Goal: Task Accomplishment & Management: Manage account settings

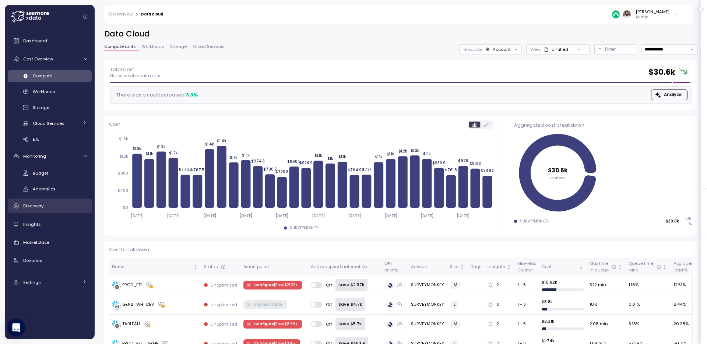
click at [49, 211] on link "Discovery" at bounding box center [50, 206] width 84 height 15
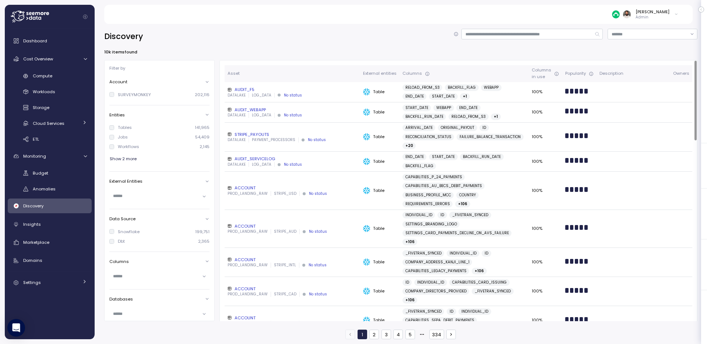
click at [313, 94] on div "DATALAKE LOG_DATA No status" at bounding box center [293, 95] width 130 height 5
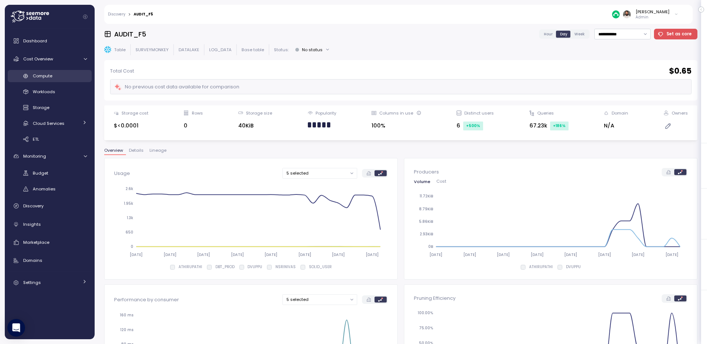
click at [47, 79] on div "Compute" at bounding box center [60, 75] width 54 height 7
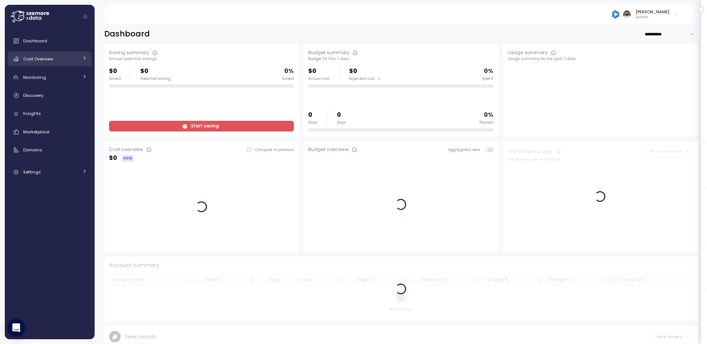
click at [77, 60] on div "Cost Overview" at bounding box center [50, 58] width 55 height 7
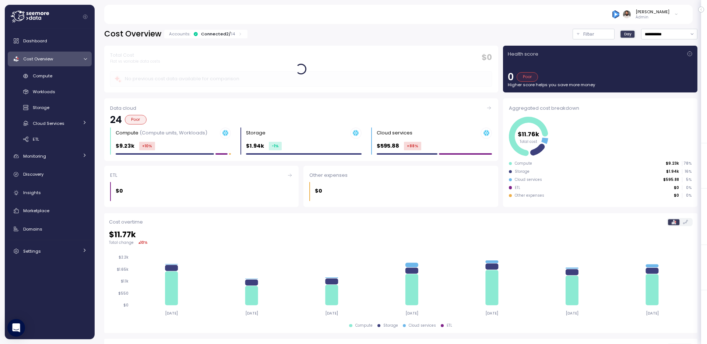
click at [223, 35] on div "Connected 2 / 14" at bounding box center [218, 34] width 34 height 6
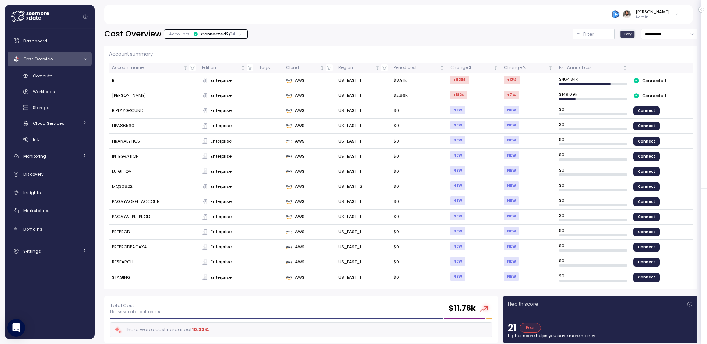
click at [222, 33] on div "Connected 2 / 14" at bounding box center [218, 34] width 34 height 6
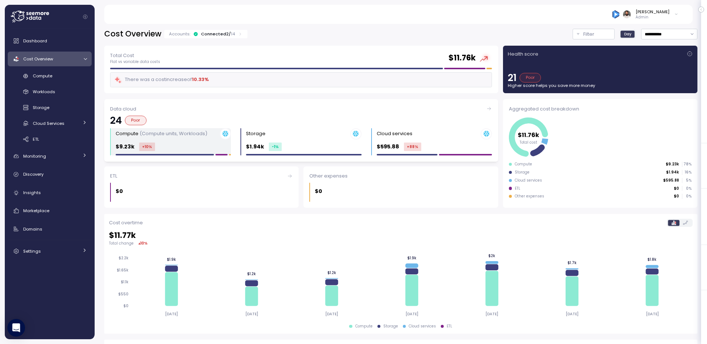
click at [197, 151] on div "$9.23k +10 %" at bounding box center [173, 147] width 115 height 8
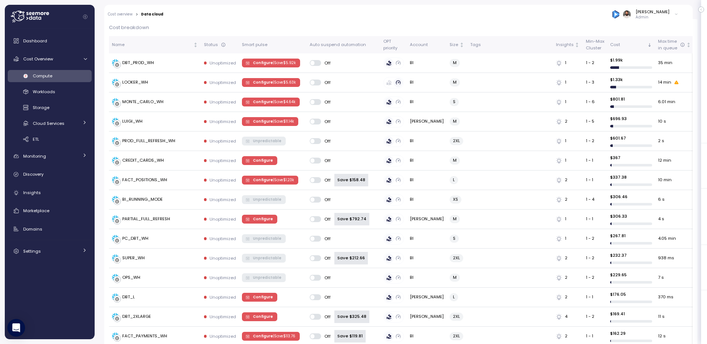
scroll to position [222, 0]
click at [174, 83] on div "LOOKER_WH" at bounding box center [155, 82] width 86 height 7
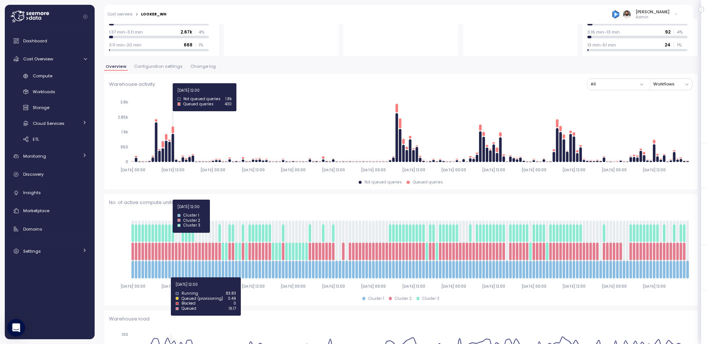
scroll to position [43, 0]
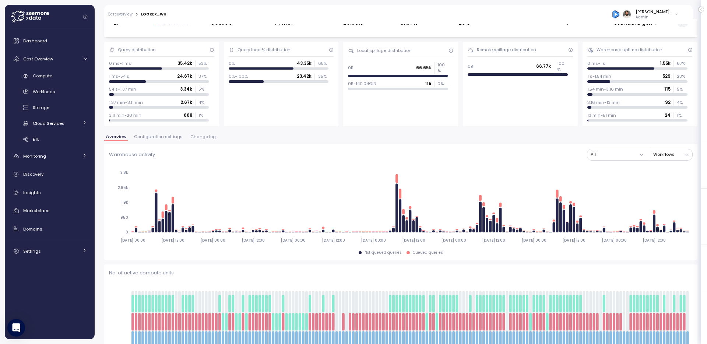
click at [195, 140] on button "Change log" at bounding box center [203, 138] width 28 height 6
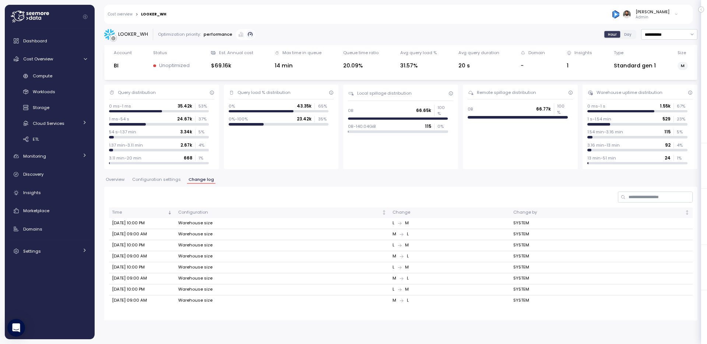
click at [166, 181] on span "Configuration settings" at bounding box center [156, 180] width 49 height 4
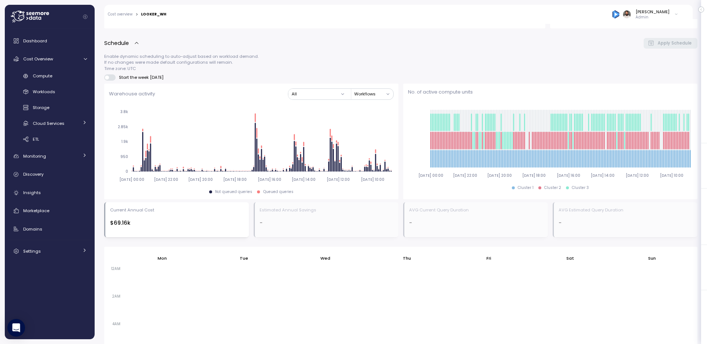
scroll to position [488, 0]
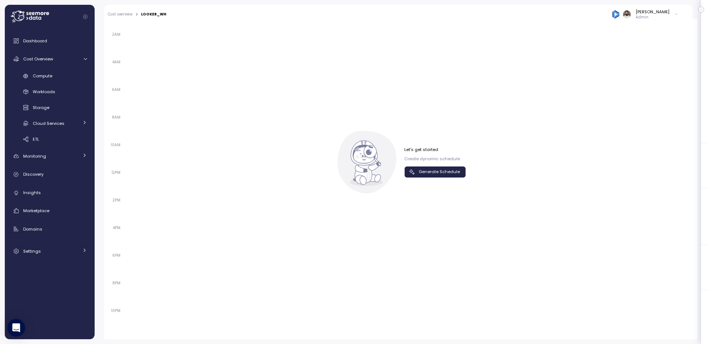
click at [423, 171] on span "Generate Schedule" at bounding box center [439, 172] width 41 height 10
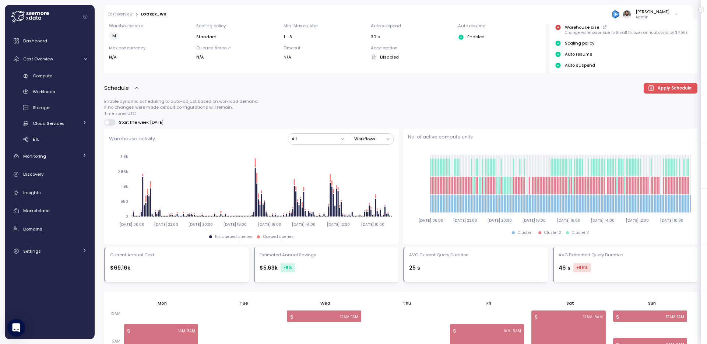
scroll to position [182, 0]
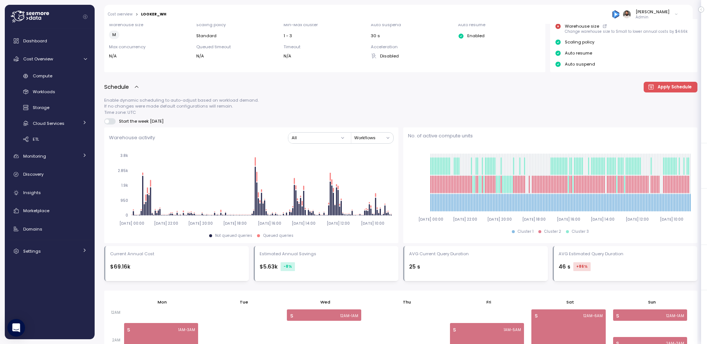
click at [110, 119] on span at bounding box center [112, 121] width 7 height 6
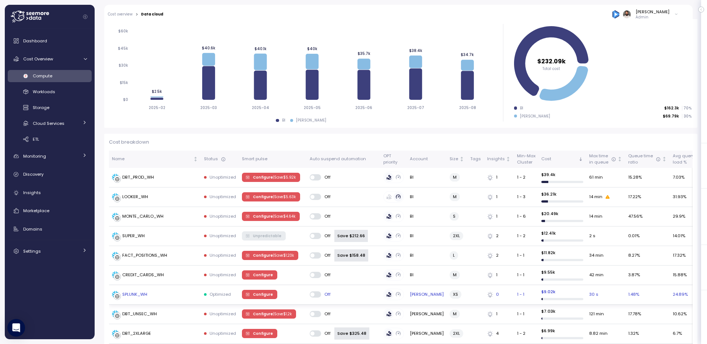
scroll to position [137, 0]
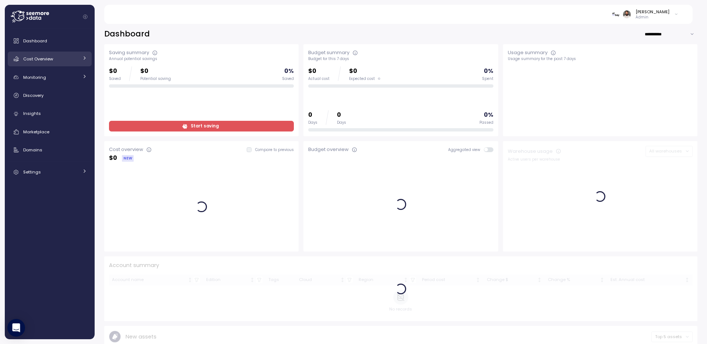
click at [65, 63] on link "Cost Overview" at bounding box center [50, 59] width 84 height 15
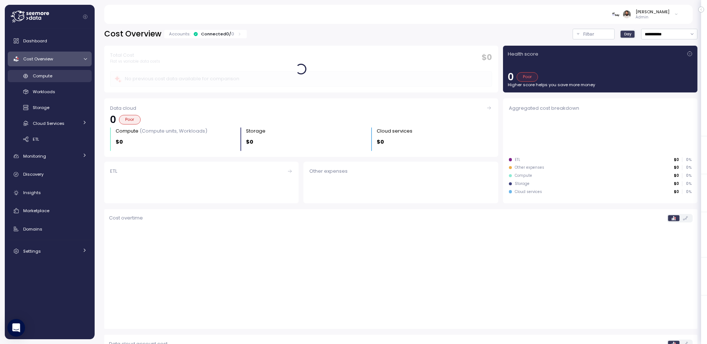
click at [65, 72] on div "Compute" at bounding box center [60, 75] width 54 height 7
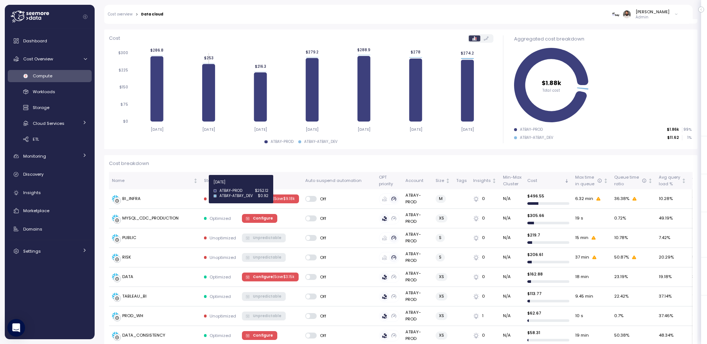
scroll to position [123, 0]
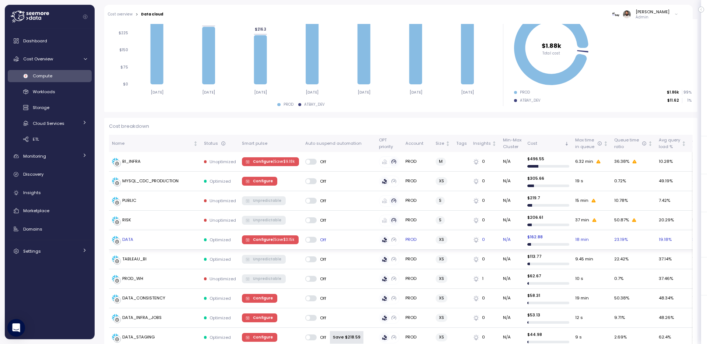
click at [262, 236] on span "Configure | Save $ 3.15k" at bounding box center [273, 240] width 41 height 8
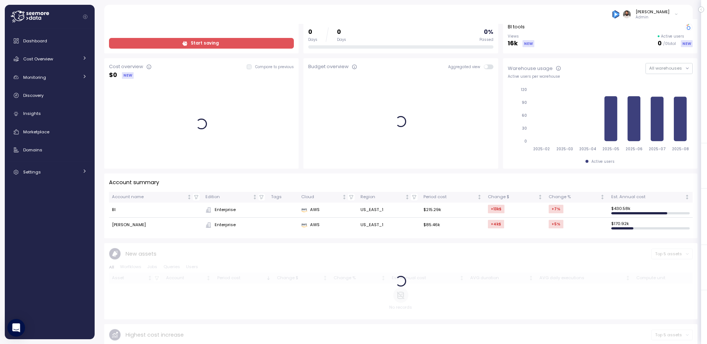
scroll to position [63, 0]
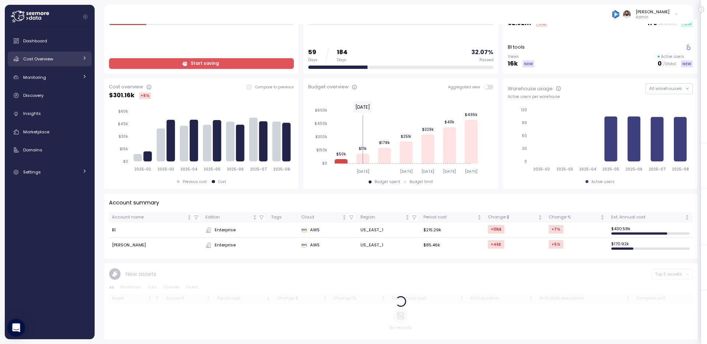
click at [74, 54] on link "Cost Overview" at bounding box center [50, 59] width 84 height 15
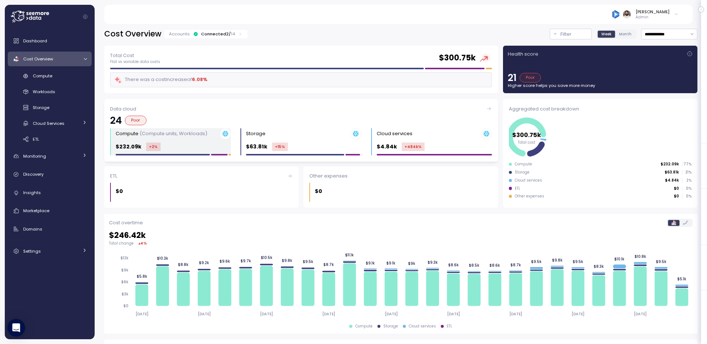
click at [193, 147] on div "$232.09k +2 %" at bounding box center [173, 147] width 115 height 8
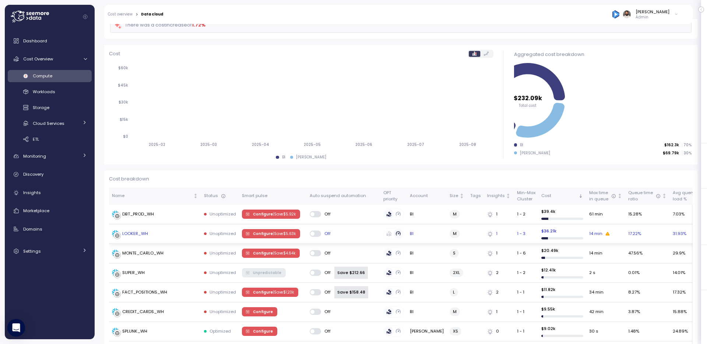
scroll to position [69, 0]
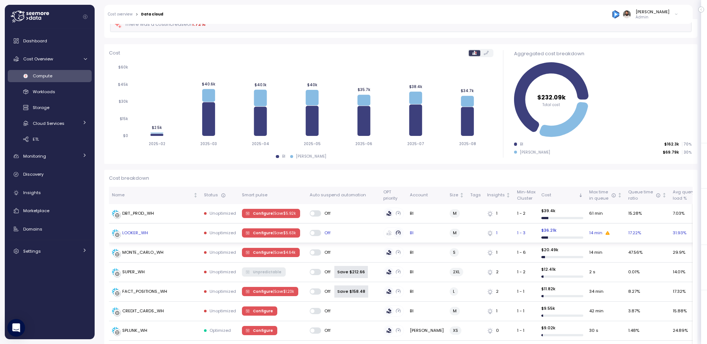
click at [287, 232] on p "| Save $ 5.63k" at bounding box center [284, 233] width 23 height 5
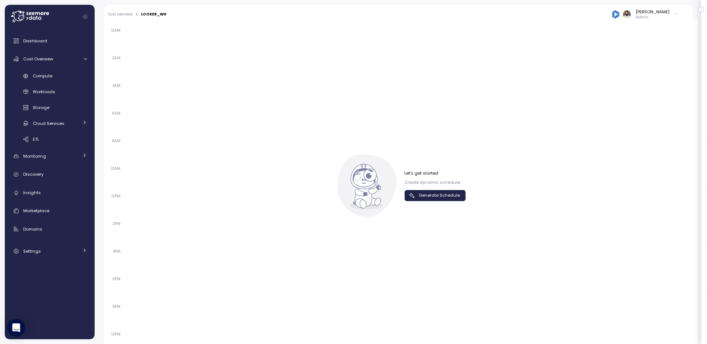
scroll to position [406, 0]
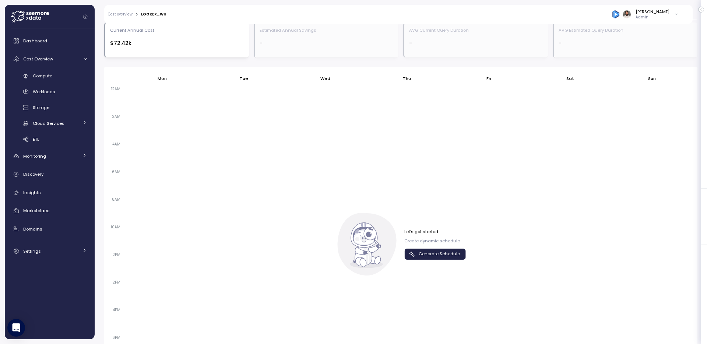
click at [433, 253] on span "Generate Schedule" at bounding box center [439, 254] width 41 height 10
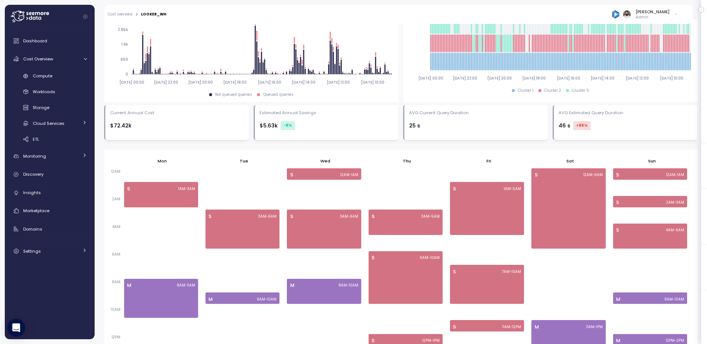
scroll to position [322, 0]
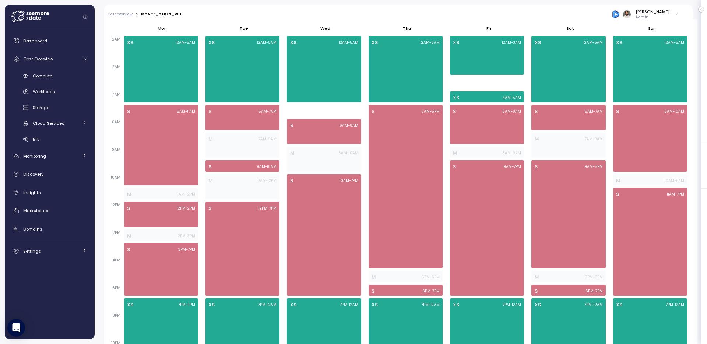
scroll to position [463, 0]
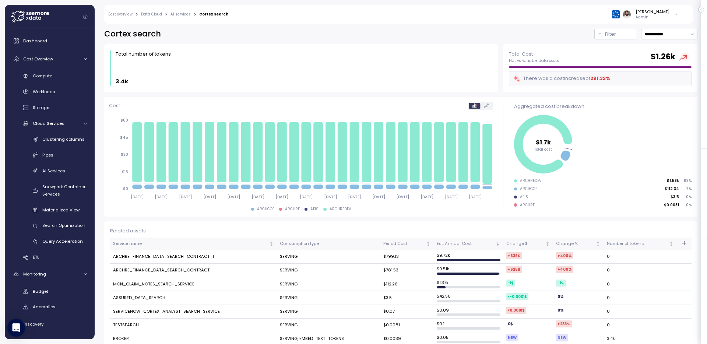
scroll to position [135, 0]
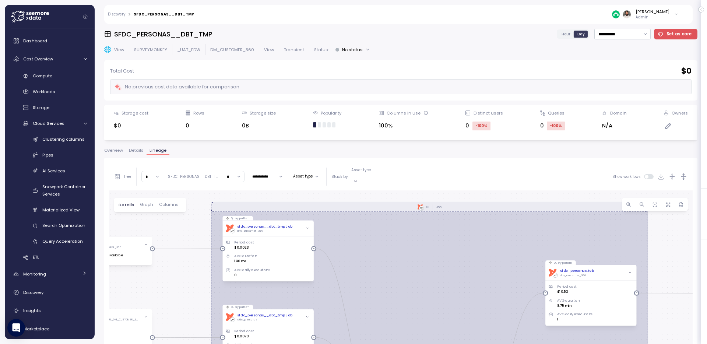
scroll to position [139, 0]
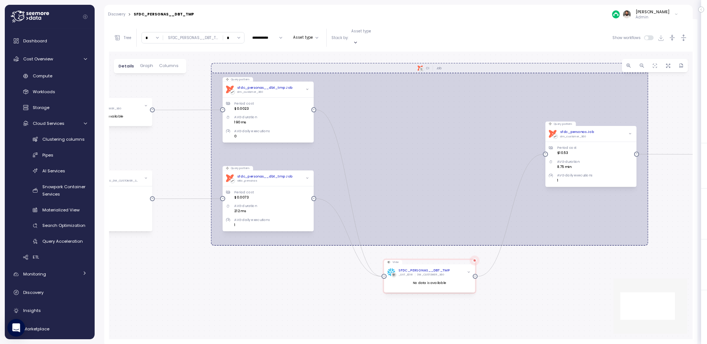
click at [450, 102] on div "dbt CI Job Query pattern dbt sfdc_personas__dbt_tmp Job dm_customer_360 Period …" at bounding box center [401, 196] width 584 height 288
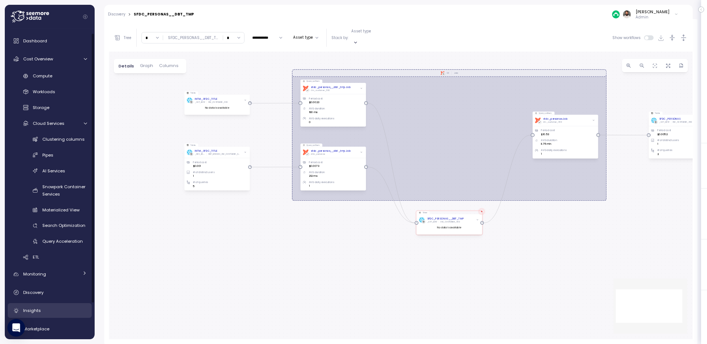
scroll to position [46, 0]
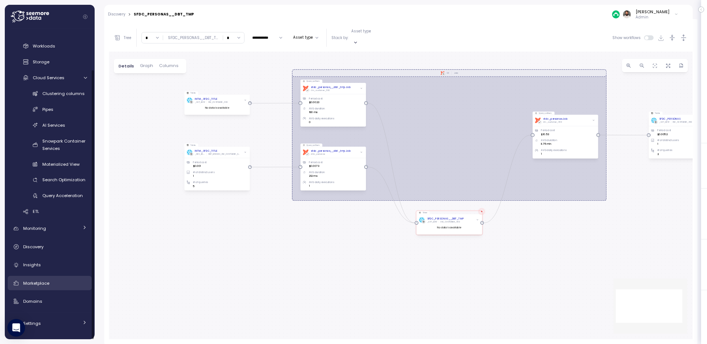
click at [47, 281] on span "Marketplace" at bounding box center [36, 283] width 26 height 6
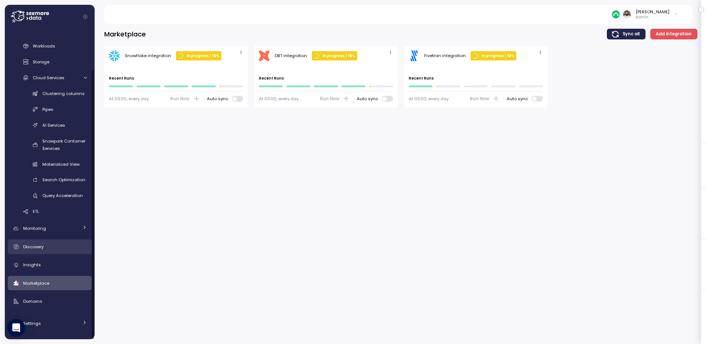
click at [43, 249] on span "Discovery" at bounding box center [33, 247] width 20 height 6
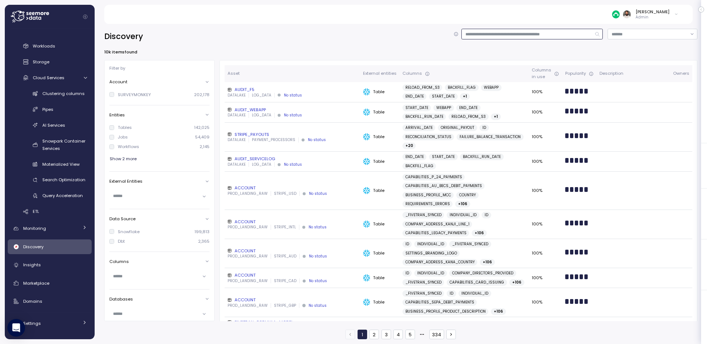
click at [483, 33] on input at bounding box center [532, 34] width 141 height 11
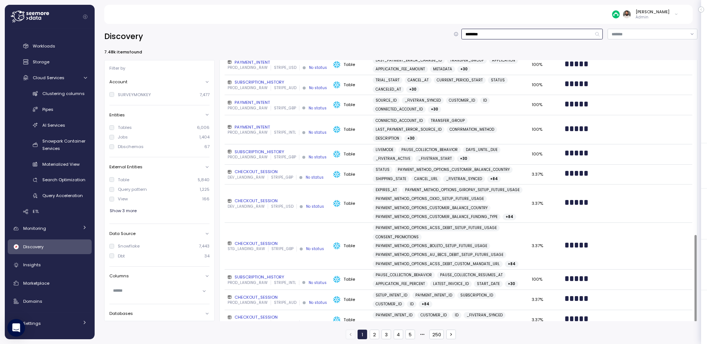
scroll to position [526, 0]
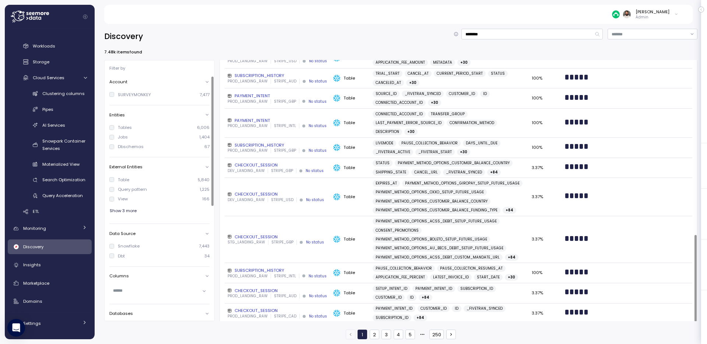
click at [134, 213] on span "Show 3 more" at bounding box center [123, 211] width 27 height 10
click at [510, 36] on input "********" at bounding box center [532, 34] width 141 height 11
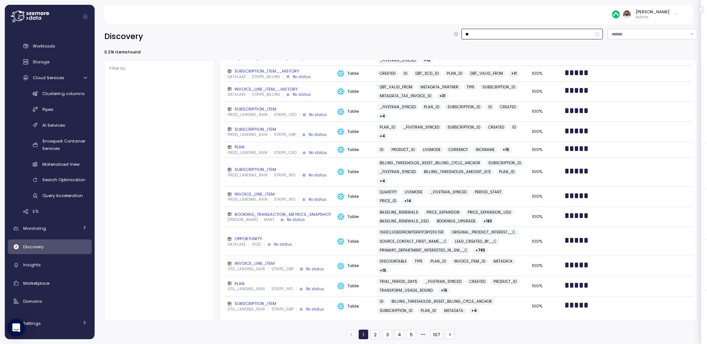
scroll to position [338, 0]
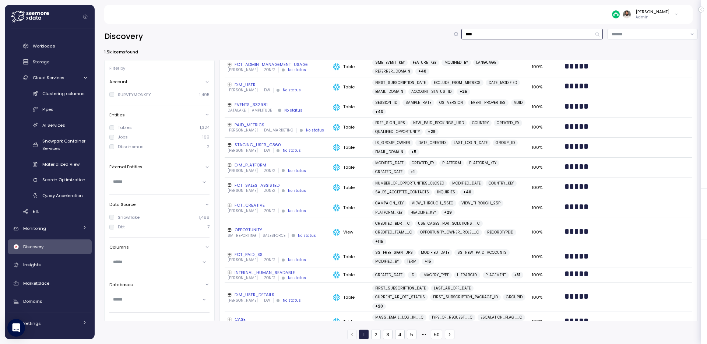
scroll to position [356, 0]
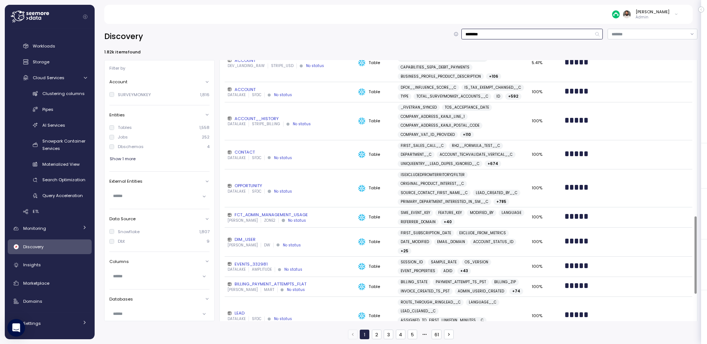
scroll to position [621, 0]
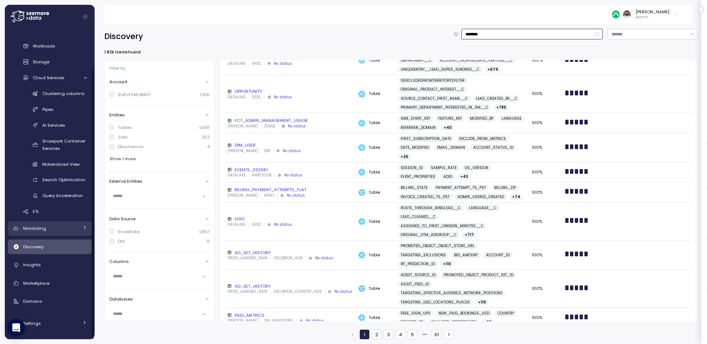
type input "********"
click at [62, 231] on div "Monitoring" at bounding box center [50, 228] width 55 height 7
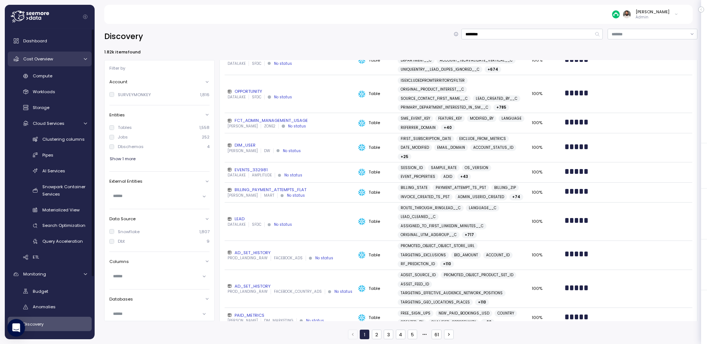
click at [56, 54] on link "Cost Overview" at bounding box center [50, 59] width 84 height 15
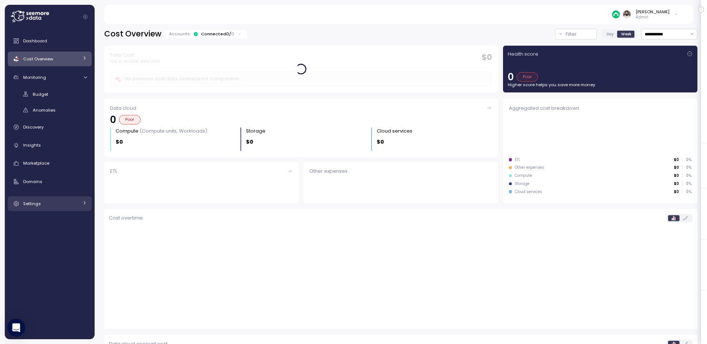
click at [55, 205] on div "Settings" at bounding box center [50, 203] width 55 height 7
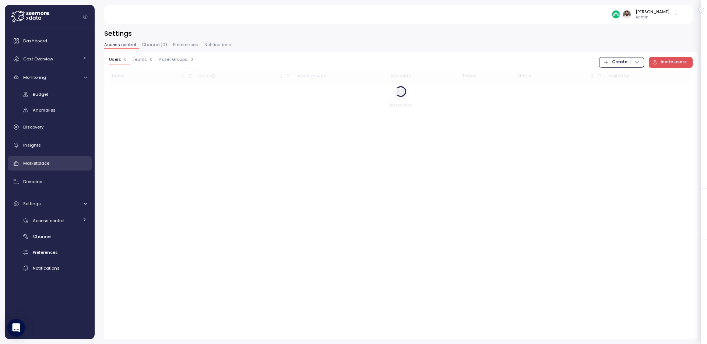
click at [57, 165] on div "Marketplace" at bounding box center [55, 163] width 64 height 7
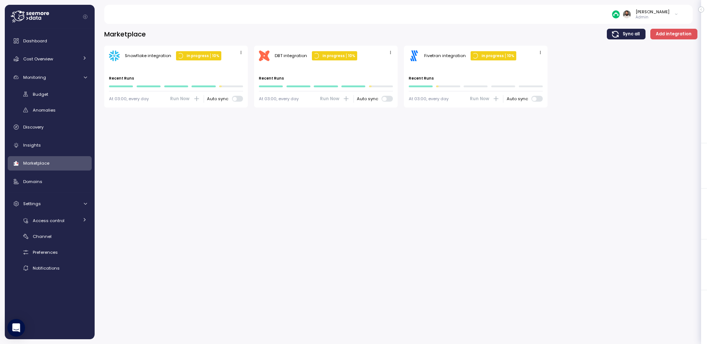
click at [542, 53] on icon "button" at bounding box center [540, 52] width 5 height 5
click at [529, 65] on div "Edit" at bounding box center [532, 66] width 13 height 7
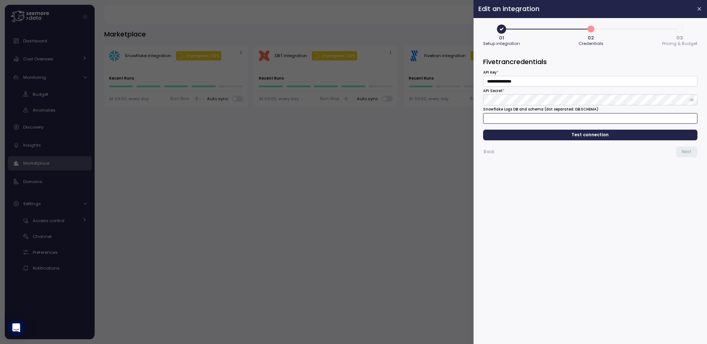
click at [608, 116] on input "Snowflake Logs DB and schema (dot separated: DB.SCHEMA)" at bounding box center [590, 118] width 214 height 11
click at [684, 28] on span "3" at bounding box center [680, 29] width 13 height 13
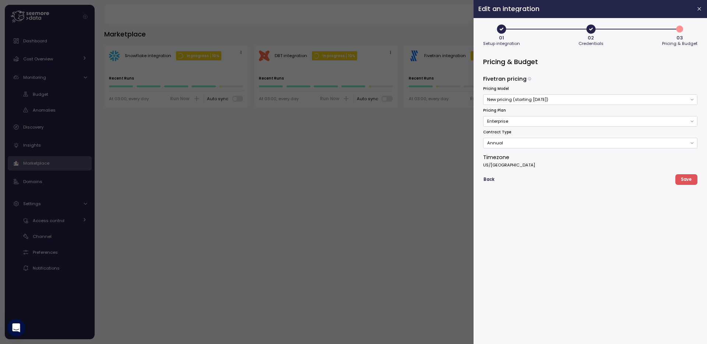
click at [589, 28] on icon "button" at bounding box center [591, 28] width 9 height 9
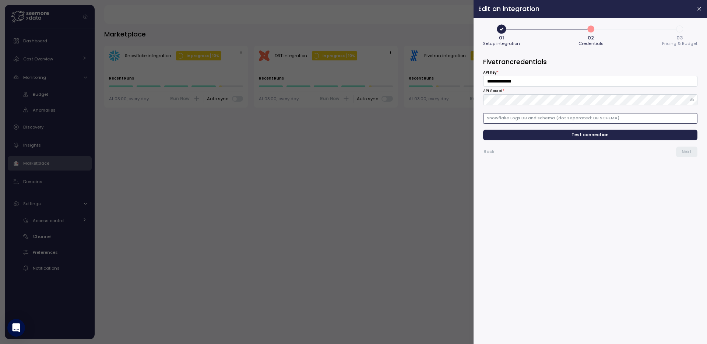
click at [564, 120] on input "Snowflake Logs DB and schema (dot separated: DB.SCHEMA)" at bounding box center [590, 118] width 214 height 11
click at [446, 24] on div at bounding box center [353, 172] width 707 height 344
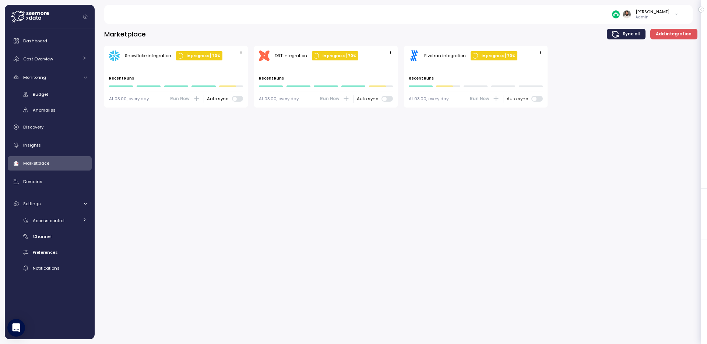
click at [539, 52] on icon "button" at bounding box center [540, 52] width 5 height 5
click at [535, 65] on div "Edit" at bounding box center [532, 66] width 13 height 7
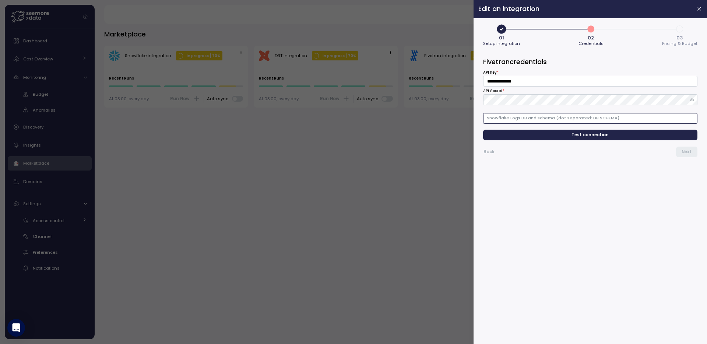
click at [533, 118] on input "Snowflake Logs DB and schema (dot separated: DB.SCHEMA)" at bounding box center [590, 118] width 214 height 11
paste input "**********"
click at [554, 134] on span "Test connection" at bounding box center [590, 135] width 203 height 10
click at [532, 118] on input "**********" at bounding box center [590, 118] width 214 height 11
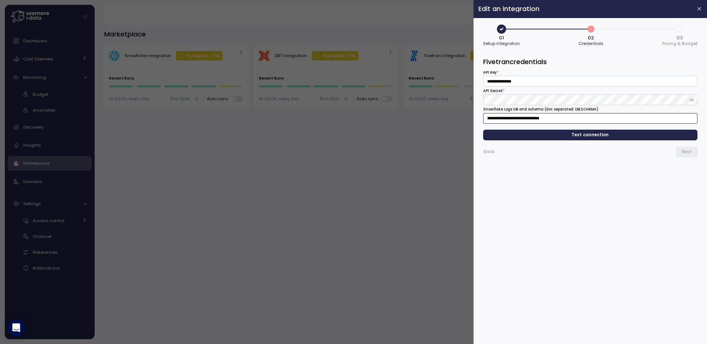
type input "**********"
click at [543, 135] on span "Test connection" at bounding box center [590, 135] width 203 height 10
click at [688, 154] on span "Next" at bounding box center [687, 152] width 10 height 10
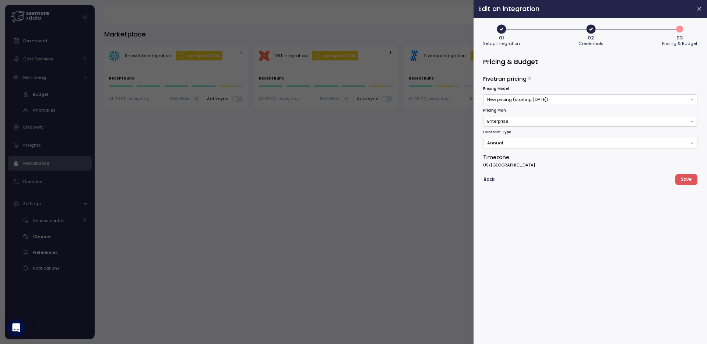
click at [689, 181] on span "Save" at bounding box center [686, 180] width 11 height 10
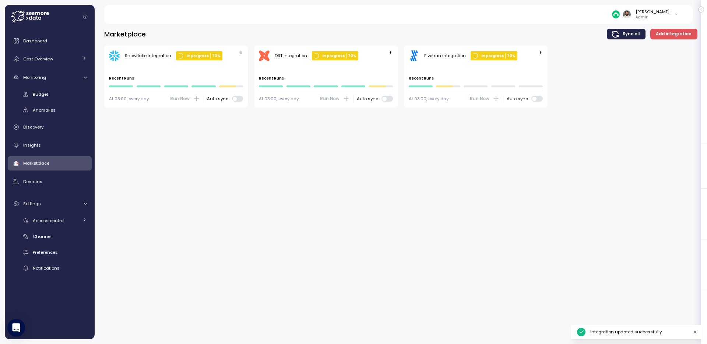
click at [651, 184] on div "Marketplace Sync all Add integration Snowflake integration In progress 70 % Las…" at bounding box center [401, 181] width 613 height 325
click at [73, 53] on link "Cost Overview" at bounding box center [50, 59] width 84 height 15
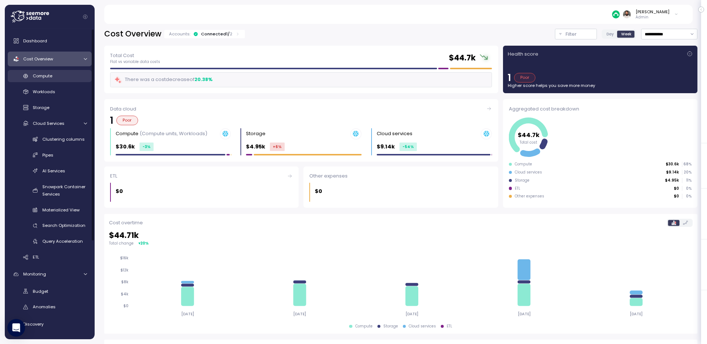
click at [66, 73] on div "Compute" at bounding box center [60, 75] width 54 height 7
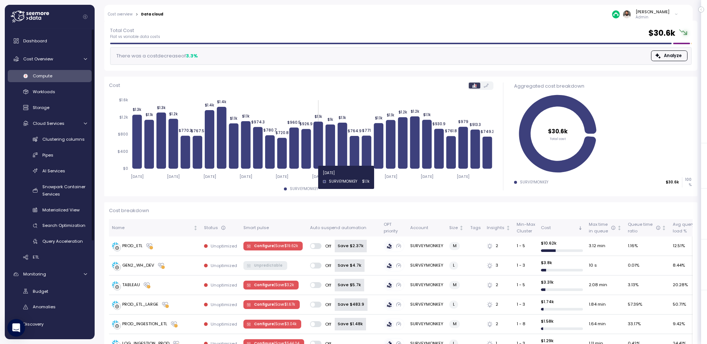
scroll to position [38, 0]
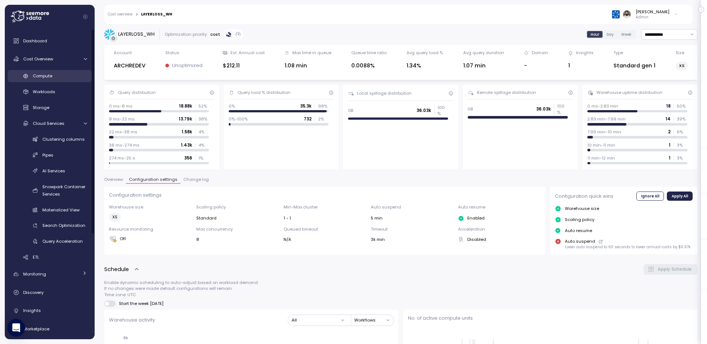
click at [65, 76] on div "Compute" at bounding box center [60, 75] width 54 height 7
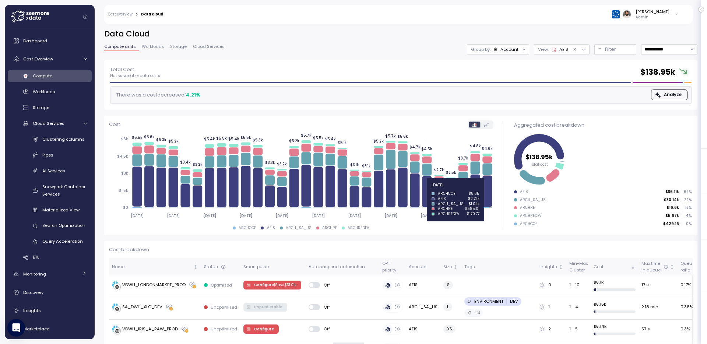
click at [424, 189] on icon at bounding box center [427, 191] width 10 height 31
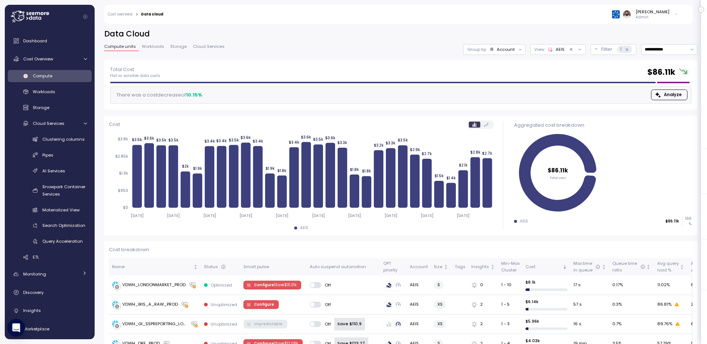
click at [503, 46] on div "Account" at bounding box center [506, 49] width 18 height 6
click at [503, 88] on p "Compute unit" at bounding box center [501, 90] width 29 height 6
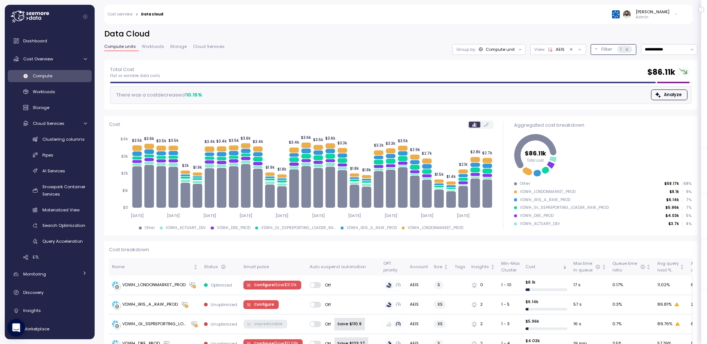
click at [629, 49] on icon at bounding box center [627, 49] width 5 height 5
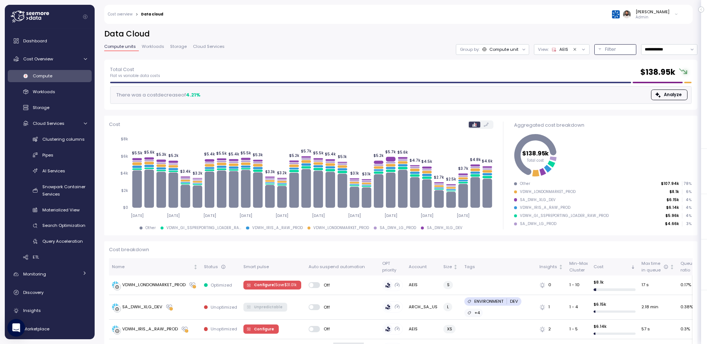
click at [573, 49] on icon "Clear value" at bounding box center [575, 49] width 5 height 5
click at [61, 123] on span "Cloud Services" at bounding box center [49, 123] width 32 height 6
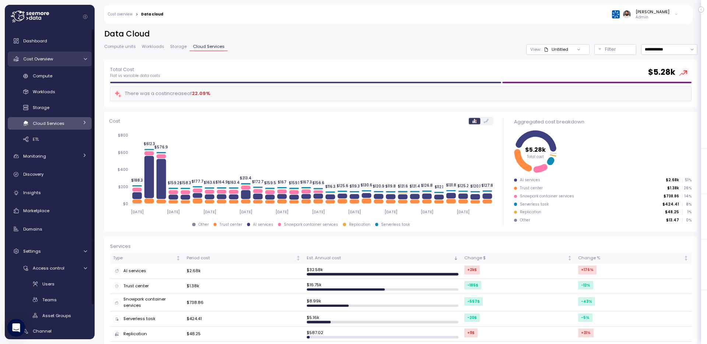
click at [55, 60] on div "Cost Overview" at bounding box center [50, 58] width 55 height 7
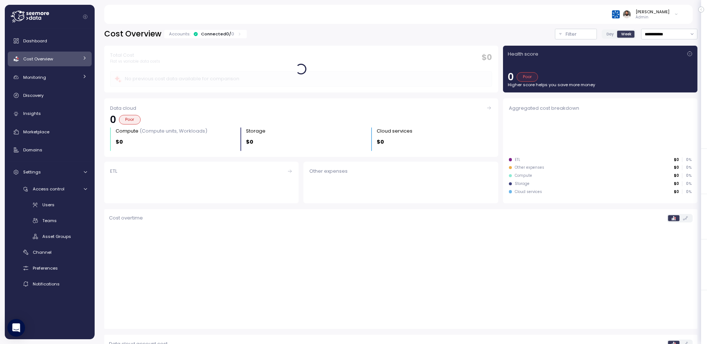
click at [59, 65] on link "Cost Overview" at bounding box center [50, 59] width 84 height 15
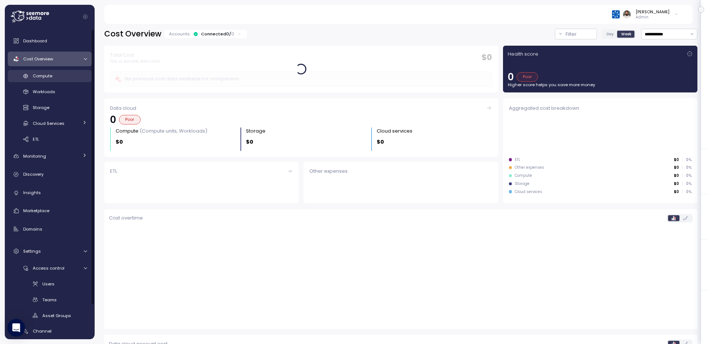
click at [60, 76] on div "Compute" at bounding box center [60, 75] width 54 height 7
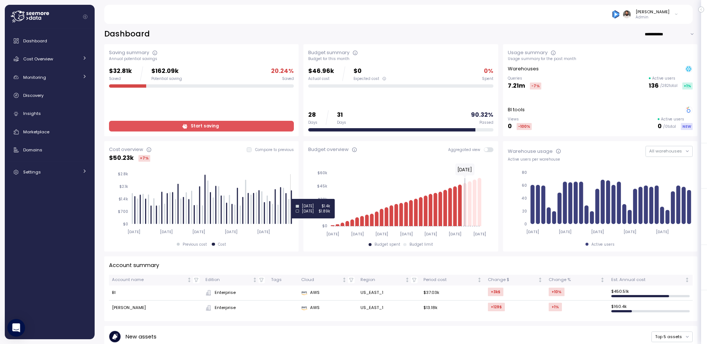
click at [292, 199] on icon at bounding box center [291, 207] width 1 height 34
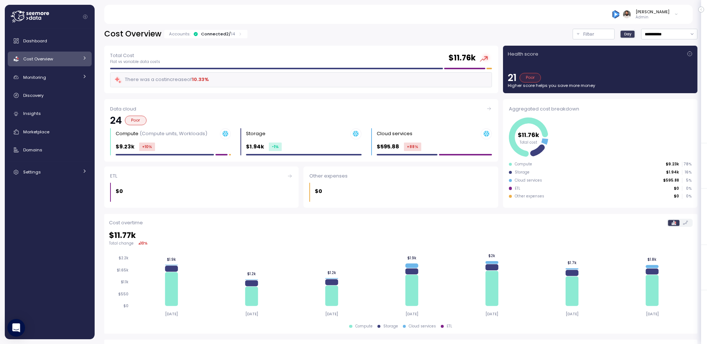
click at [227, 35] on div "Connected 2 / 14" at bounding box center [218, 34] width 34 height 6
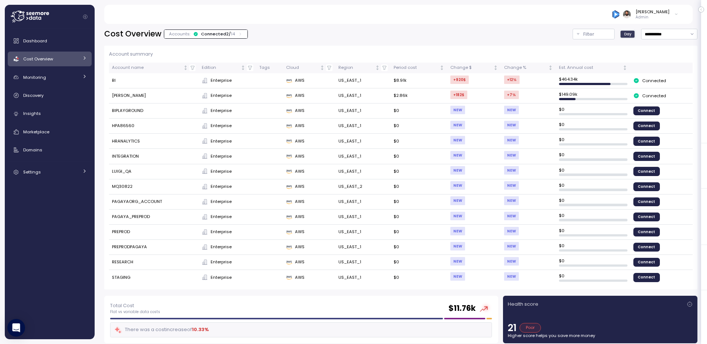
click at [227, 35] on div "Connected 2 / 14" at bounding box center [218, 34] width 34 height 6
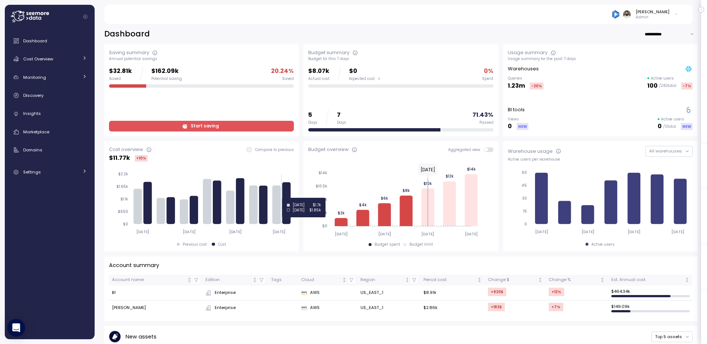
click at [286, 198] on icon at bounding box center [287, 203] width 8 height 42
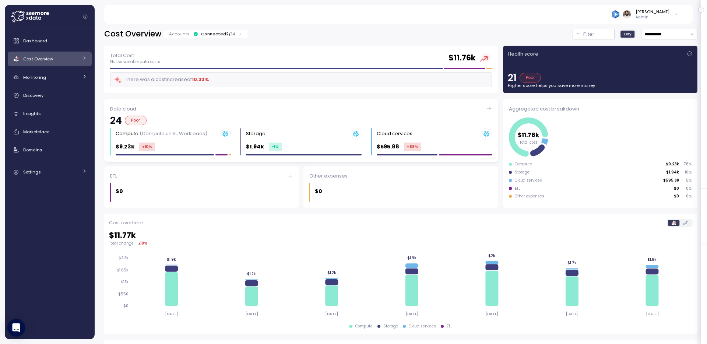
click at [207, 156] on div "Data cloud 24 Poor Compute (Compute units, Workloads) $9.23k +10 % Storage $1.9…" at bounding box center [301, 130] width 394 height 62
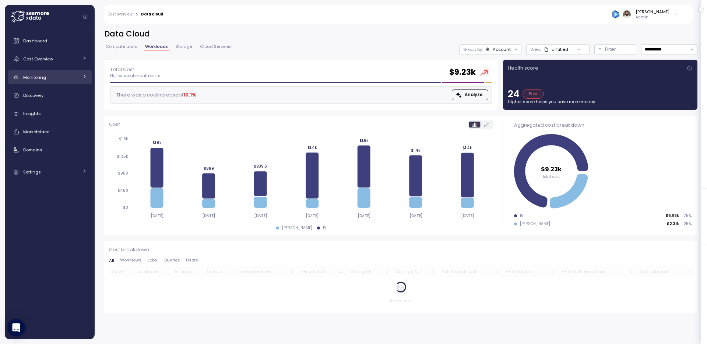
click at [73, 76] on div "Monitoring" at bounding box center [50, 77] width 55 height 7
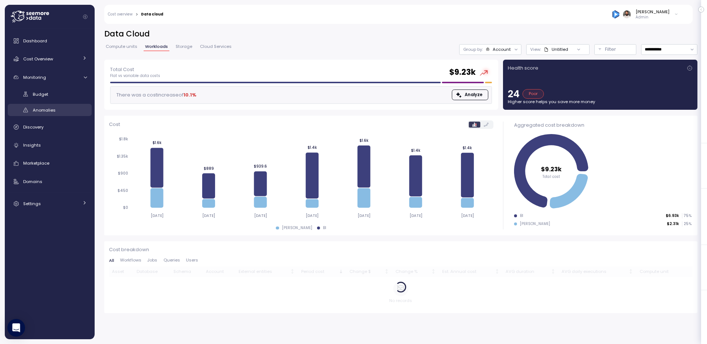
click at [67, 111] on div "Anomalies" at bounding box center [60, 109] width 54 height 7
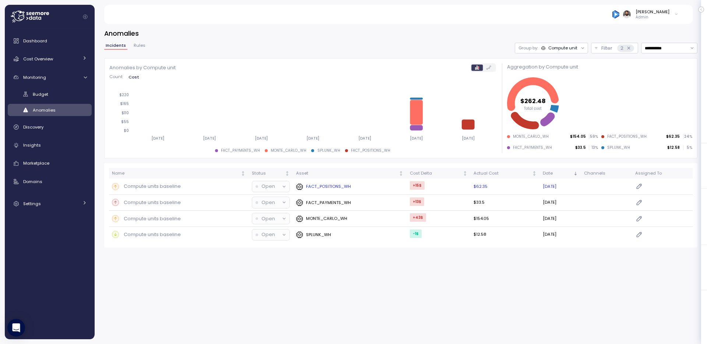
click at [342, 189] on p "FACT_POSITIONS_WH" at bounding box center [328, 186] width 45 height 6
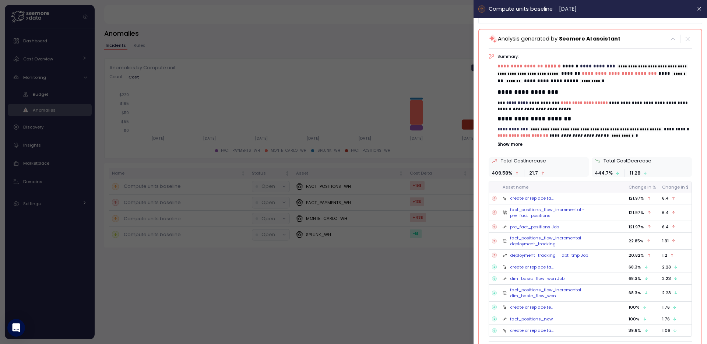
scroll to position [152, 0]
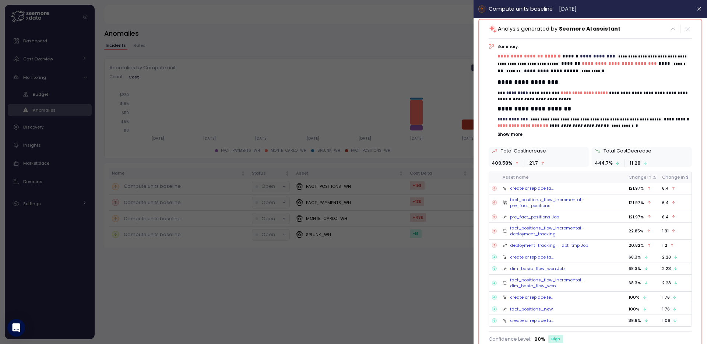
click at [535, 214] on link "pre_fact_positions Job" at bounding box center [534, 217] width 49 height 6
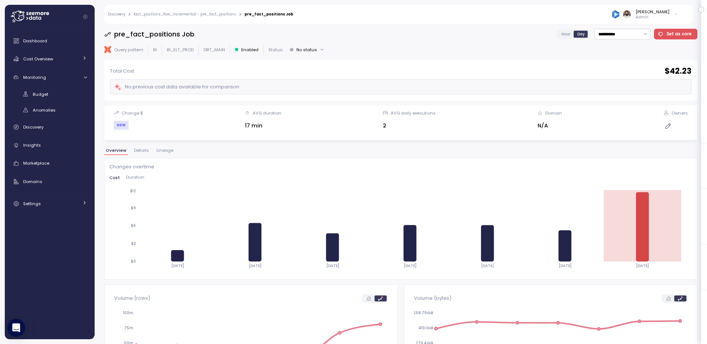
click at [157, 153] on button "Lineage" at bounding box center [165, 151] width 20 height 6
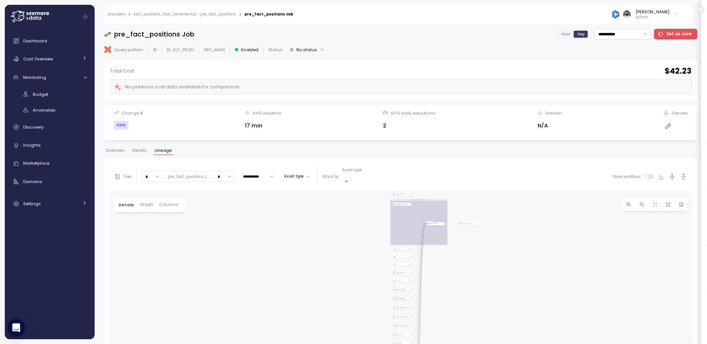
click at [123, 151] on span "Overview" at bounding box center [115, 150] width 19 height 4
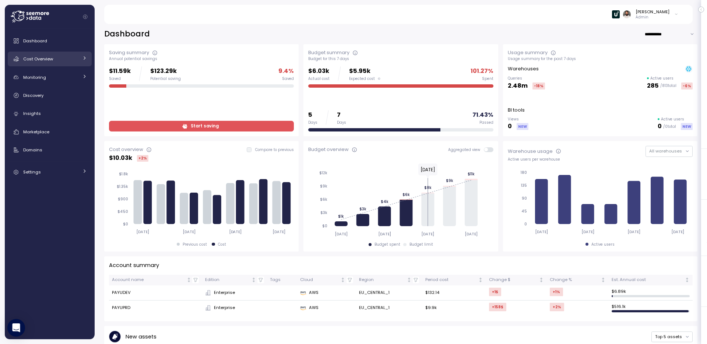
click at [68, 59] on div "Cost Overview" at bounding box center [50, 58] width 55 height 7
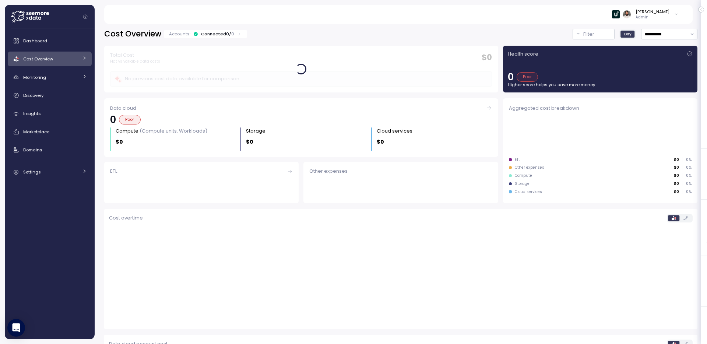
click at [68, 59] on div "Cost Overview" at bounding box center [50, 58] width 55 height 7
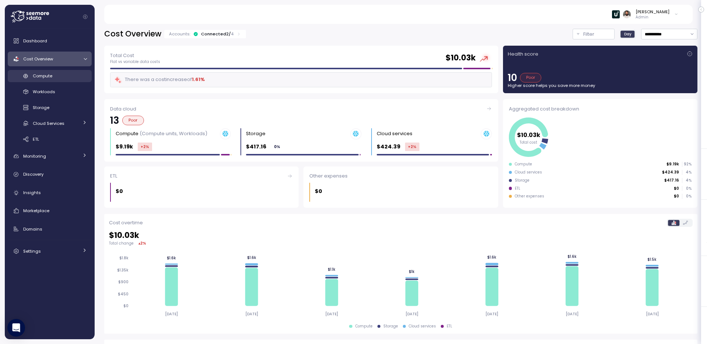
click at [69, 75] on div "Compute" at bounding box center [60, 75] width 54 height 7
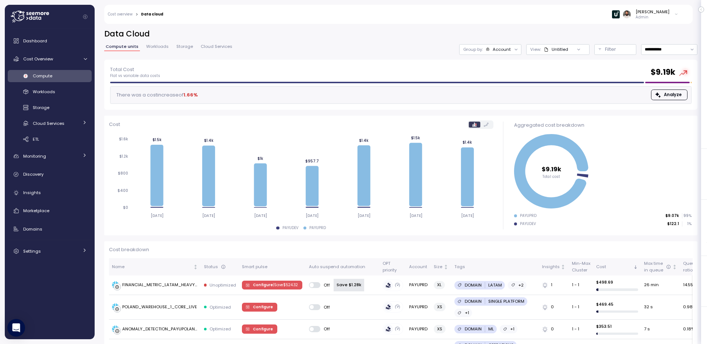
click at [547, 50] on icon at bounding box center [546, 49] width 5 height 5
click at [510, 36] on h2 "Data Cloud" at bounding box center [401, 34] width 594 height 11
click at [550, 48] on div "Untitled" at bounding box center [556, 49] width 24 height 6
click at [455, 75] on div "Total Cost Flat vs variable data costs $ 9.19k" at bounding box center [401, 72] width 582 height 13
click at [153, 46] on span "Workloads" at bounding box center [157, 47] width 22 height 4
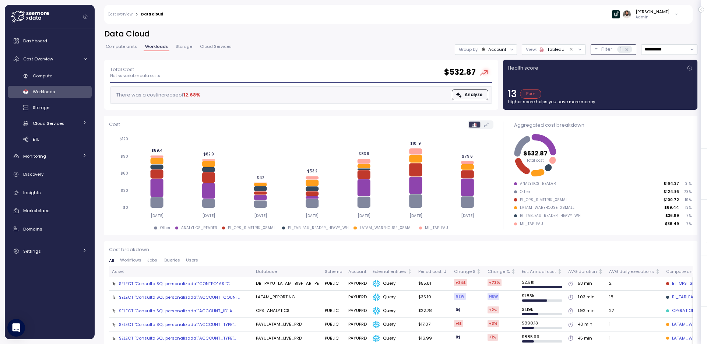
click at [597, 50] on button "Filter 1" at bounding box center [614, 49] width 46 height 11
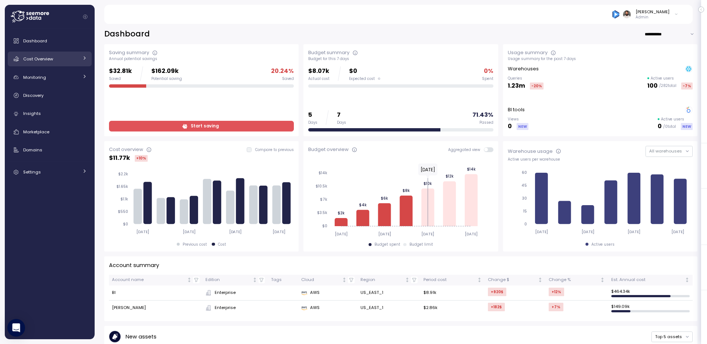
click at [59, 61] on div "Cost Overview" at bounding box center [50, 58] width 55 height 7
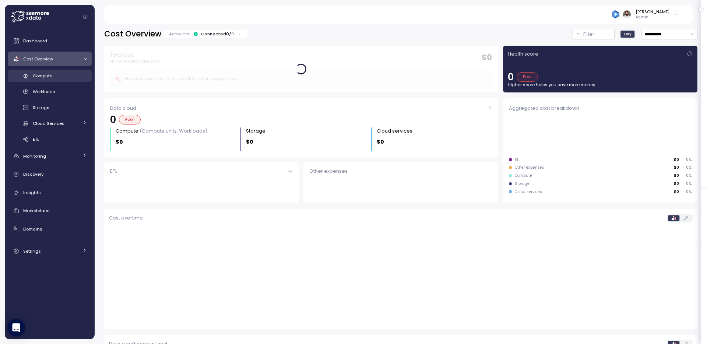
click at [59, 80] on div "Compute" at bounding box center [60, 75] width 54 height 7
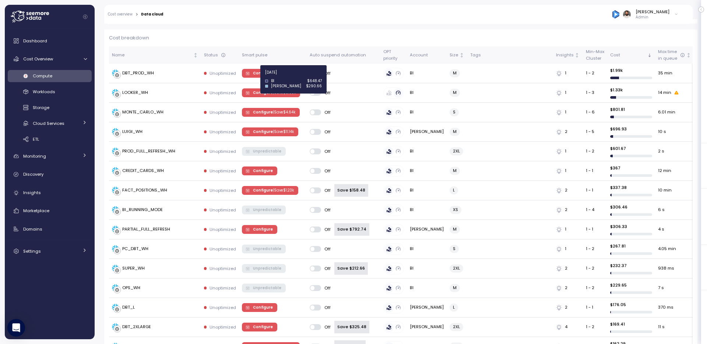
scroll to position [38, 0]
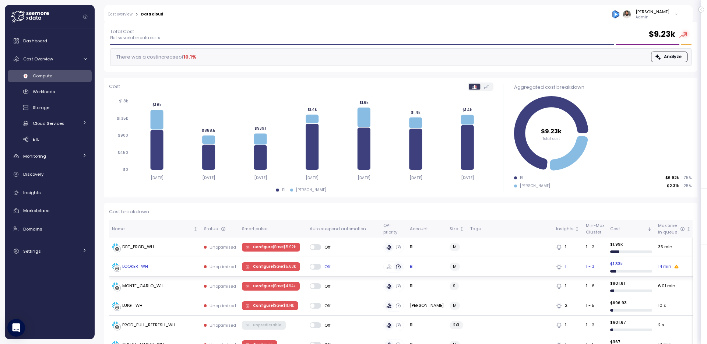
click at [150, 265] on div "LOOKER_WH" at bounding box center [155, 266] width 86 height 7
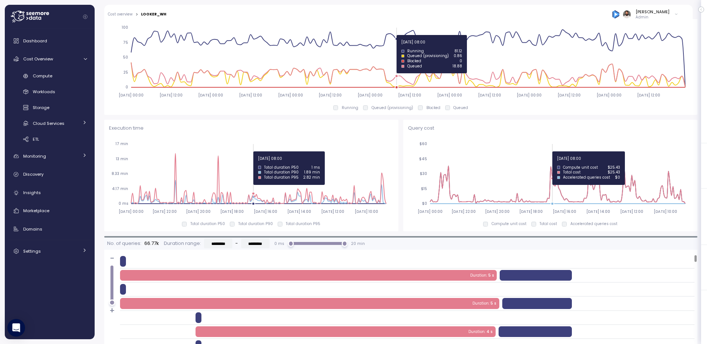
scroll to position [99, 0]
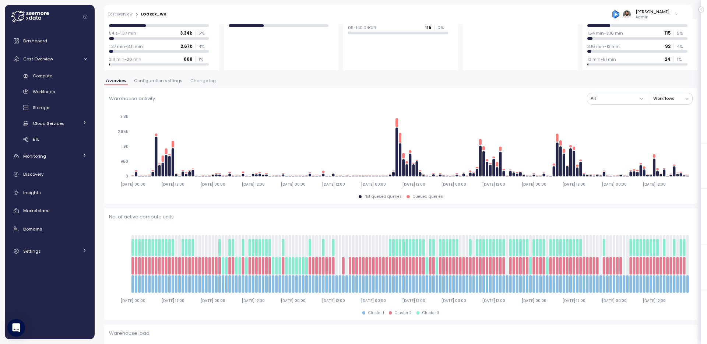
click at [171, 82] on span "Configuration settings" at bounding box center [158, 81] width 49 height 4
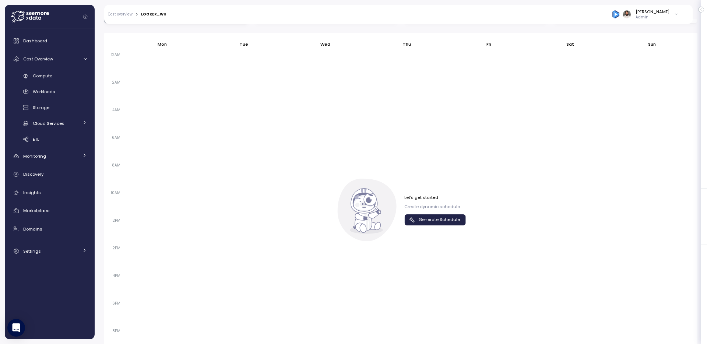
scroll to position [488, 0]
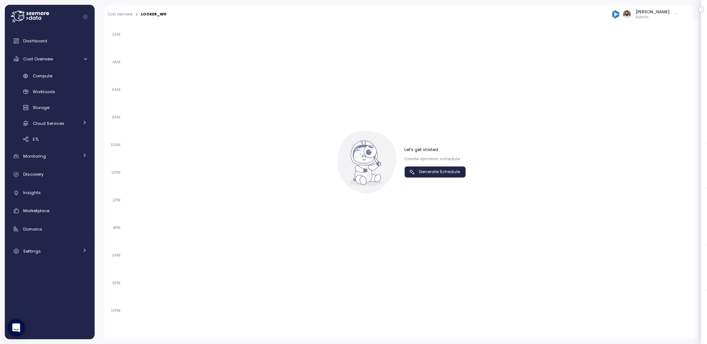
click at [422, 165] on div "Let's get started Create dynamic schedule Generate Schedule" at bounding box center [436, 162] width 62 height 31
click at [421, 173] on span "Generate Schedule" at bounding box center [439, 172] width 41 height 10
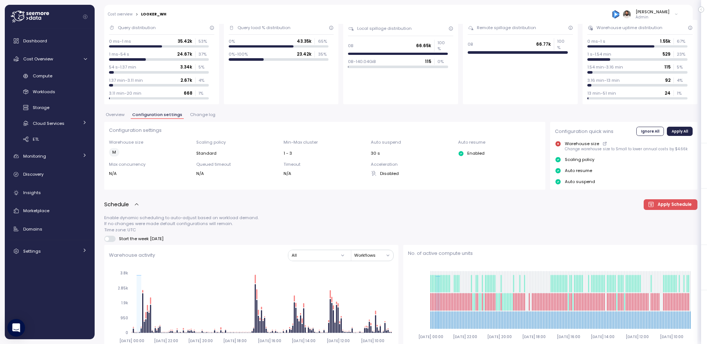
scroll to position [0, 0]
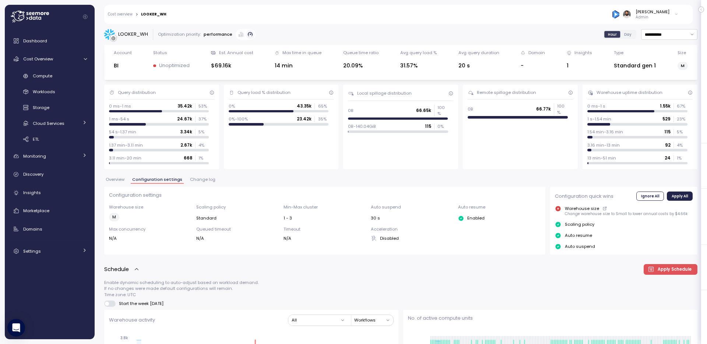
click at [198, 180] on span "Change log" at bounding box center [202, 180] width 25 height 4
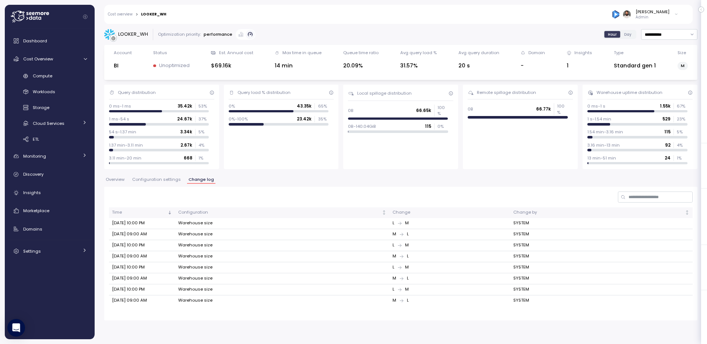
click at [56, 84] on div "Compute Workloads Storage Cloud Services Clustering columns Pipes AI Services S…" at bounding box center [50, 108] width 84 height 76
click at [55, 77] on div "Compute" at bounding box center [60, 75] width 54 height 7
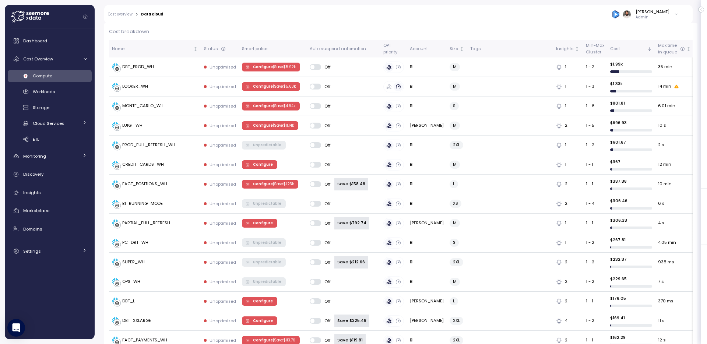
scroll to position [146, 0]
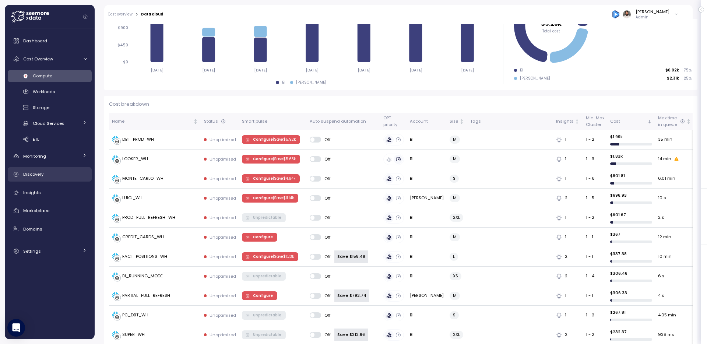
click at [46, 180] on link "Discovery" at bounding box center [50, 174] width 84 height 15
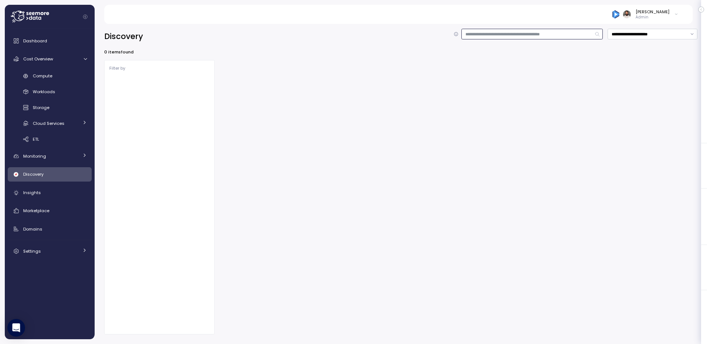
click at [507, 29] on input at bounding box center [532, 34] width 141 height 11
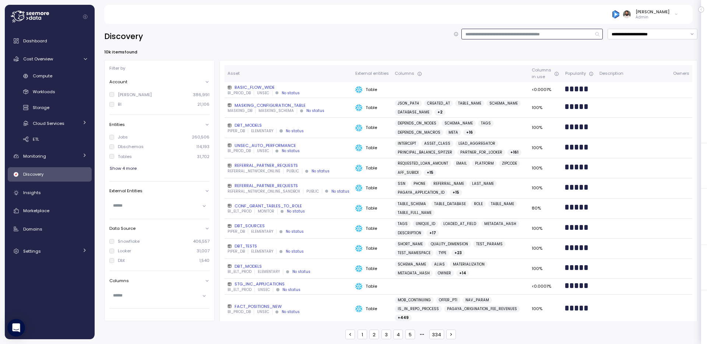
type input "*"
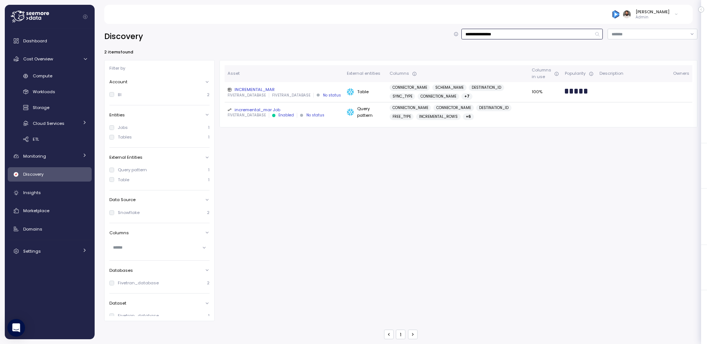
type input "**********"
click at [319, 87] on div "INCREMENTAL_MAR" at bounding box center [284, 90] width 113 height 6
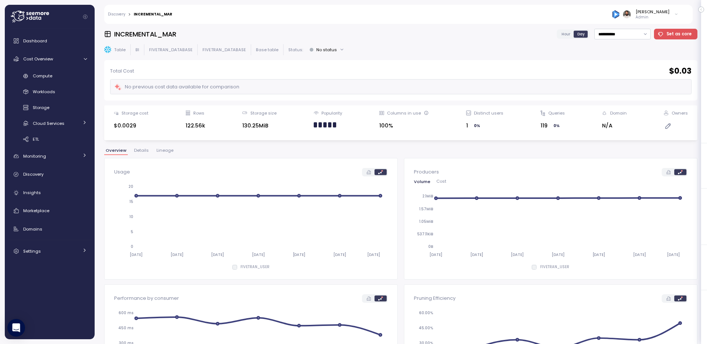
click at [238, 51] on p "FIVETRAN_DATABASE" at bounding box center [224, 50] width 43 height 6
copy p "FIVETRAN_DATABASE"
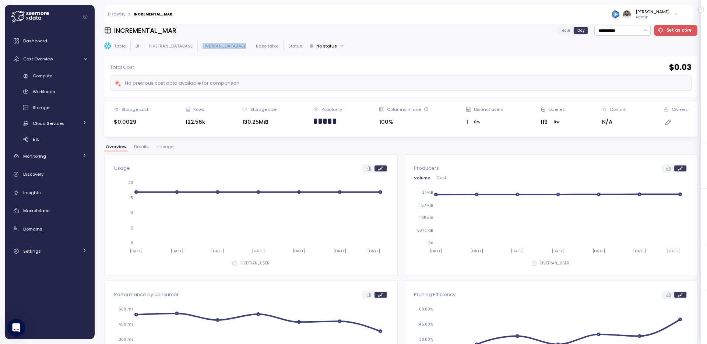
click at [144, 145] on span "Details" at bounding box center [141, 147] width 15 height 4
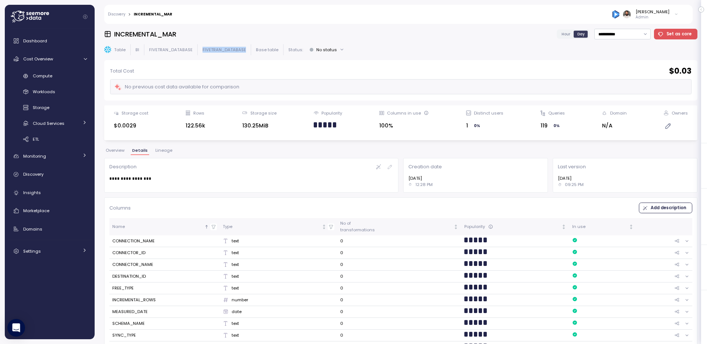
click at [158, 153] on span "Lineage" at bounding box center [163, 150] width 17 height 4
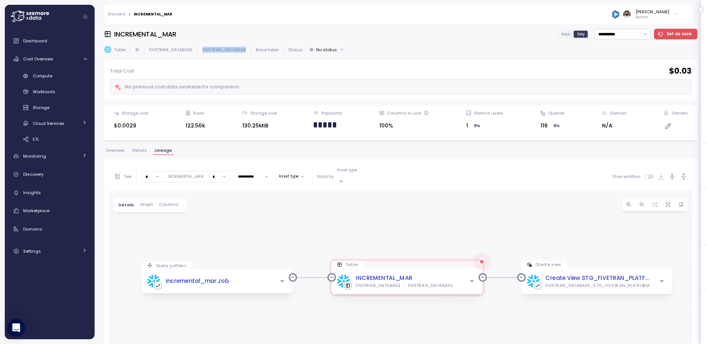
drag, startPoint x: 252, startPoint y: 267, endPoint x: 258, endPoint y: 208, distance: 60.0
click at [258, 208] on div "Query pattern incremental_mar Job Table INCREMENTAL_MAR FIVETRAN_DATABASE FIVET…" at bounding box center [401, 334] width 584 height 288
click at [222, 171] on input "*" at bounding box center [219, 176] width 21 height 11
click at [221, 207] on div "1" at bounding box center [218, 208] width 18 height 10
click at [222, 178] on input "*" at bounding box center [219, 176] width 21 height 11
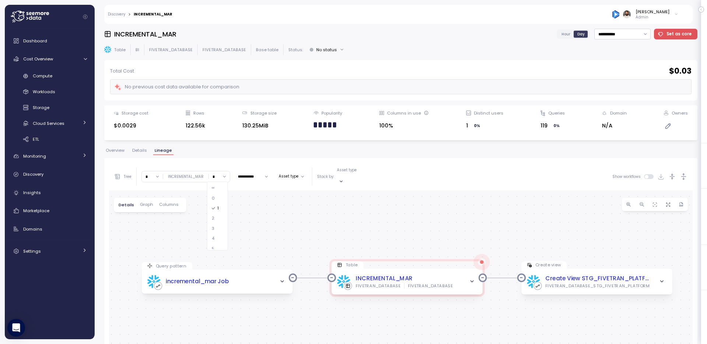
click at [220, 229] on div "3" at bounding box center [218, 229] width 18 height 10
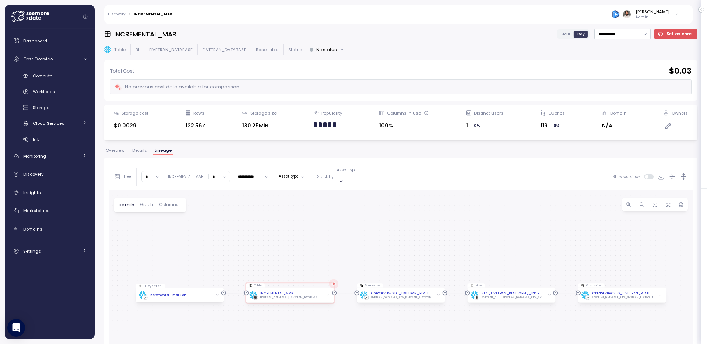
drag, startPoint x: 217, startPoint y: 260, endPoint x: 217, endPoint y: 216, distance: 44.2
click at [217, 216] on div "Query pattern incremental_mar Job Table INCREMENTAL_MAR FIVETRAN_DATABASE FIVET…" at bounding box center [401, 334] width 584 height 288
click at [218, 179] on div "**********" at bounding box center [401, 177] width 584 height 28
click at [218, 175] on input "*" at bounding box center [219, 176] width 21 height 11
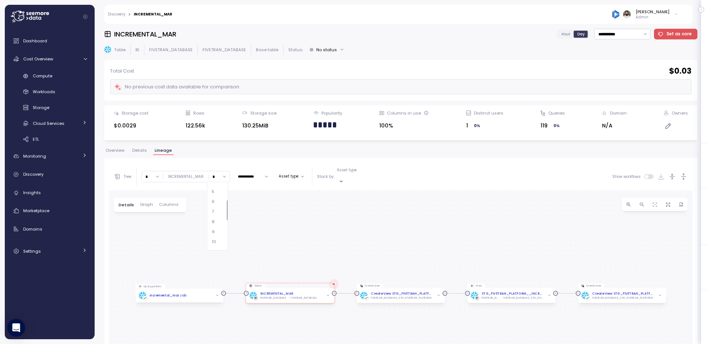
click at [219, 209] on div "7" at bounding box center [218, 212] width 18 height 10
drag, startPoint x: 210, startPoint y: 242, endPoint x: 210, endPoint y: 202, distance: 40.5
click at [210, 202] on div "Query pattern incremental_mar Job Table INCREMENTAL_MAR FIVETRAN_DATABASE FIVET…" at bounding box center [401, 334] width 584 height 288
click at [217, 172] on input "*" at bounding box center [219, 176] width 21 height 11
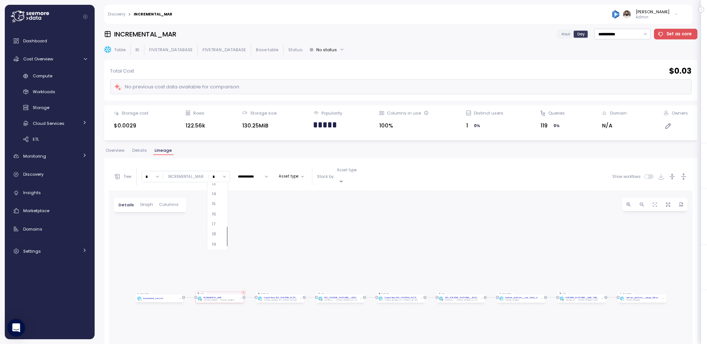
click at [217, 211] on div "16" at bounding box center [218, 214] width 18 height 10
type input "**"
drag, startPoint x: 215, startPoint y: 263, endPoint x: 216, endPoint y: 188, distance: 74.8
click at [216, 190] on div "Query pattern incremental_mar Job Table INCREMENTAL_MAR FIVETRAN_DATABASE FIVET…" at bounding box center [401, 334] width 584 height 288
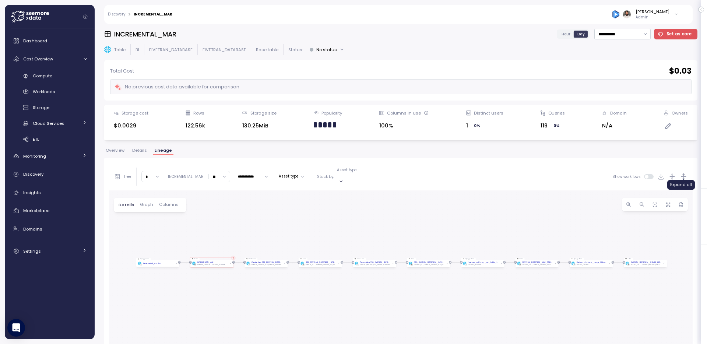
click at [686, 173] on icon "button" at bounding box center [684, 177] width 8 height 8
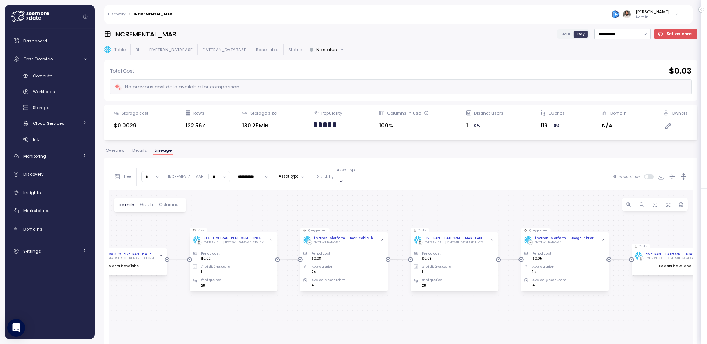
click at [157, 34] on h3 "INCREMENTAL_MAR" at bounding box center [145, 33] width 62 height 9
copy h3 "INCREMENTAL_MAR"
click at [213, 48] on p "FIVETRAN_DATABASE" at bounding box center [224, 50] width 43 height 6
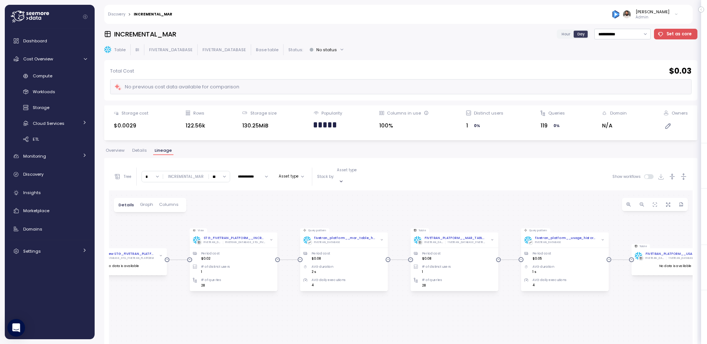
click at [181, 51] on p "FIVETRAN_DATABASE" at bounding box center [170, 50] width 43 height 6
click at [217, 48] on p "FIVETRAN_DATABASE" at bounding box center [224, 50] width 43 height 6
click at [181, 50] on p "FIVETRAN_DATABASE" at bounding box center [170, 50] width 43 height 6
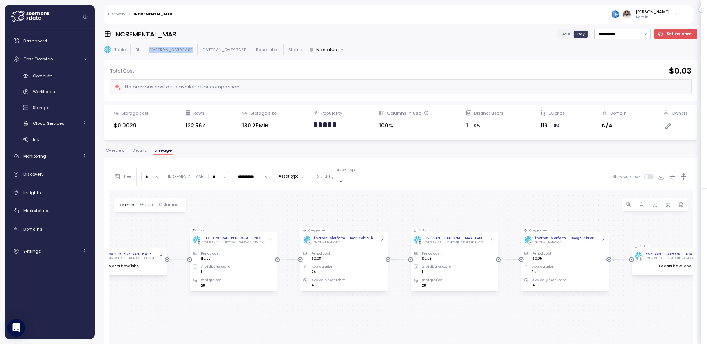
click at [181, 50] on p "FIVETRAN_DATABASE" at bounding box center [170, 50] width 43 height 6
click at [221, 49] on p "FIVETRAN_DATABASE" at bounding box center [224, 50] width 43 height 6
copy p "FIVETRAN_DATABASE"
click at [189, 49] on p "FIVETRAN_DATABASE" at bounding box center [170, 50] width 43 height 6
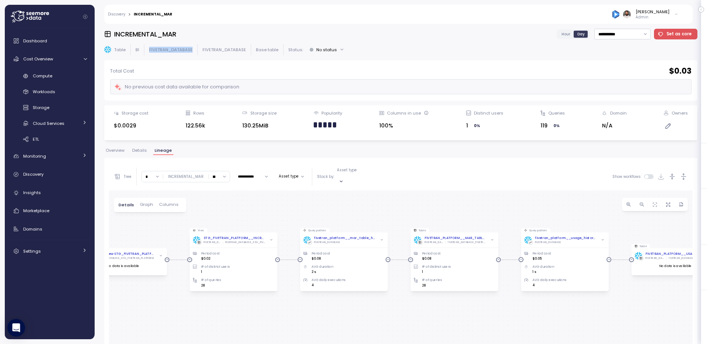
click at [189, 49] on p "FIVETRAN_DATABASE" at bounding box center [170, 50] width 43 height 6
click at [180, 50] on p "FIVETRAN_DATABASE" at bounding box center [170, 50] width 43 height 6
click at [68, 176] on div "Discovery" at bounding box center [55, 174] width 64 height 7
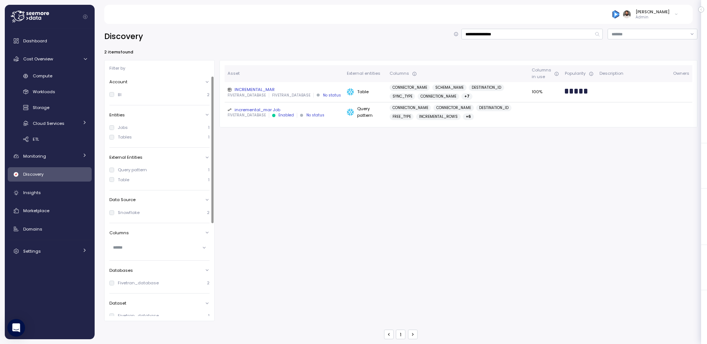
click at [130, 249] on input "text" at bounding box center [156, 247] width 87 height 7
click at [300, 223] on div "Asset External entities Columns Columns in use Popularity Description Owners IN…" at bounding box center [459, 191] width 478 height 262
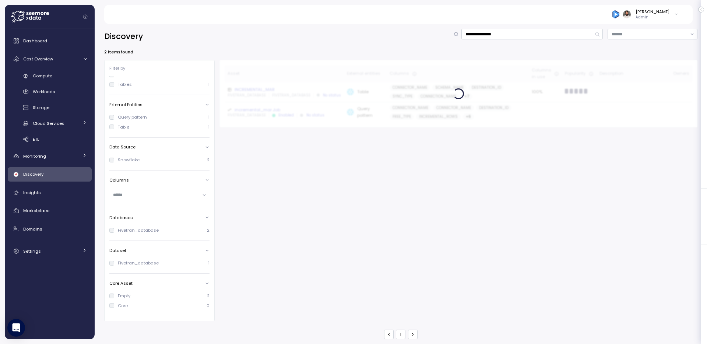
scroll to position [53, 0]
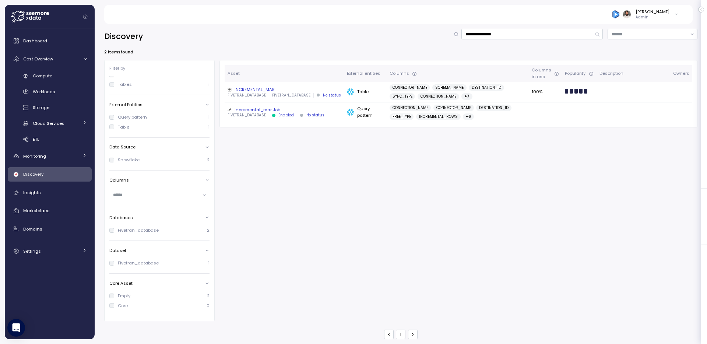
click at [321, 89] on div "INCREMENTAL_MAR" at bounding box center [284, 90] width 113 height 6
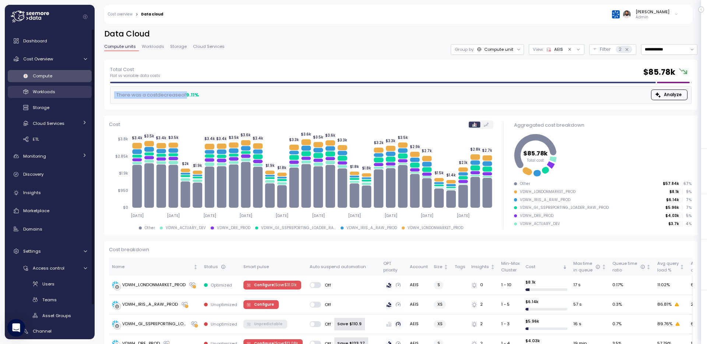
click at [66, 91] on div "Workloads" at bounding box center [60, 91] width 54 height 7
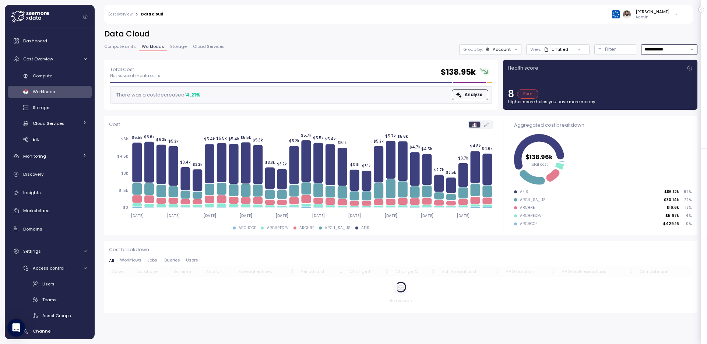
click at [667, 51] on input "**********" at bounding box center [669, 49] width 56 height 11
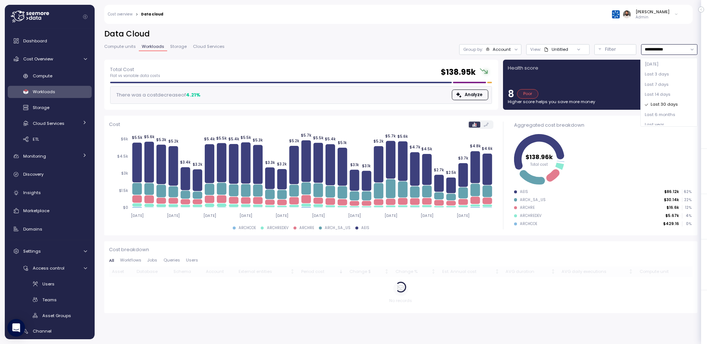
click at [665, 113] on span "Last 6 months" at bounding box center [660, 115] width 31 height 7
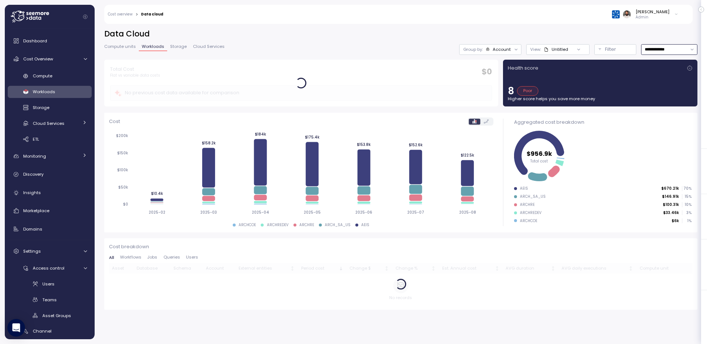
click at [661, 50] on input "**********" at bounding box center [669, 49] width 56 height 11
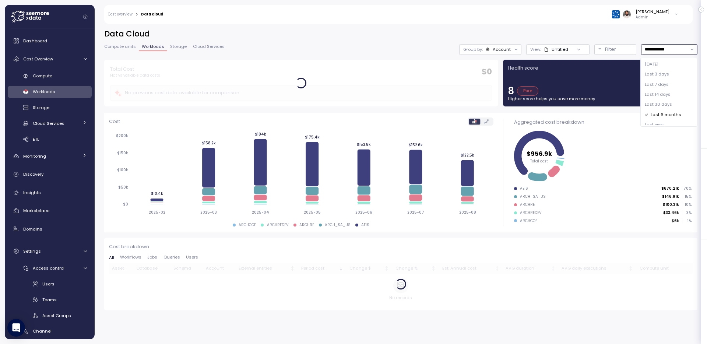
click at [669, 123] on div "Last year" at bounding box center [669, 125] width 54 height 10
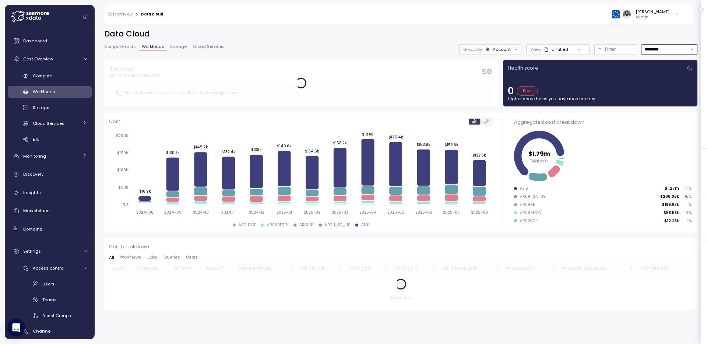
click at [660, 46] on input "*********" at bounding box center [669, 49] width 56 height 11
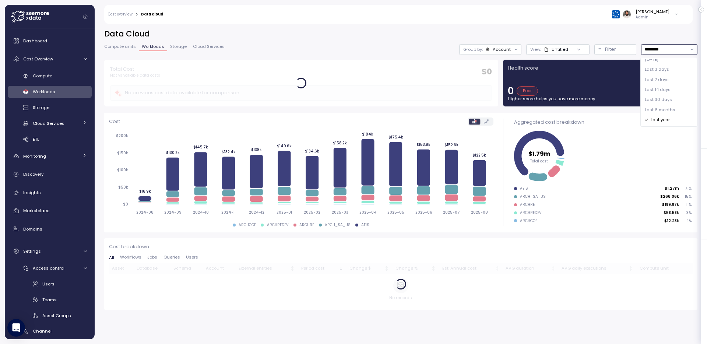
click at [664, 78] on span "Last 7 days" at bounding box center [657, 80] width 24 height 7
type input "**********"
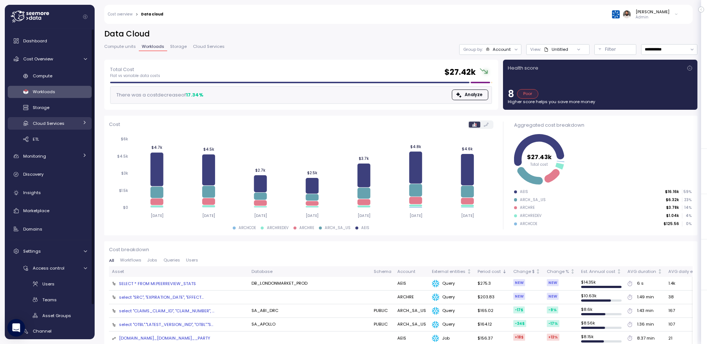
click at [73, 123] on div "Cloud Services" at bounding box center [56, 123] width 46 height 7
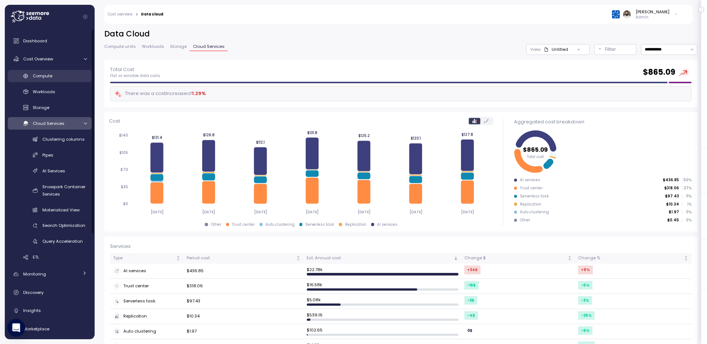
click at [56, 75] on div "Compute" at bounding box center [60, 75] width 54 height 7
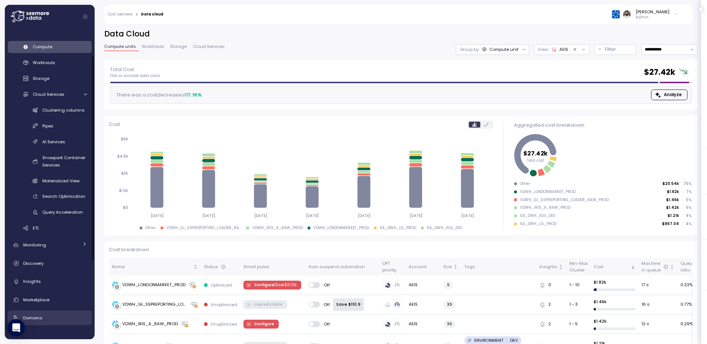
scroll to position [39, 0]
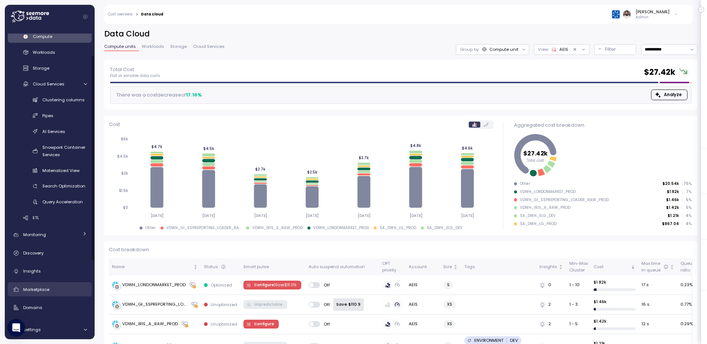
click at [53, 289] on div "Marketplace" at bounding box center [55, 289] width 64 height 7
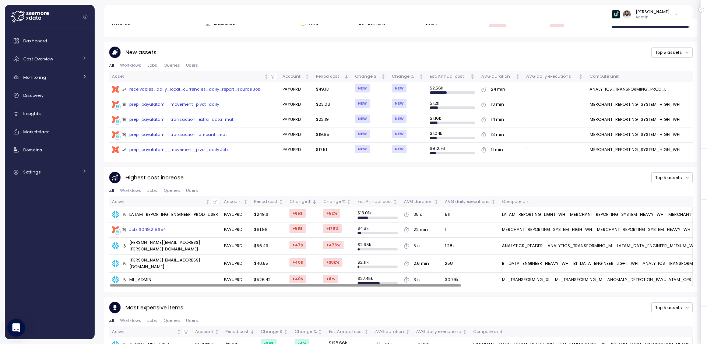
scroll to position [284, 0]
click at [63, 62] on div "Cost Overview" at bounding box center [50, 58] width 55 height 7
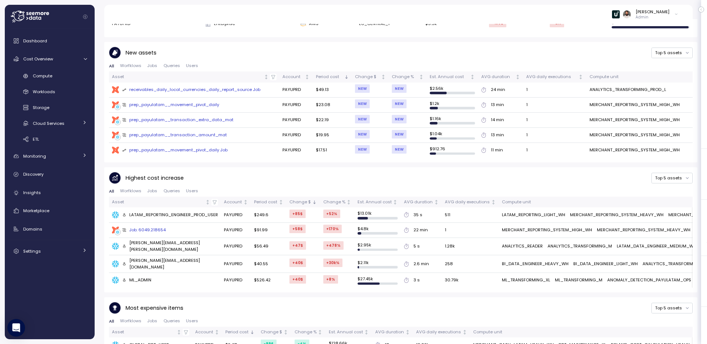
scroll to position [115, 0]
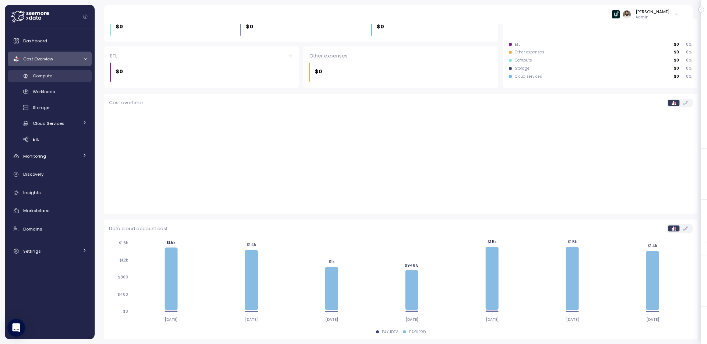
click at [77, 81] on link "Compute" at bounding box center [50, 76] width 84 height 12
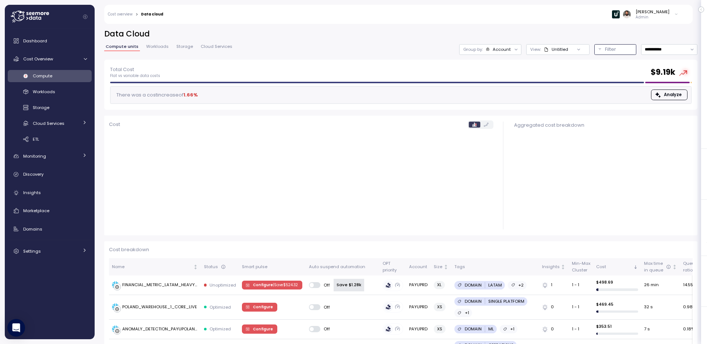
click at [608, 50] on p "Filter" at bounding box center [610, 49] width 11 height 7
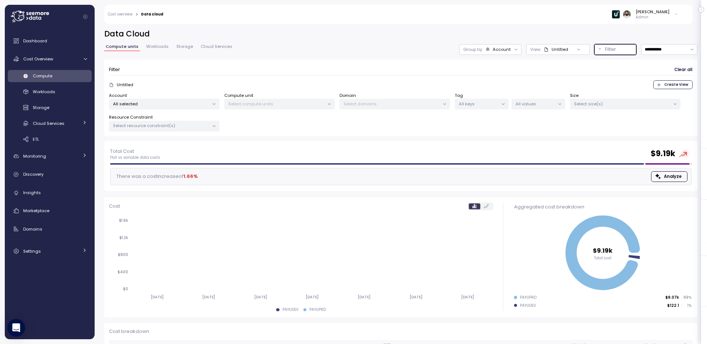
click at [398, 105] on p "Select domains" at bounding box center [392, 104] width 96 height 6
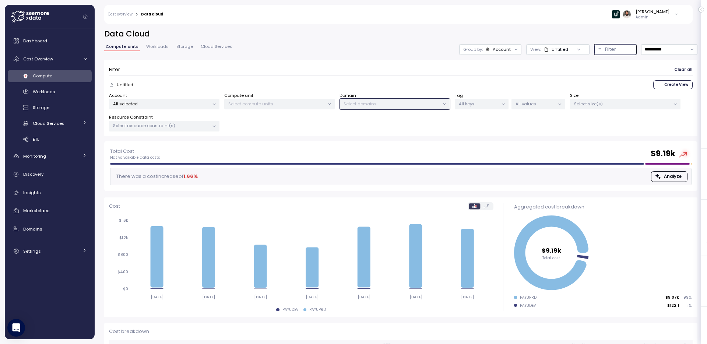
click at [299, 106] on p "Select compute units" at bounding box center [276, 104] width 96 height 6
click at [171, 101] on p "All selected" at bounding box center [161, 104] width 96 height 6
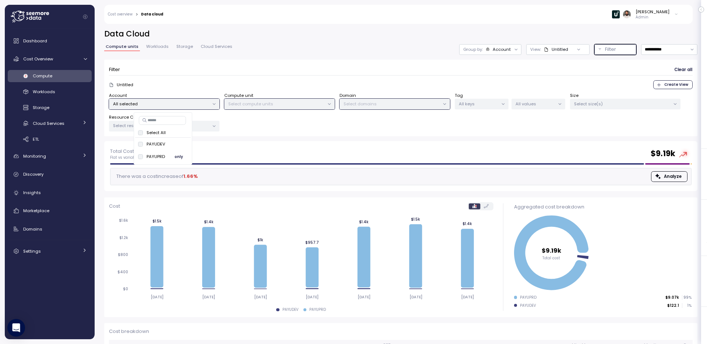
click at [186, 156] on button "only" at bounding box center [179, 156] width 18 height 9
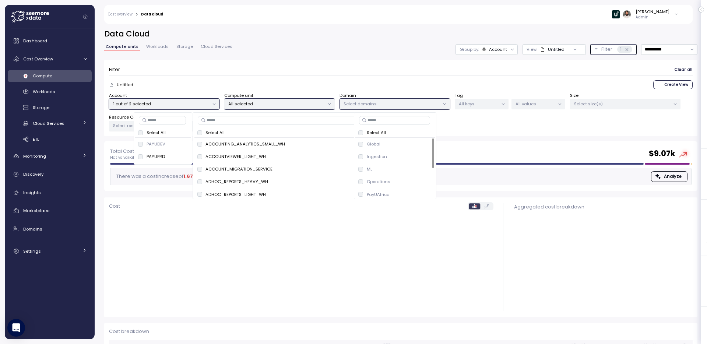
click at [280, 102] on p "All selected" at bounding box center [276, 104] width 96 height 6
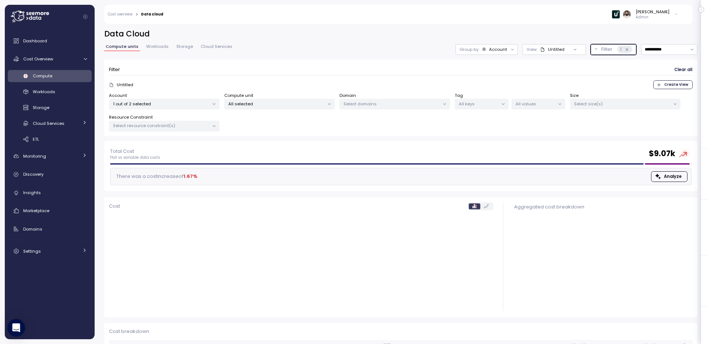
click at [278, 104] on p "All selected" at bounding box center [276, 104] width 96 height 6
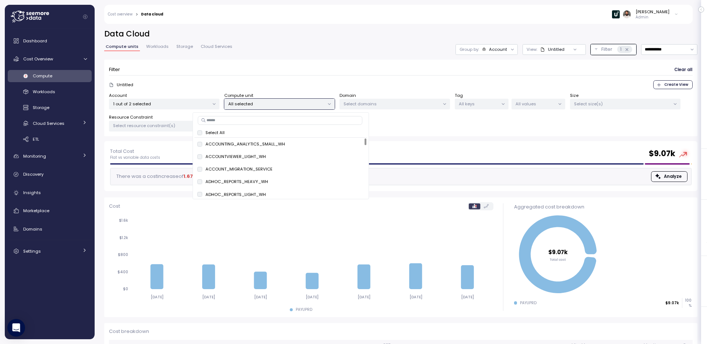
click at [270, 121] on input at bounding box center [280, 120] width 165 height 9
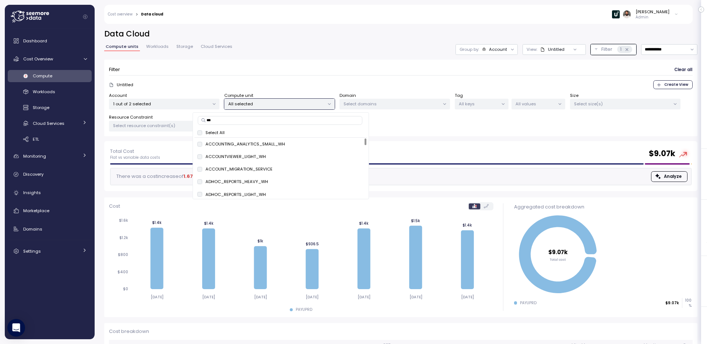
type input "****"
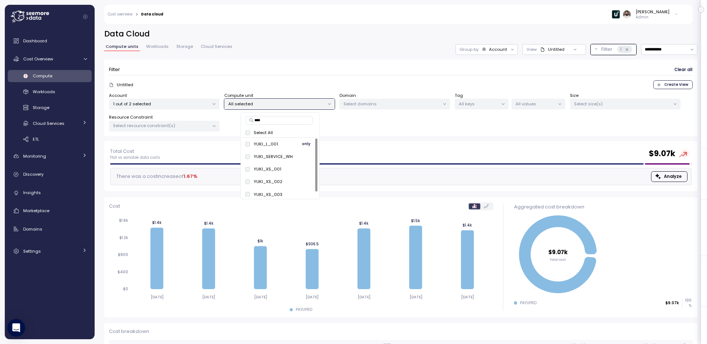
click at [307, 146] on span "only" at bounding box center [306, 144] width 8 height 8
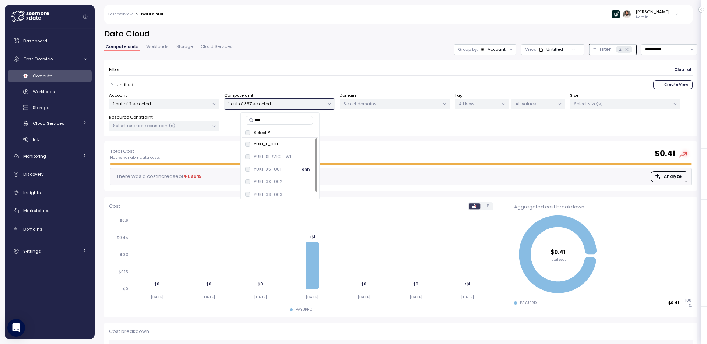
click at [304, 169] on span "only" at bounding box center [306, 169] width 8 height 8
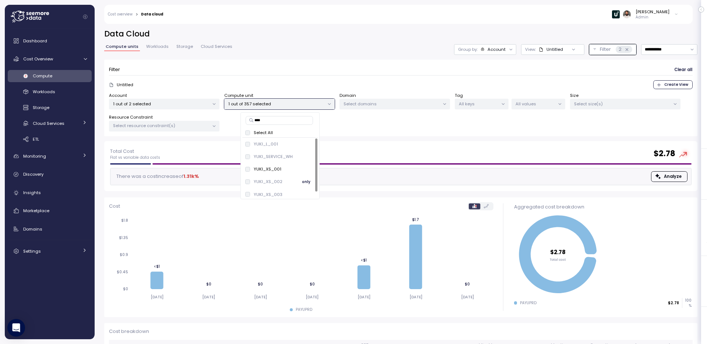
click at [305, 183] on span "only" at bounding box center [306, 182] width 8 height 8
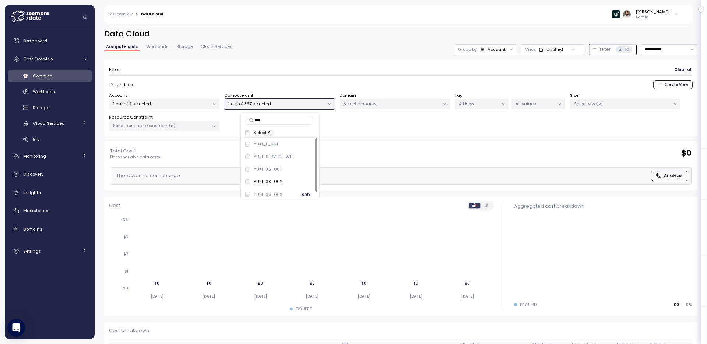
click at [304, 193] on span "only" at bounding box center [306, 194] width 8 height 8
click at [299, 170] on button "only" at bounding box center [307, 169] width 18 height 9
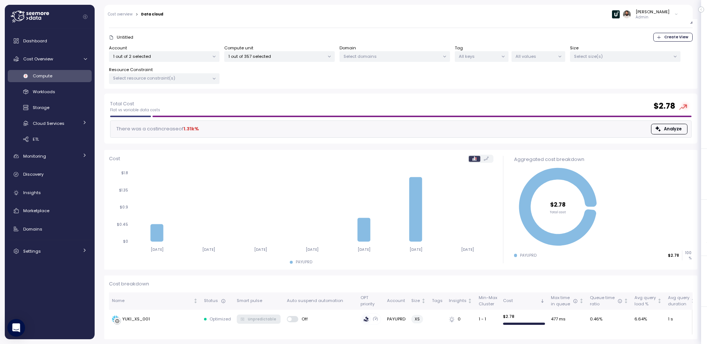
scroll to position [47, 0]
click at [59, 59] on div "Cost Overview" at bounding box center [50, 58] width 55 height 7
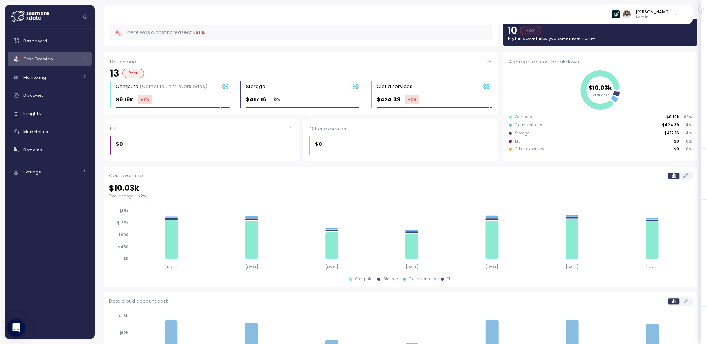
scroll to position [48, 0]
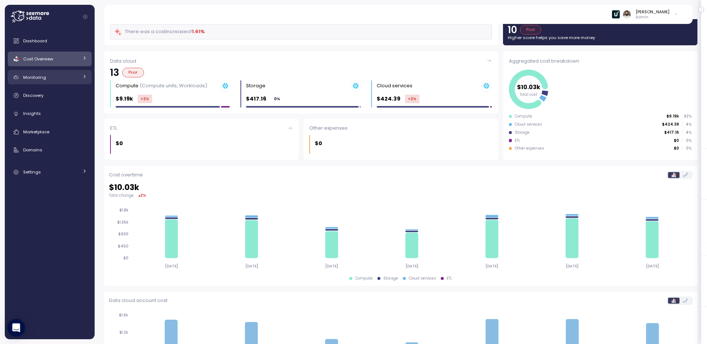
click at [59, 71] on link "Monitoring" at bounding box center [50, 77] width 84 height 15
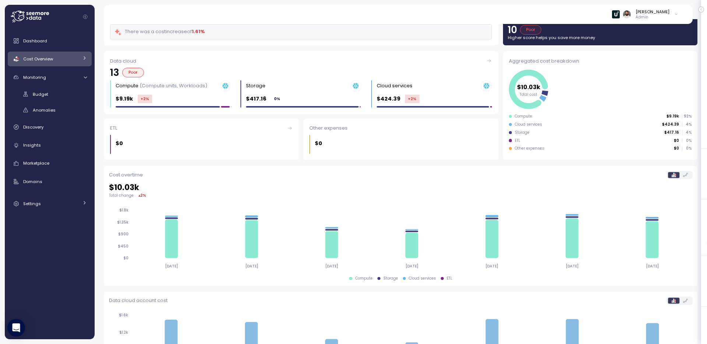
click at [59, 61] on div "Cost Overview" at bounding box center [50, 58] width 55 height 7
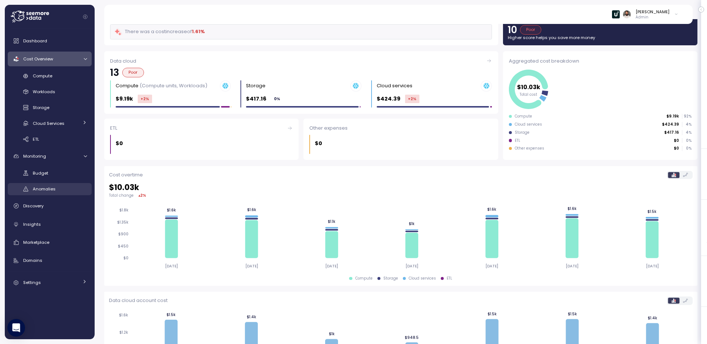
click at [65, 190] on div "Anomalies" at bounding box center [60, 188] width 54 height 7
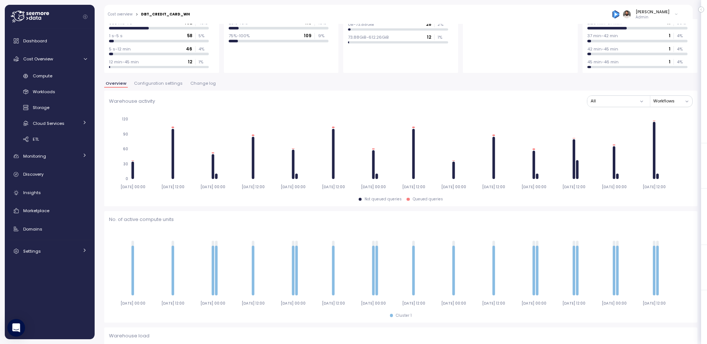
scroll to position [67, 0]
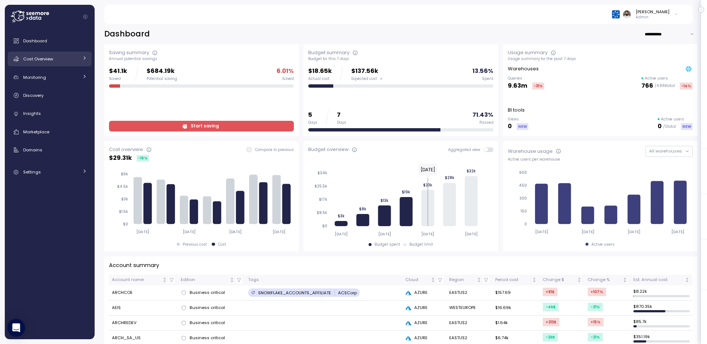
click at [55, 61] on div "Cost Overview" at bounding box center [50, 58] width 55 height 7
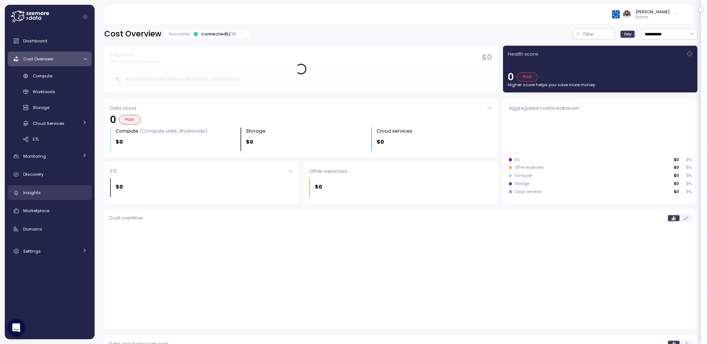
click at [65, 192] on div "Insights" at bounding box center [55, 192] width 64 height 7
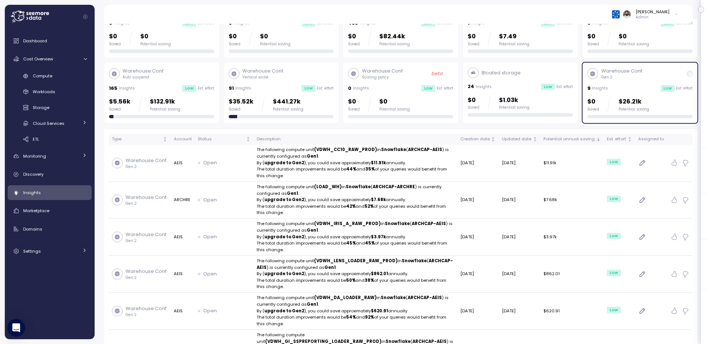
scroll to position [24, 0]
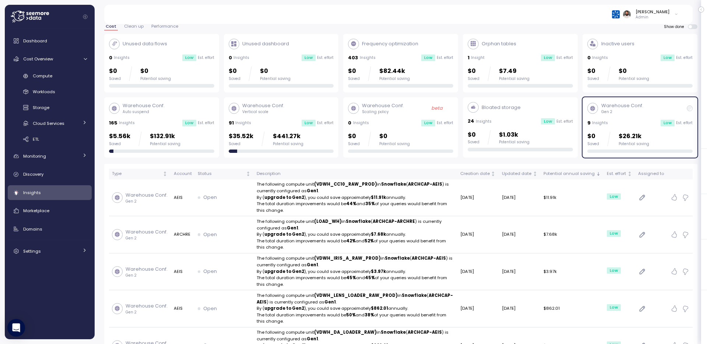
click at [172, 141] on div "Potential saving" at bounding box center [165, 143] width 31 height 5
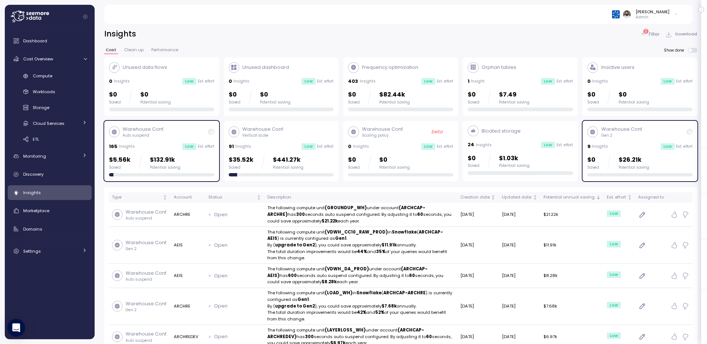
click at [269, 165] on div "$35.52k Saved $441.27k Potential saving" at bounding box center [266, 162] width 75 height 15
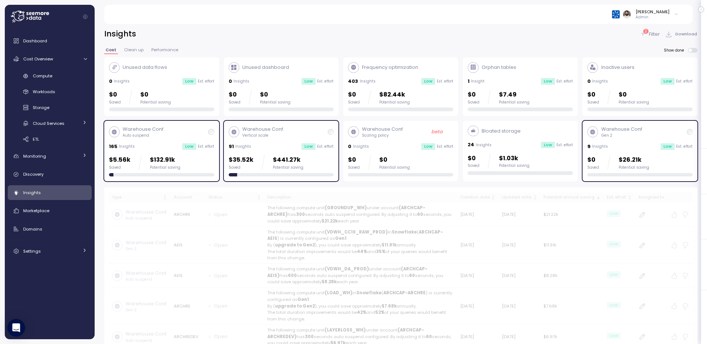
click at [204, 157] on div "$5.56k Saved $132.91k Potential saving" at bounding box center [161, 162] width 105 height 15
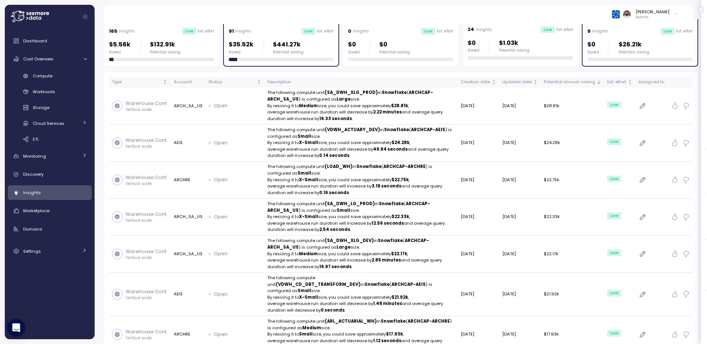
scroll to position [28, 0]
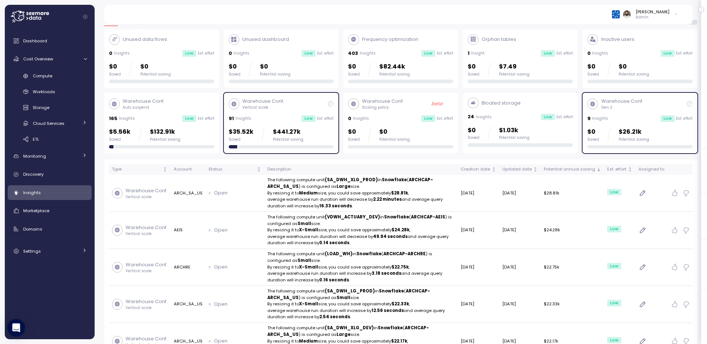
click at [304, 130] on div "$35.52k Saved $441.27k Potential saving" at bounding box center [281, 134] width 105 height 15
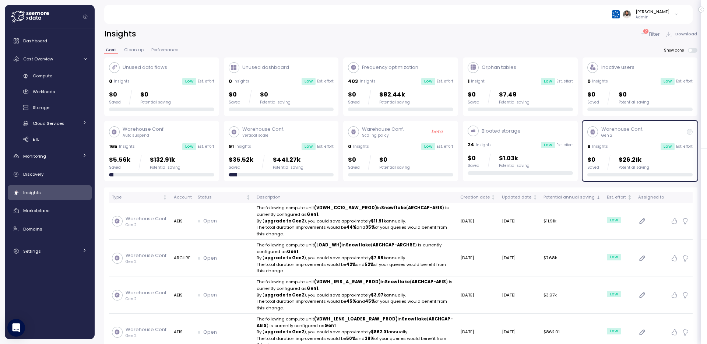
click at [560, 162] on div "$0 Saved $1.03k Potential saving" at bounding box center [520, 161] width 105 height 15
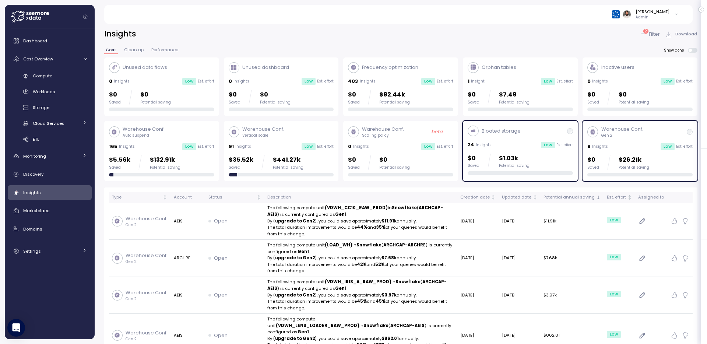
click at [599, 150] on div "Warehouse Conf. Gen 2 9 Insights Low Est. effort $0 Saved $26.21k Potential sav…" at bounding box center [640, 151] width 105 height 51
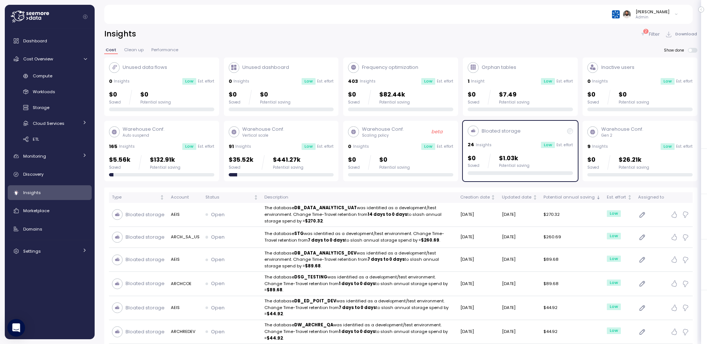
click at [554, 152] on div "Bloated storage 24 Insights Low Est. effort $0 Saved $1.03k Potential saving" at bounding box center [520, 150] width 105 height 49
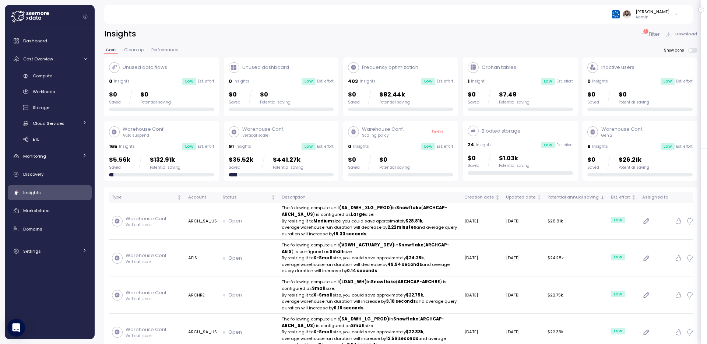
click at [571, 149] on div "Bloated storage 24 Insights Low Est. effort $0 Saved $1.03k Potential saving" at bounding box center [520, 150] width 105 height 49
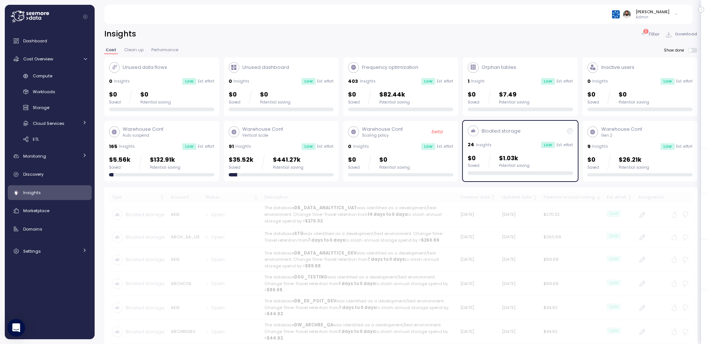
click at [616, 141] on div "Warehouse Conf. Gen 2 9 Insights Low Est. effort $0 Saved $26.21k Potential sav…" at bounding box center [640, 151] width 105 height 51
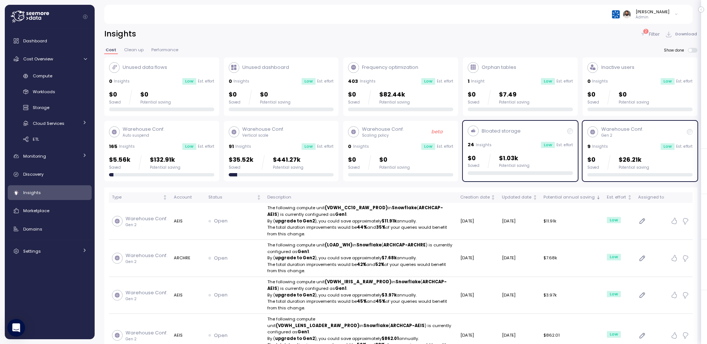
click at [563, 153] on div "Bloated storage 24 Insights Low Est. effort $0 Saved $1.03k Potential saving" at bounding box center [520, 150] width 105 height 49
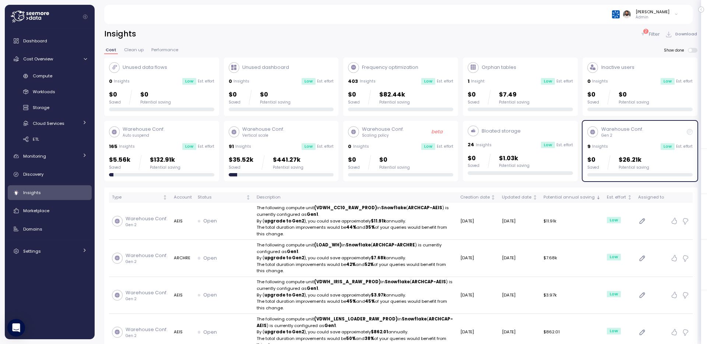
click at [267, 156] on div "$35.52k Saved $441.27k Potential saving" at bounding box center [266, 162] width 75 height 15
click at [600, 158] on div "$0 Saved $26.21k Potential saving" at bounding box center [619, 162] width 62 height 15
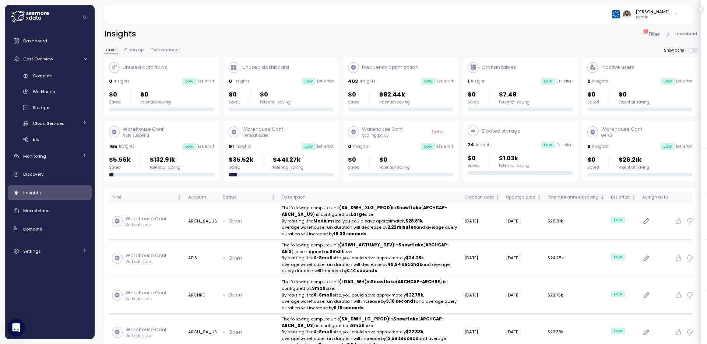
click at [313, 172] on div "$35.52k Saved $441.27k Potential saving" at bounding box center [281, 165] width 105 height 21
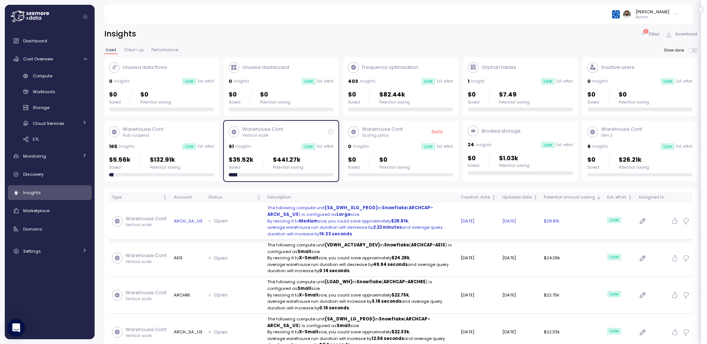
click at [405, 229] on p "average warehouse run duration will decrease by 2.22 minutes and average query …" at bounding box center [361, 230] width 188 height 13
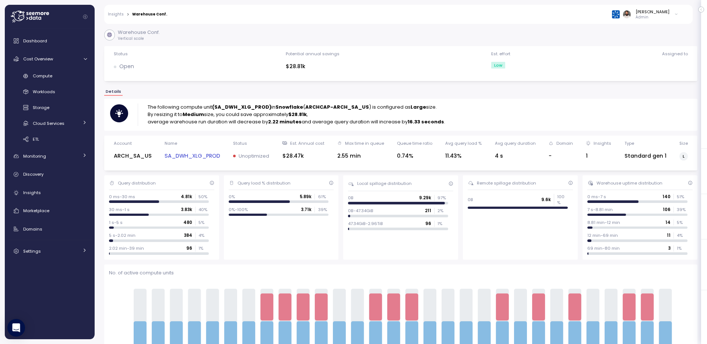
click at [194, 155] on link "SA_DWH_XLG_PROD" at bounding box center [193, 156] width 56 height 8
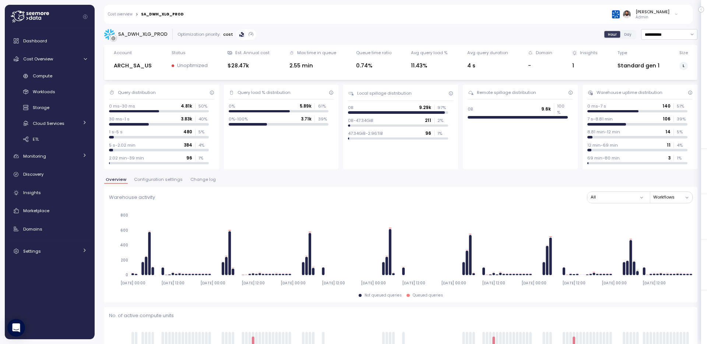
click at [190, 178] on span "Change log" at bounding box center [202, 180] width 25 height 4
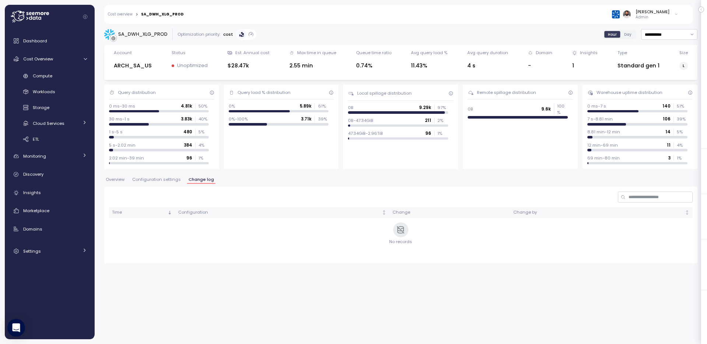
click at [171, 182] on span "Configuration settings" at bounding box center [156, 180] width 49 height 4
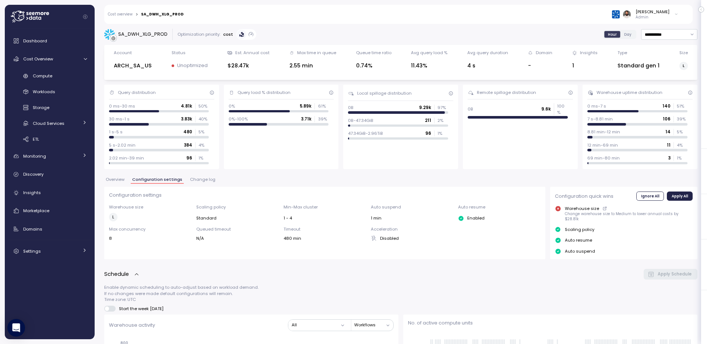
click at [118, 178] on span "Overview" at bounding box center [115, 180] width 19 height 4
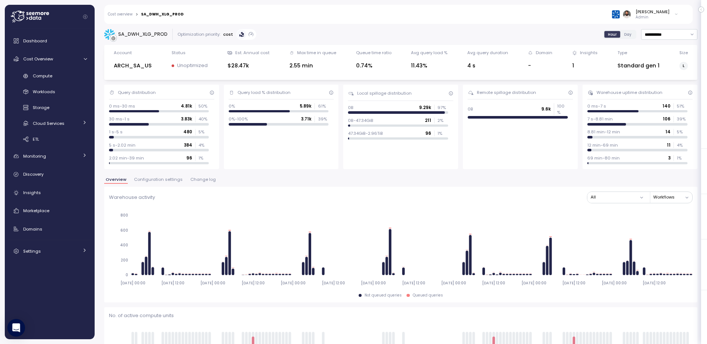
click at [131, 14] on link "Cost overview" at bounding box center [120, 15] width 25 height 4
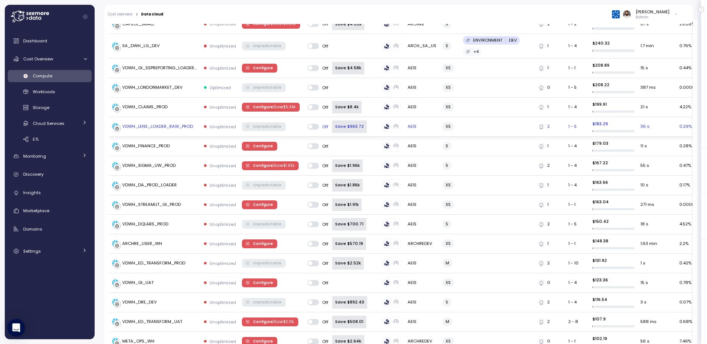
scroll to position [944, 0]
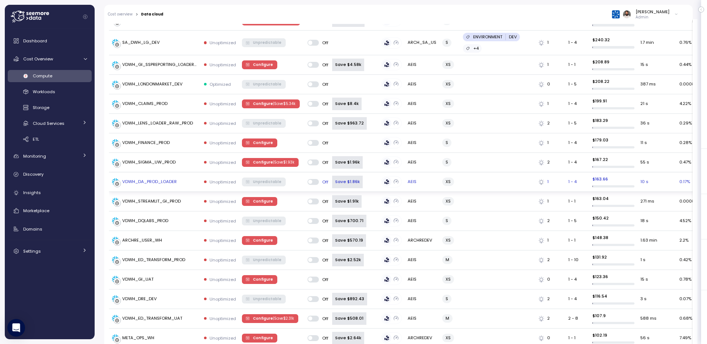
click at [193, 184] on div "VDWH_DA_PROD_LOADER" at bounding box center [155, 181] width 86 height 7
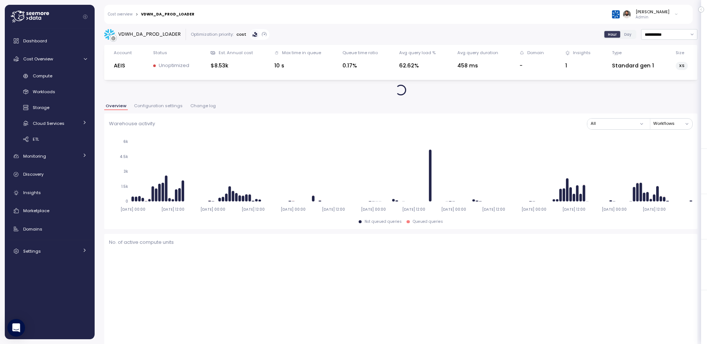
click at [205, 111] on div "Overview Configuration settings Change log" at bounding box center [401, 109] width 594 height 10
click at [205, 109] on button "Change log" at bounding box center [203, 107] width 28 height 6
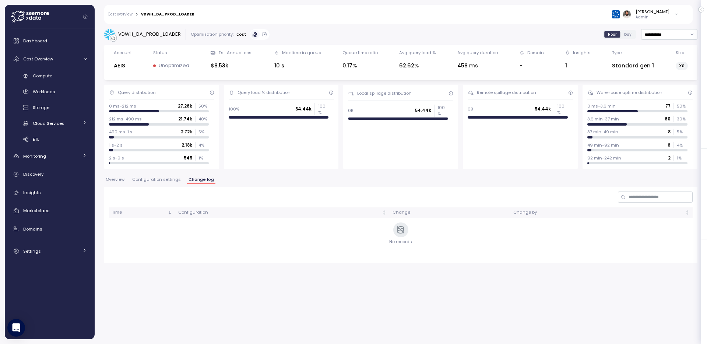
click at [116, 181] on span "Overview" at bounding box center [115, 180] width 19 height 4
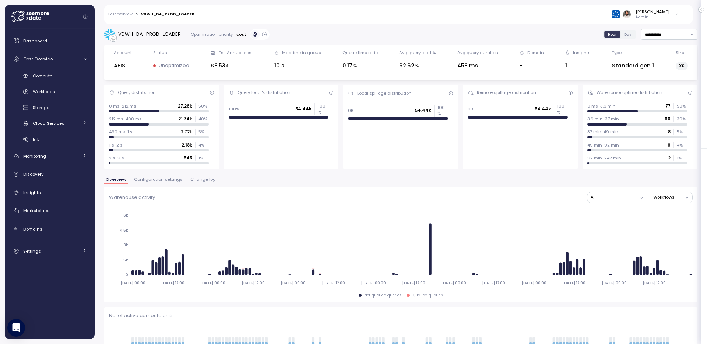
click at [63, 67] on div "Dashboard Cost Overview Compute Workloads Storage Cloud Services Clustering col…" at bounding box center [50, 146] width 84 height 225
click at [63, 76] on div "Compute" at bounding box center [60, 75] width 54 height 7
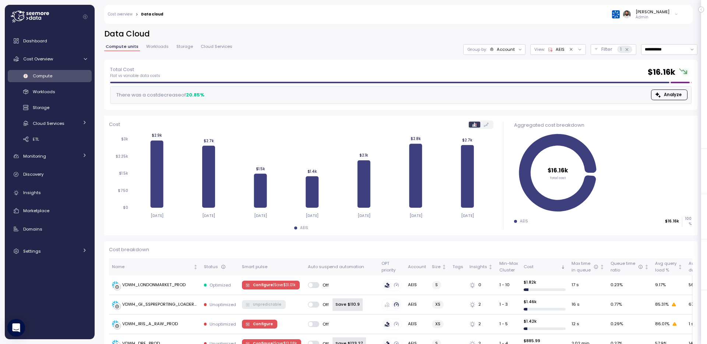
click at [76, 78] on div "Compute" at bounding box center [60, 75] width 54 height 7
click at [71, 123] on div "Cloud Services" at bounding box center [56, 123] width 46 height 7
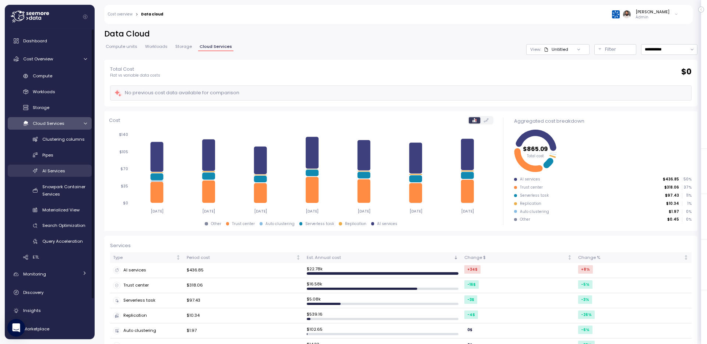
click at [66, 169] on div "AI Services" at bounding box center [64, 170] width 45 height 7
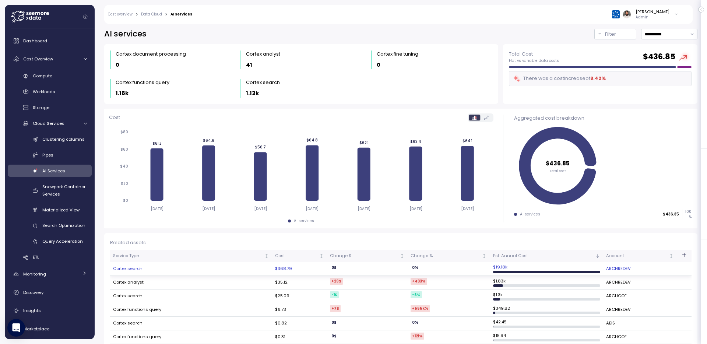
click at [215, 271] on td "Cortex search" at bounding box center [191, 269] width 162 height 14
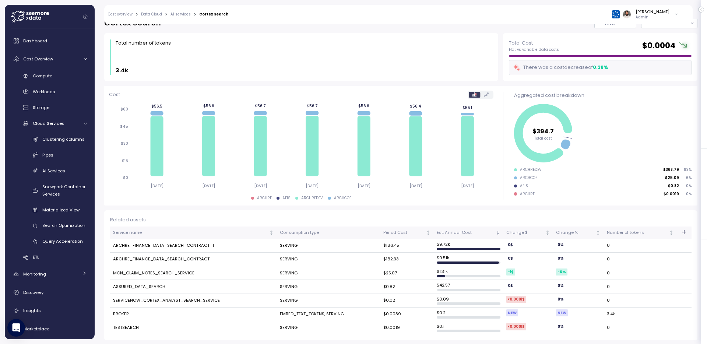
scroll to position [12, 0]
click at [149, 242] on td "ARCHRE_FINANCE_DATA_SEARCH_CONTRACT_1" at bounding box center [193, 245] width 167 height 14
click at [151, 249] on td "ARCHRE_FINANCE_DATA_SEARCH_CONTRACT_1" at bounding box center [193, 245] width 167 height 14
click at [151, 257] on td "ARCHRE_FINANCE_DATA_SEARCH_CONTRACT" at bounding box center [193, 259] width 167 height 14
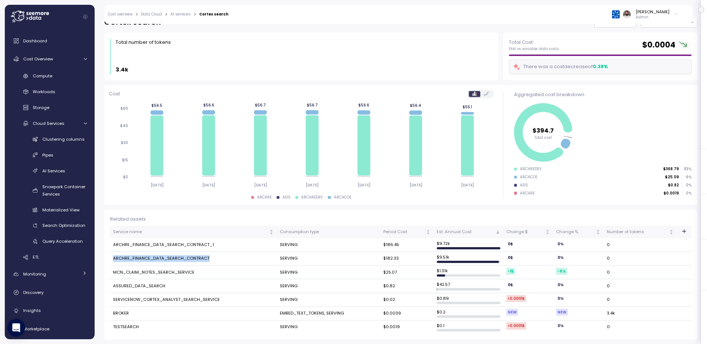
click at [151, 257] on td "ARCHRE_FINANCE_DATA_SEARCH_CONTRACT" at bounding box center [193, 259] width 167 height 14
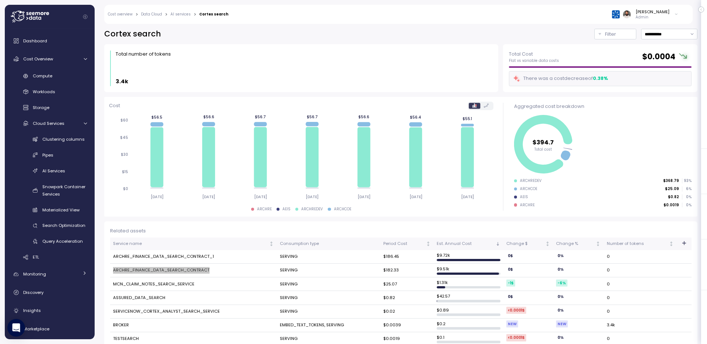
scroll to position [12, 0]
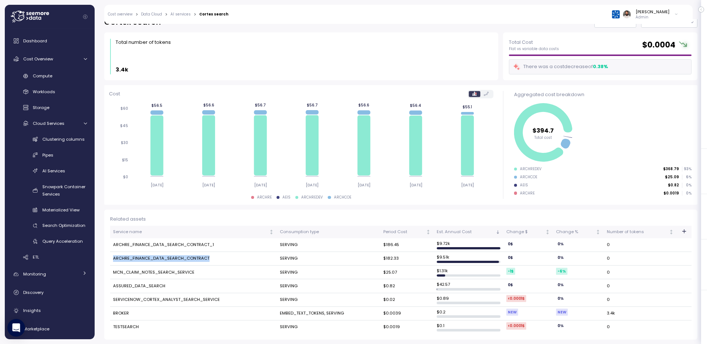
click at [342, 313] on td "EMBED_TEXT_TOKENS, SERVING" at bounding box center [329, 314] width 104 height 14
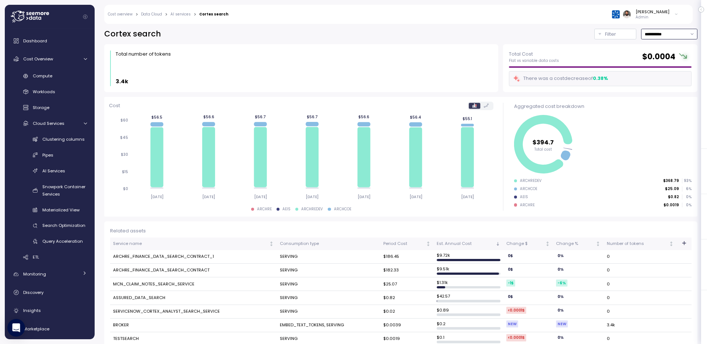
click at [673, 36] on input "**********" at bounding box center [669, 34] width 56 height 11
click at [673, 35] on input "**********" at bounding box center [669, 34] width 56 height 11
click at [668, 87] on span "Last 30 days" at bounding box center [658, 84] width 27 height 7
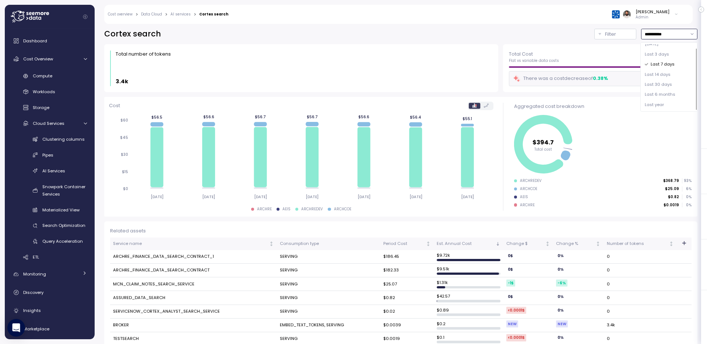
type input "**********"
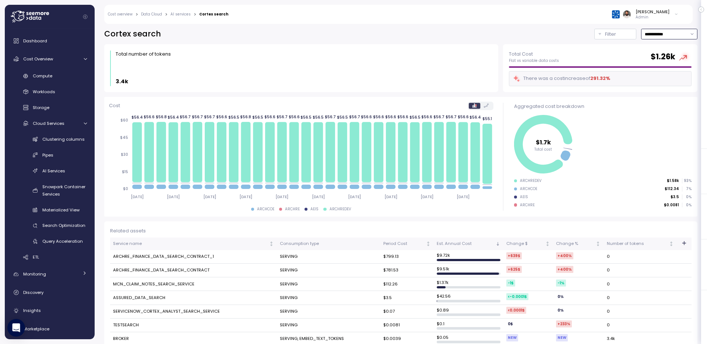
scroll to position [12, 0]
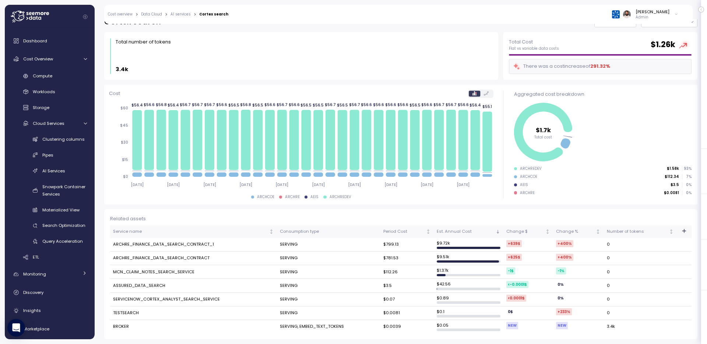
click at [316, 327] on td "SERVING, EMBED_TEXT_TOKENS" at bounding box center [329, 326] width 104 height 13
drag, startPoint x: 274, startPoint y: 328, endPoint x: 346, endPoint y: 328, distance: 72.2
click at [346, 328] on tr "BROKER SERVING, EMBED_TEXT_TOKENS $0.0039 $ 0.05 NEW NEW 3.4k" at bounding box center [401, 326] width 582 height 13
click at [210, 244] on td "ARCHRE_FINANCE_DATA_SEARCH_CONTRACT_1" at bounding box center [193, 245] width 167 height 14
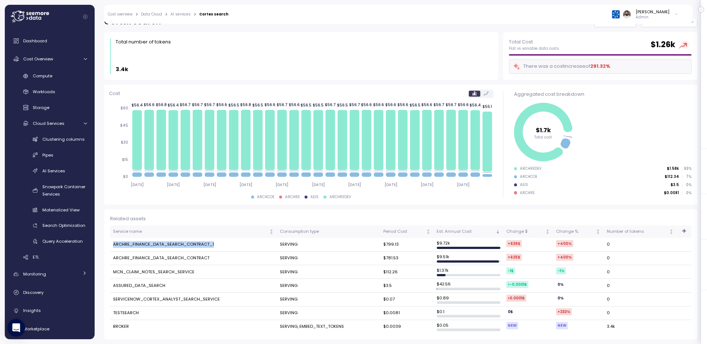
click at [210, 244] on td "ARCHRE_FINANCE_DATA_SEARCH_CONTRACT_1" at bounding box center [193, 245] width 167 height 14
click at [198, 256] on td "ARCHRE_FINANCE_DATA_SEARCH_CONTRACT" at bounding box center [193, 259] width 167 height 14
click at [77, 69] on div "Dashboard Cost Overview Compute Workloads Storage Cloud Services Clustering col…" at bounding box center [50, 205] width 84 height 343
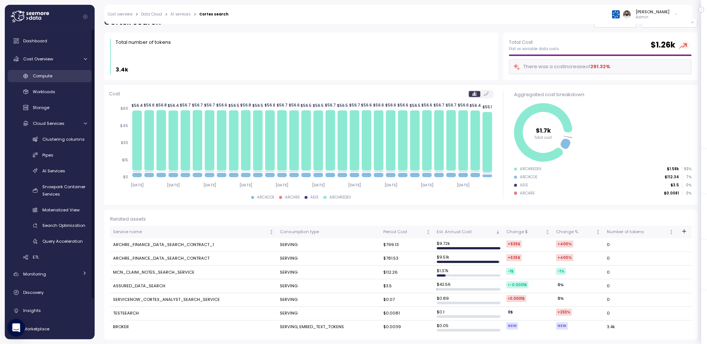
click at [74, 77] on div "Compute" at bounding box center [60, 75] width 54 height 7
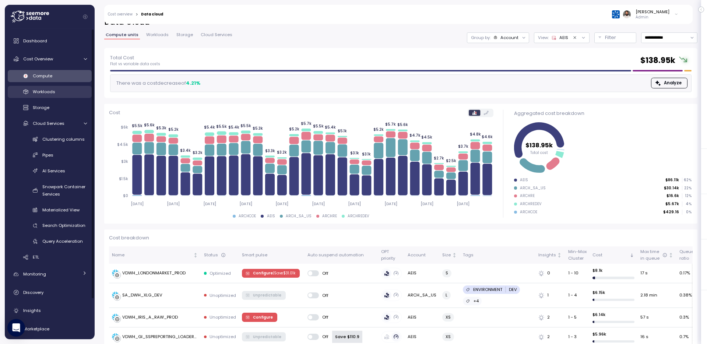
click at [60, 91] on div "Workloads" at bounding box center [60, 91] width 54 height 7
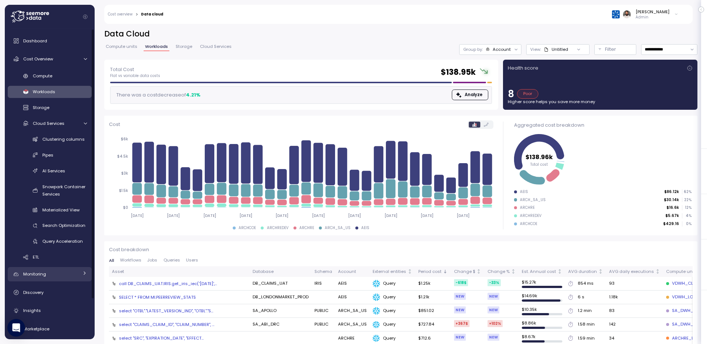
click at [48, 279] on link "Monitoring" at bounding box center [50, 274] width 84 height 15
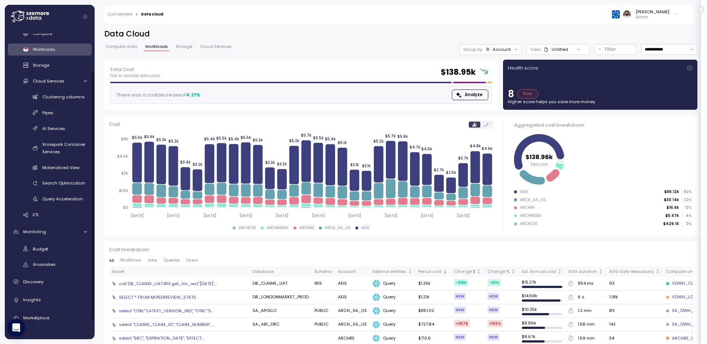
scroll to position [77, 0]
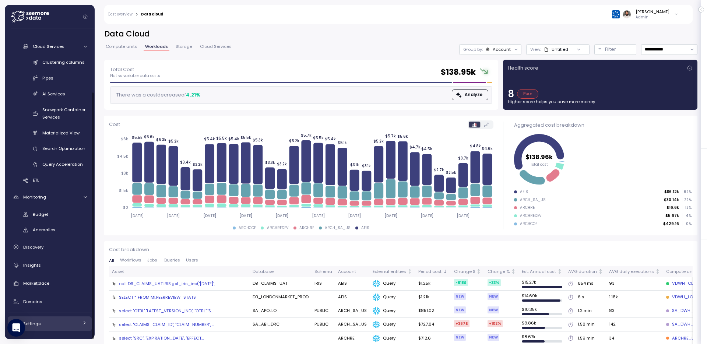
click at [52, 321] on div "Settings" at bounding box center [50, 323] width 55 height 7
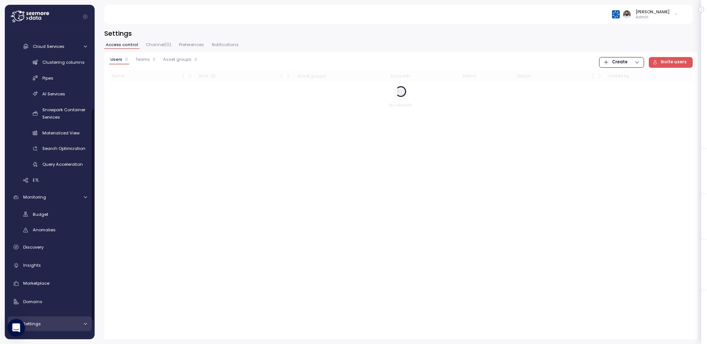
scroll to position [140, 0]
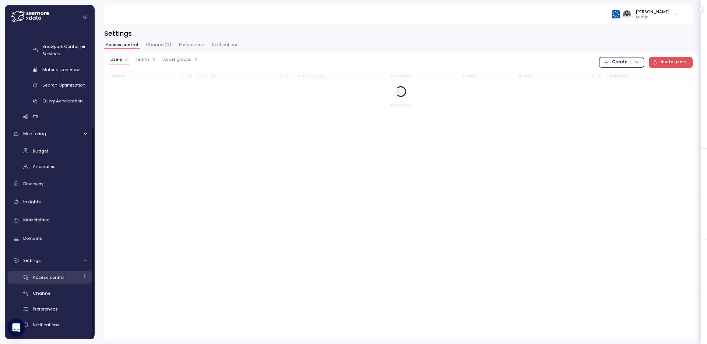
click at [64, 278] on div "Access control" at bounding box center [56, 277] width 46 height 7
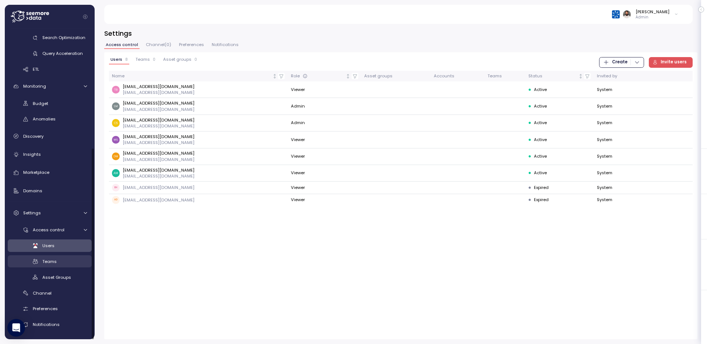
click at [66, 260] on div "Teams" at bounding box center [64, 261] width 45 height 7
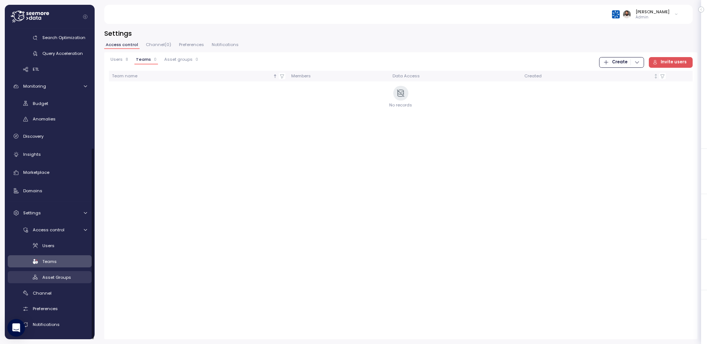
click at [67, 279] on span "Asset Groups" at bounding box center [56, 277] width 29 height 6
click at [64, 258] on div "Teams" at bounding box center [64, 261] width 45 height 7
click at [628, 61] on span "Create" at bounding box center [619, 62] width 15 height 10
click at [625, 74] on div "Team" at bounding box center [628, 77] width 26 height 7
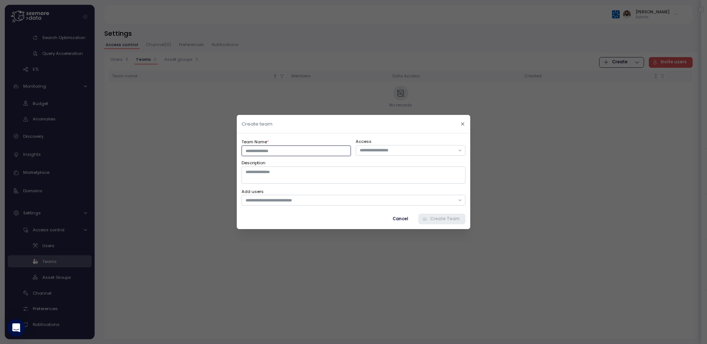
click at [339, 151] on body "Action board Let's save 120.35k $ Annually $ 24.28k Saved We have 5 low effort …" at bounding box center [353, 172] width 707 height 344
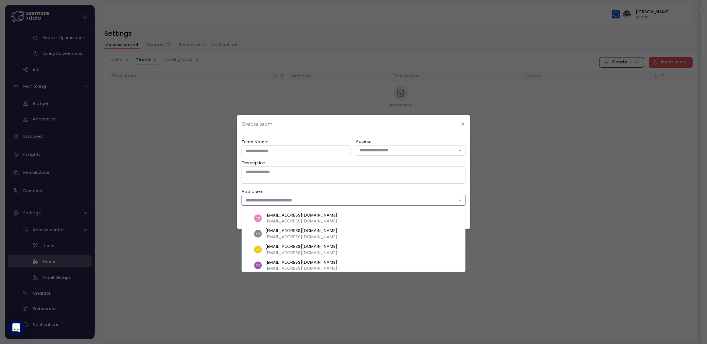
click at [353, 202] on input "text" at bounding box center [350, 200] width 209 height 7
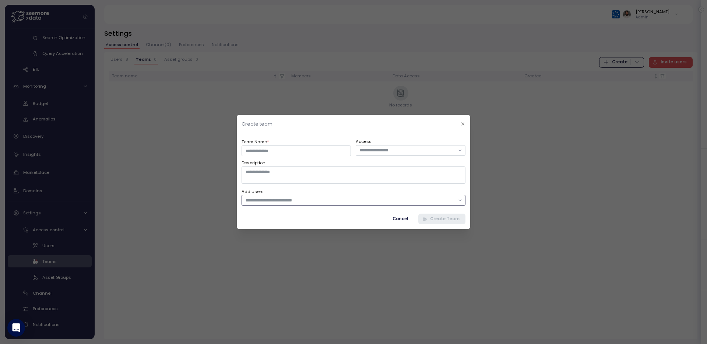
click at [371, 198] on input "text" at bounding box center [350, 200] width 209 height 7
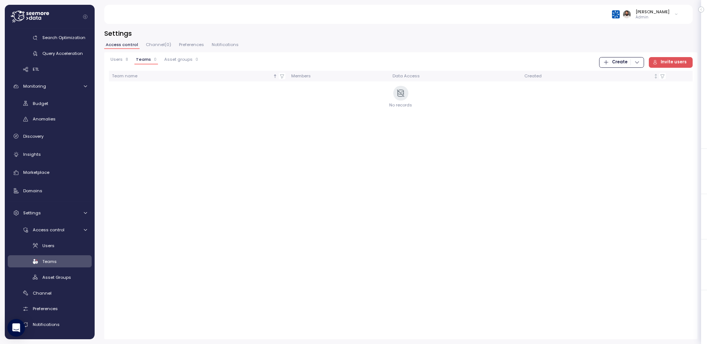
click at [669, 63] on span "Invite users" at bounding box center [674, 62] width 26 height 10
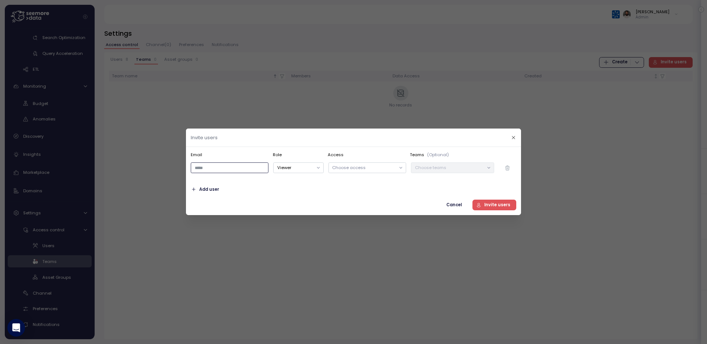
click at [231, 168] on input "email" at bounding box center [230, 168] width 78 height 11
click at [508, 140] on header "Invite users" at bounding box center [353, 138] width 335 height 18
click at [516, 134] on button "button" at bounding box center [514, 137] width 8 height 8
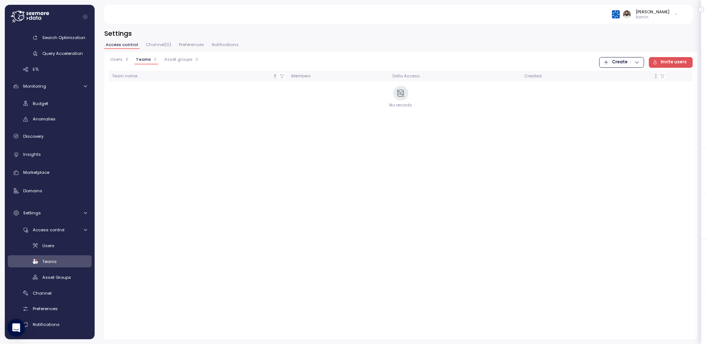
click at [166, 49] on button "Channel ( 0 )" at bounding box center [158, 46] width 28 height 6
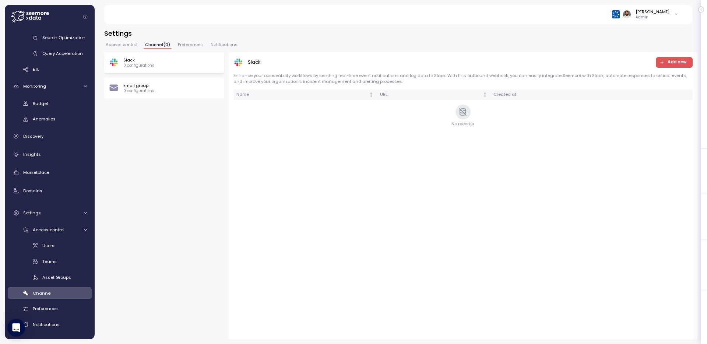
click at [188, 44] on span "Preferences" at bounding box center [190, 45] width 25 height 4
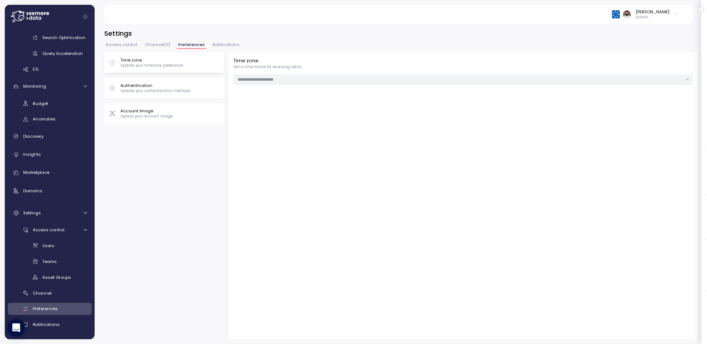
click at [217, 43] on span "Notifications" at bounding box center [226, 45] width 27 height 4
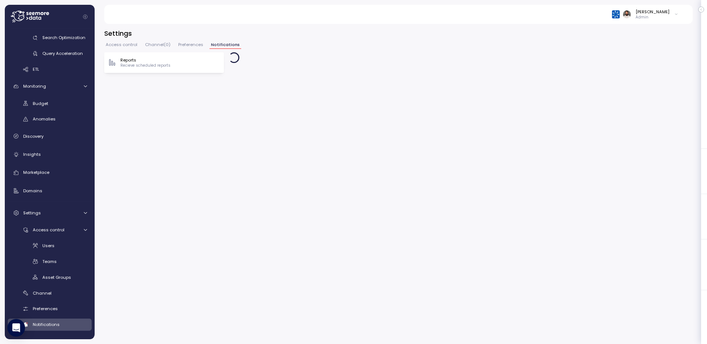
click at [119, 43] on span "Access control" at bounding box center [122, 45] width 32 height 4
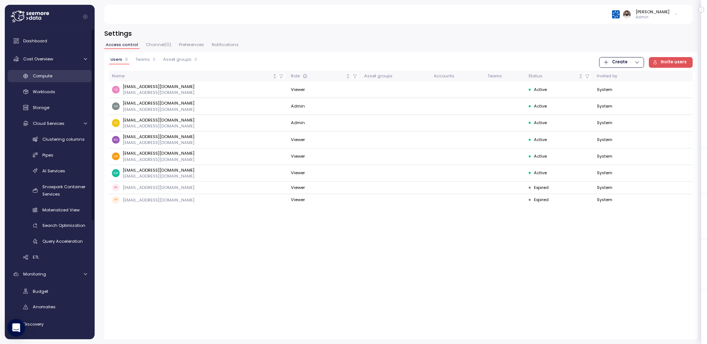
click at [59, 76] on div "Compute" at bounding box center [60, 75] width 54 height 7
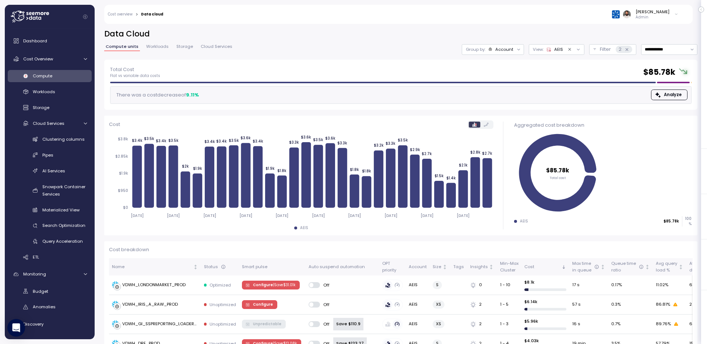
click at [510, 49] on div "Account" at bounding box center [505, 49] width 18 height 6
click at [500, 90] on p "Compute unit" at bounding box center [500, 90] width 29 height 6
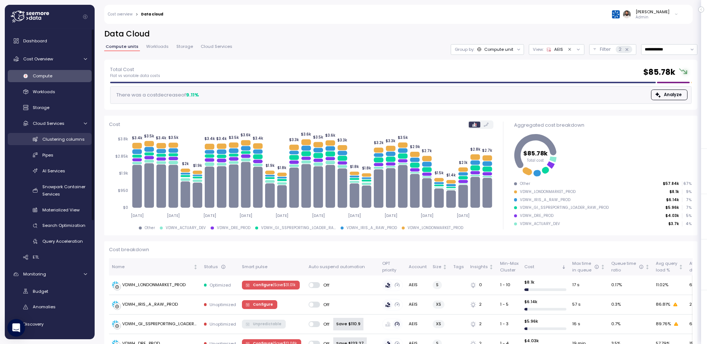
click at [72, 144] on link "Clustering columns" at bounding box center [50, 139] width 84 height 12
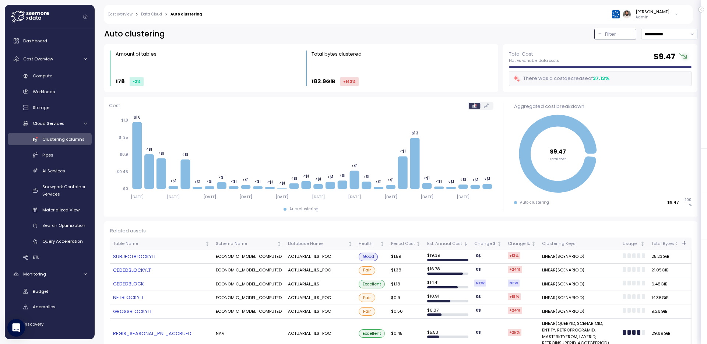
click at [616, 34] on div "Filter" at bounding box center [618, 34] width 27 height 7
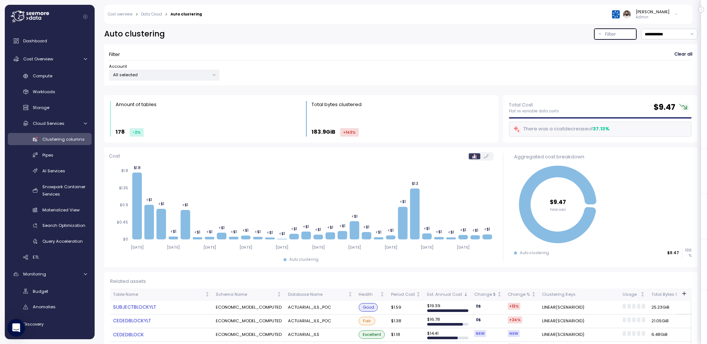
click at [202, 77] on p "All selected" at bounding box center [161, 75] width 96 height 6
click at [300, 67] on div "Account All selected" at bounding box center [401, 71] width 584 height 17
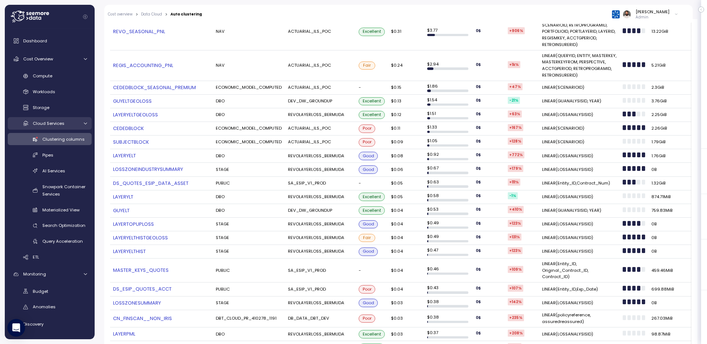
click at [70, 126] on div "Cloud Services" at bounding box center [56, 123] width 46 height 7
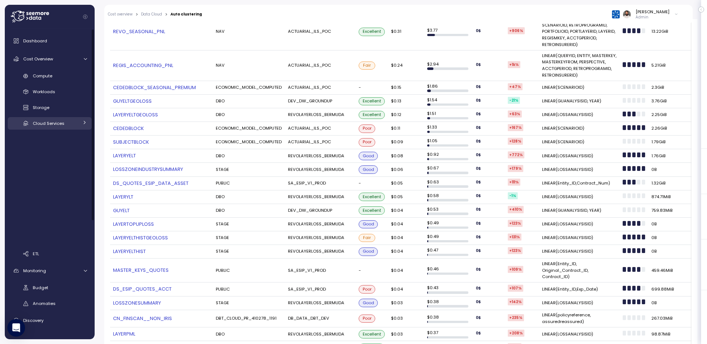
scroll to position [114, 0]
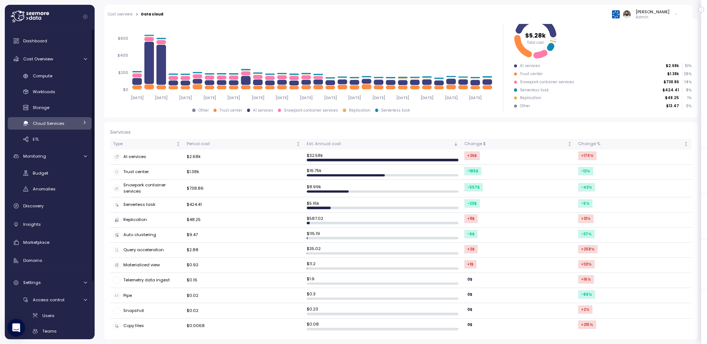
click at [70, 126] on div "Cloud Services" at bounding box center [56, 123] width 46 height 7
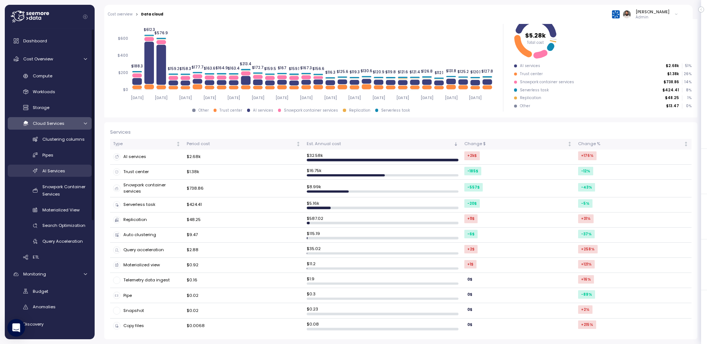
click at [60, 173] on span "AI Services" at bounding box center [53, 171] width 23 height 6
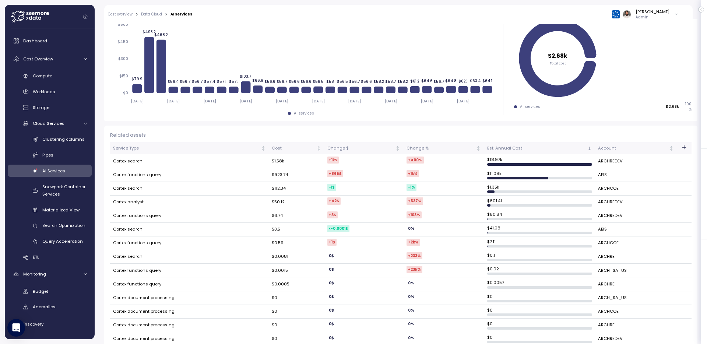
scroll to position [90, 0]
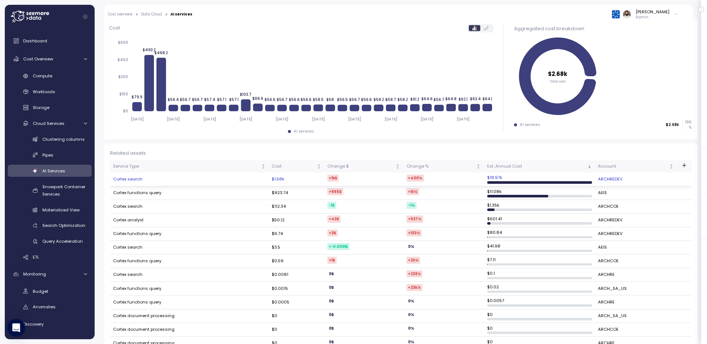
click at [158, 175] on td "Cortex search" at bounding box center [189, 179] width 159 height 14
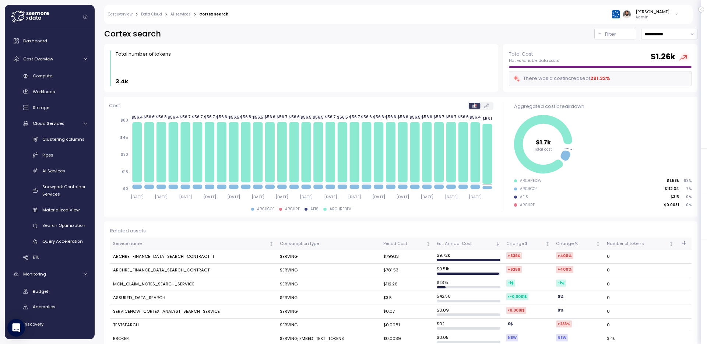
scroll to position [12, 0]
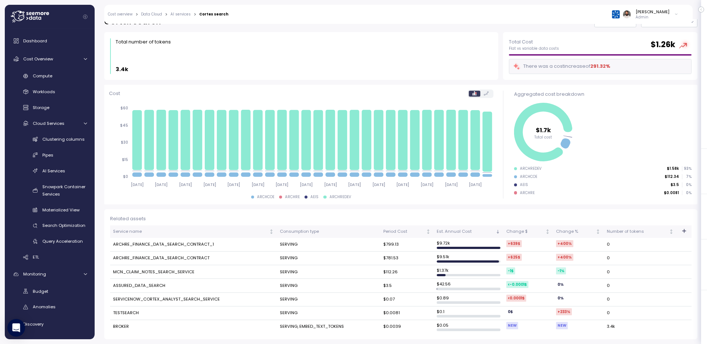
scroll to position [10, 0]
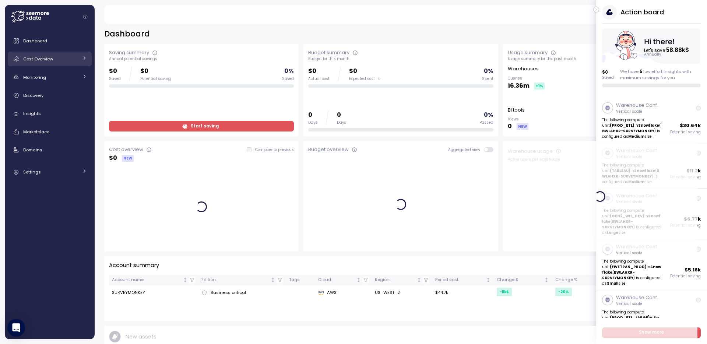
click at [39, 56] on span "Cost Overview" at bounding box center [38, 59] width 30 height 6
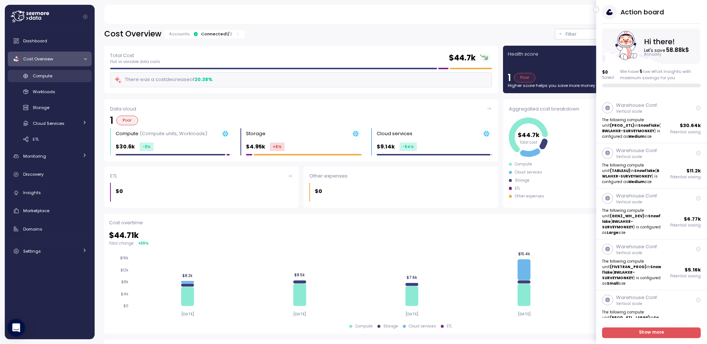
click at [73, 80] on link "Compute" at bounding box center [50, 76] width 84 height 12
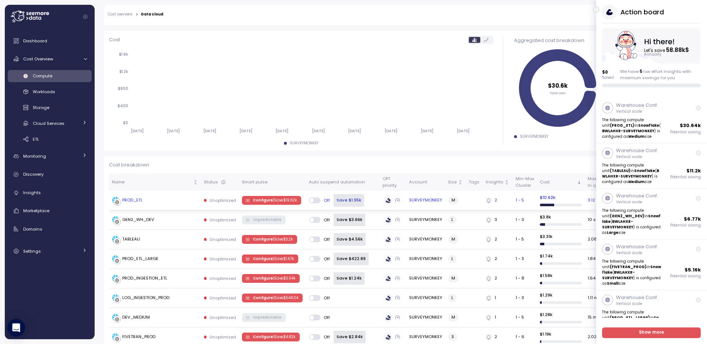
scroll to position [191, 0]
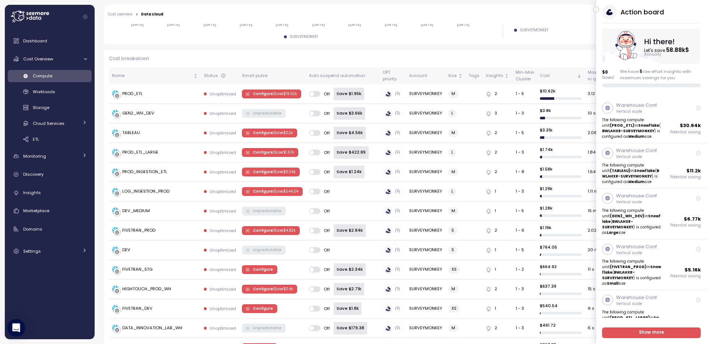
click at [597, 11] on icon "button" at bounding box center [596, 9] width 3 height 9
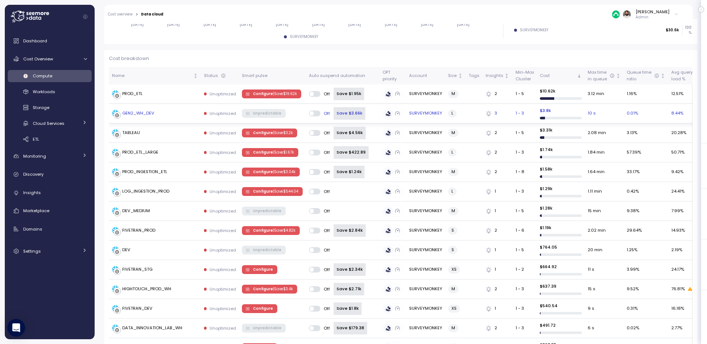
click at [291, 116] on td "Unpredictable" at bounding box center [272, 114] width 67 height 20
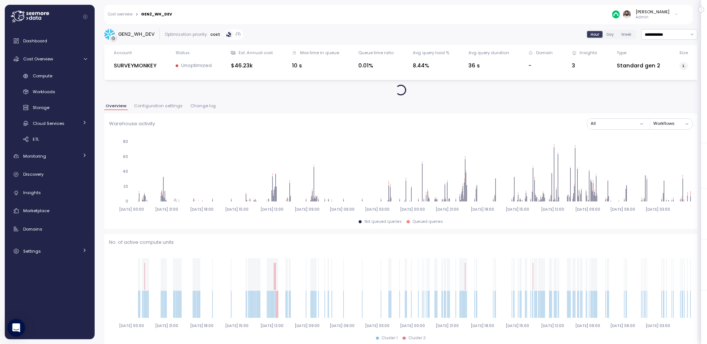
click at [50, 194] on div "Insights" at bounding box center [55, 192] width 64 height 7
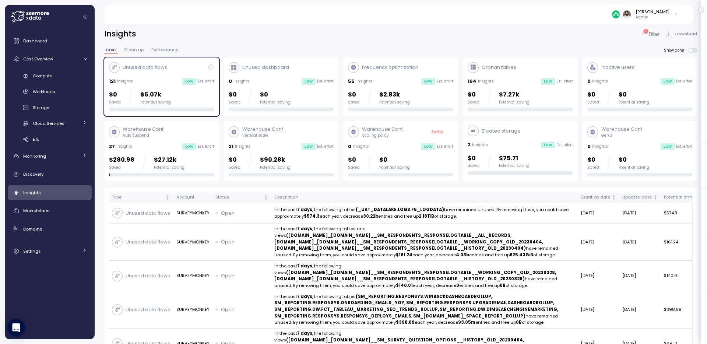
click at [209, 104] on div "$0 Saved $5.07k Potential saving" at bounding box center [161, 97] width 105 height 15
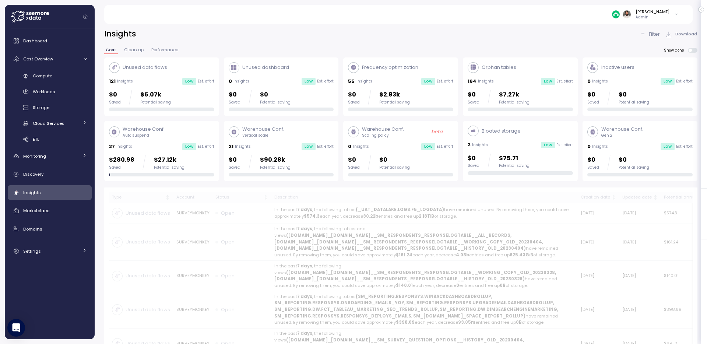
click at [209, 100] on div "$0 Saved $5.07k Potential saving" at bounding box center [161, 97] width 105 height 15
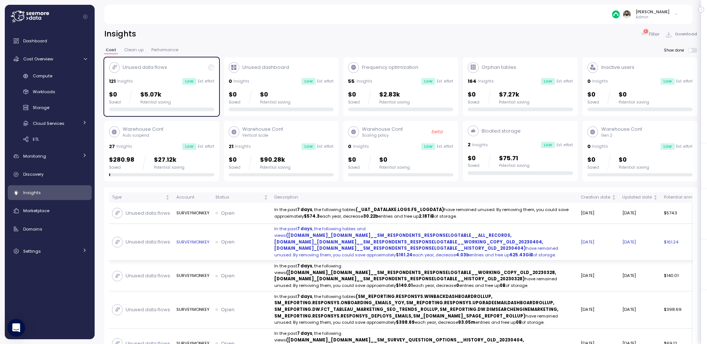
click at [321, 233] on strong "(DATALAKE.SM_ACCOUNTSNEW.DBO__SM_RESPONDENTS_RESPONSELOGTABLE__ALL_RECORDS, DAT…" at bounding box center [408, 241] width 269 height 19
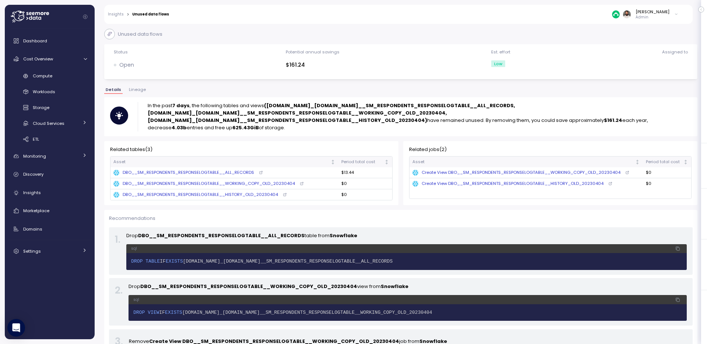
click at [145, 81] on div "Unused data flows Status Open Potential annual savings $161.24 Est. effort Low …" at bounding box center [401, 233] width 594 height 409
click at [140, 88] on span "Lineage" at bounding box center [137, 90] width 17 height 4
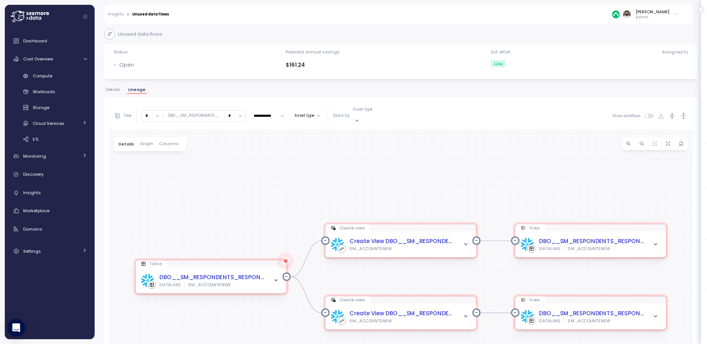
click at [687, 115] on icon "button" at bounding box center [684, 116] width 8 height 8
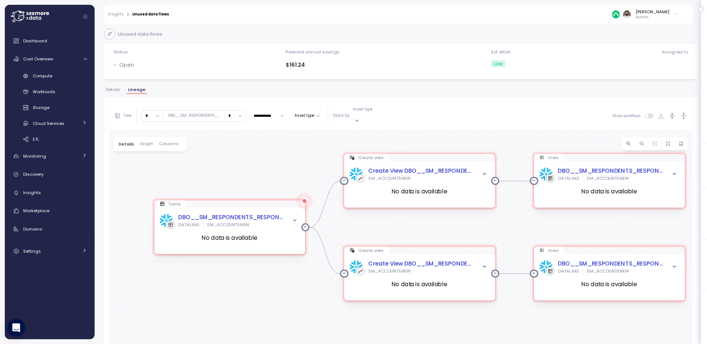
drag, startPoint x: 517, startPoint y: 166, endPoint x: 530, endPoint y: 119, distance: 48.7
click at [530, 119] on div "**********" at bounding box center [401, 259] width 584 height 315
click at [118, 10] on div "Insights > Unused data flows Guy Biecher Admin" at bounding box center [393, 14] width 579 height 19
click at [118, 13] on link "Insights" at bounding box center [116, 15] width 16 height 4
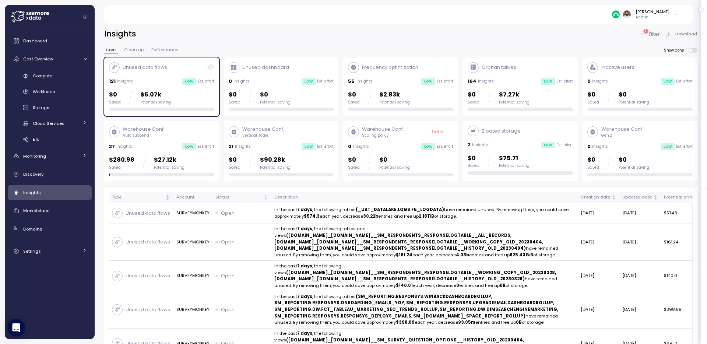
click at [203, 87] on div "Unused data flows 121 Insights Low Est. effort $0 Saved $5.07k Potential saving" at bounding box center [161, 86] width 105 height 49
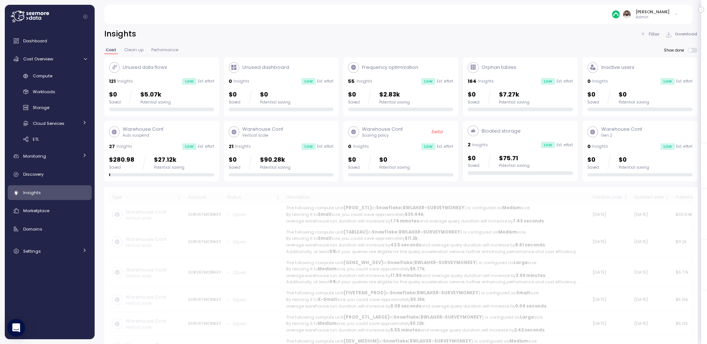
click at [556, 112] on div "Orphan tables 164 Insights Low Est. effort $0 Saved $7.27k Potential saving" at bounding box center [520, 86] width 115 height 59
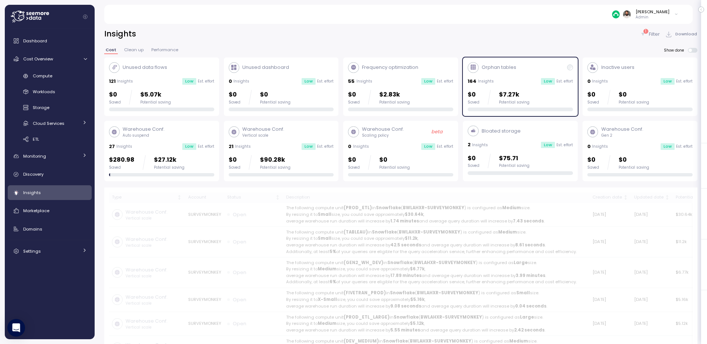
click at [555, 109] on div at bounding box center [520, 110] width 105 height 4
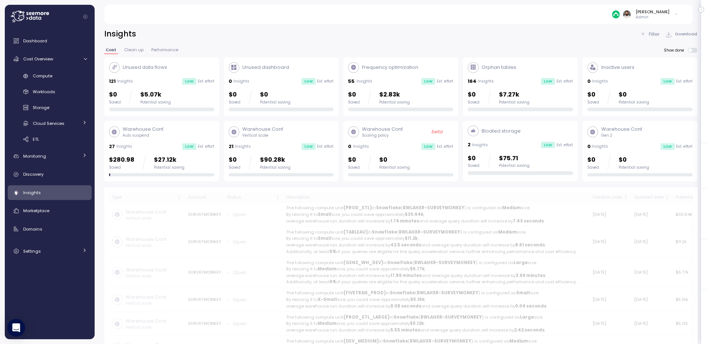
click at [555, 109] on div at bounding box center [520, 110] width 105 height 4
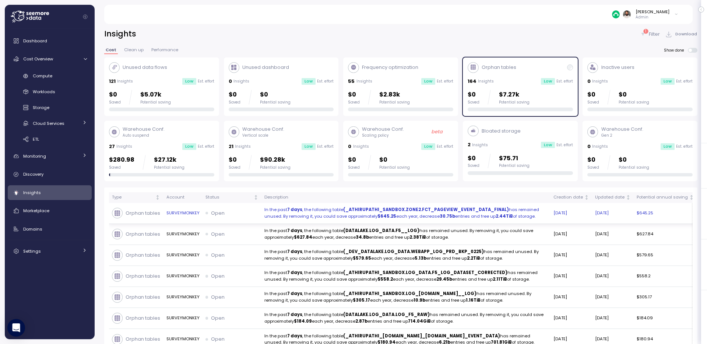
click at [250, 213] on div "Open" at bounding box center [232, 213] width 53 height 7
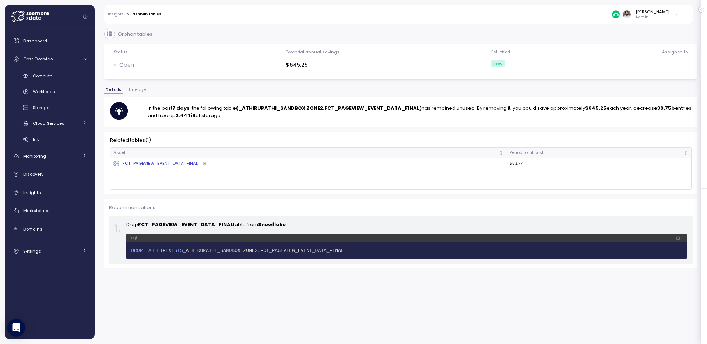
click at [143, 90] on span "Lineage" at bounding box center [137, 90] width 17 height 4
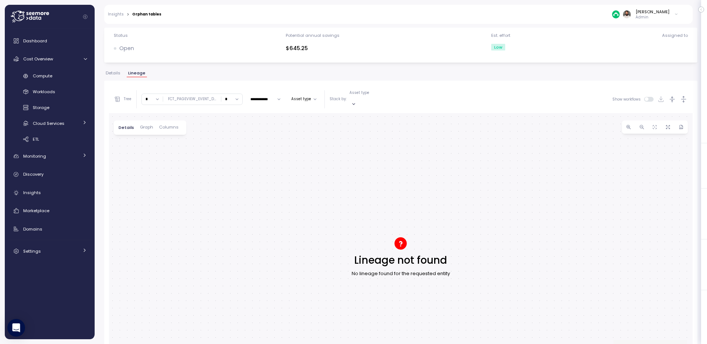
scroll to position [19, 0]
click at [116, 71] on span "Details" at bounding box center [113, 71] width 15 height 4
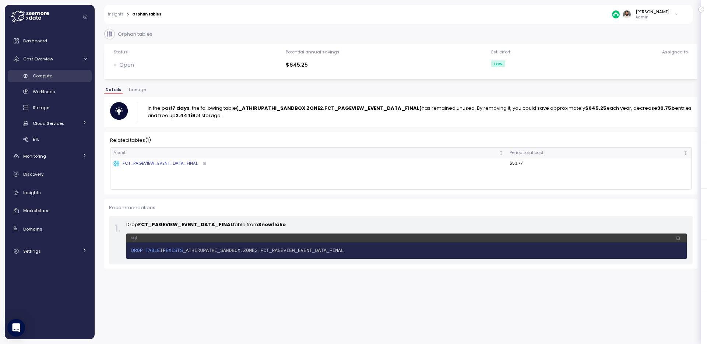
click at [66, 76] on div "Compute" at bounding box center [60, 75] width 54 height 7
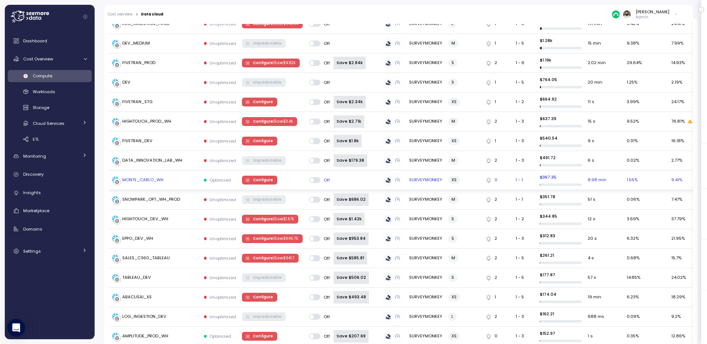
scroll to position [405, 0]
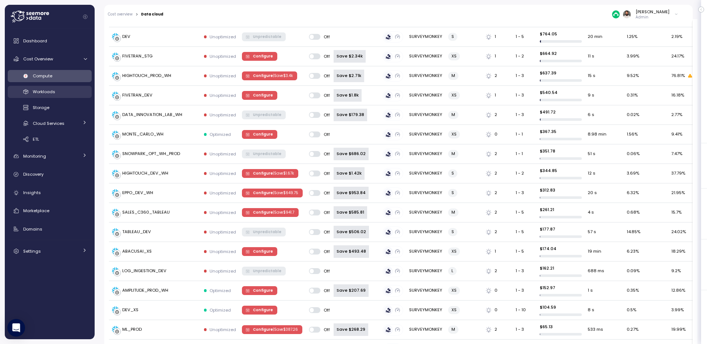
click at [49, 90] on span "Workloads" at bounding box center [44, 92] width 22 height 6
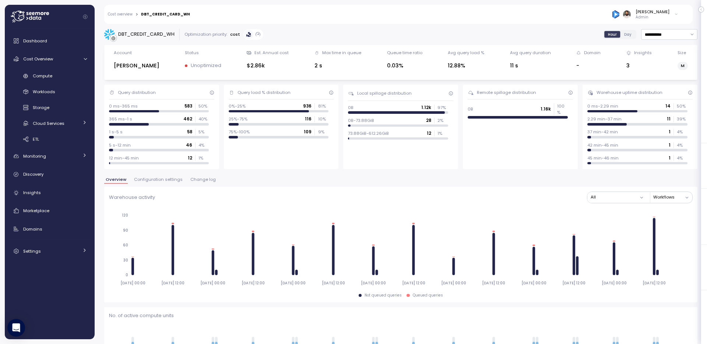
scroll to position [67, 0]
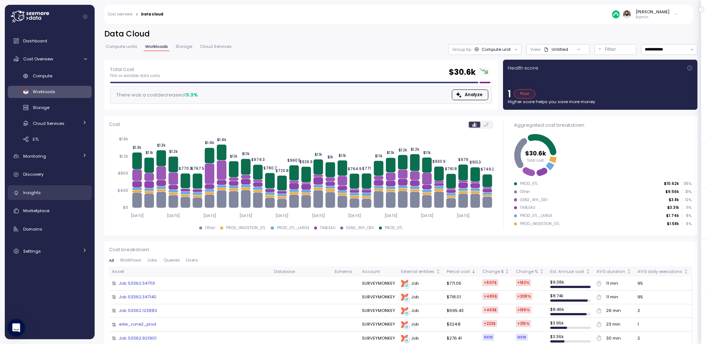
click at [60, 196] on link "Insights" at bounding box center [50, 192] width 84 height 15
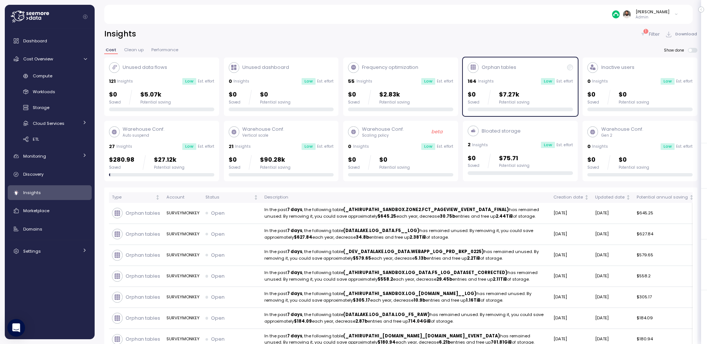
click at [175, 137] on div "Warehouse Conf. Auto suspend" at bounding box center [161, 132] width 105 height 13
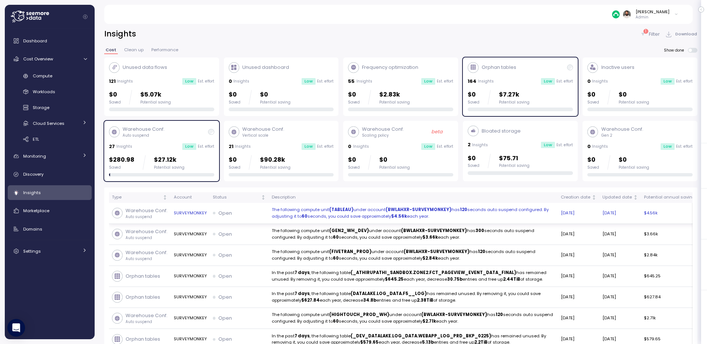
click at [210, 210] on td "Open" at bounding box center [239, 213] width 59 height 21
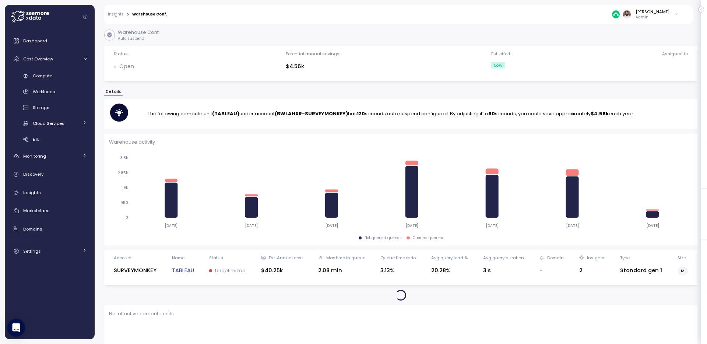
click at [182, 269] on link "TABLEAU" at bounding box center [183, 270] width 22 height 8
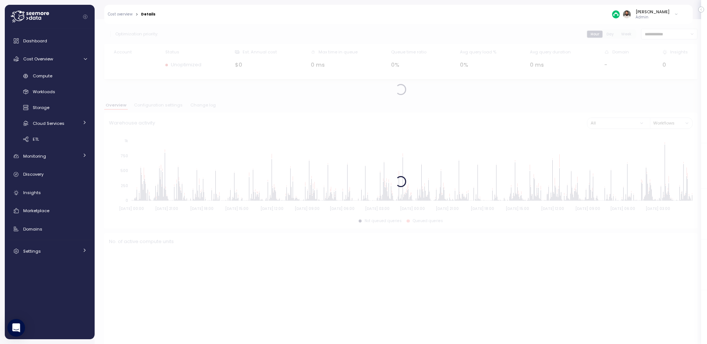
click at [161, 107] on div at bounding box center [401, 181] width 613 height 325
click at [161, 107] on span "Configuration settings" at bounding box center [158, 105] width 49 height 4
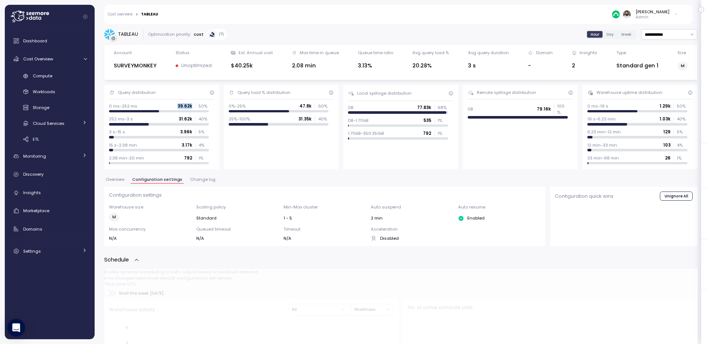
click at [161, 107] on div "0 ms-252 ms 39.62k 50 %" at bounding box center [159, 106] width 100 height 6
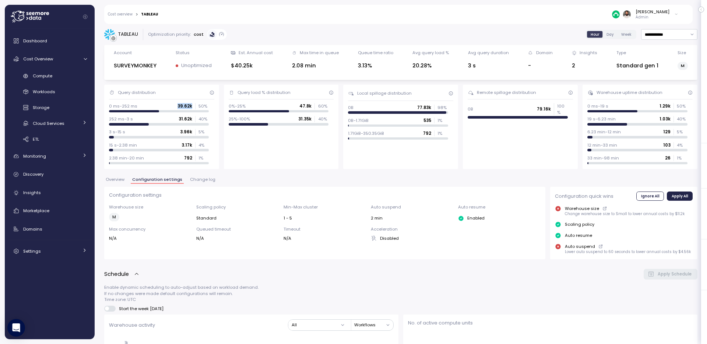
click at [199, 179] on span "Change log" at bounding box center [202, 180] width 25 height 4
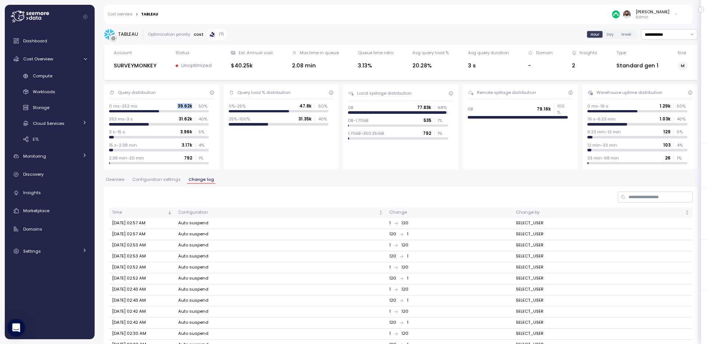
click at [113, 178] on span "Overview" at bounding box center [115, 180] width 19 height 4
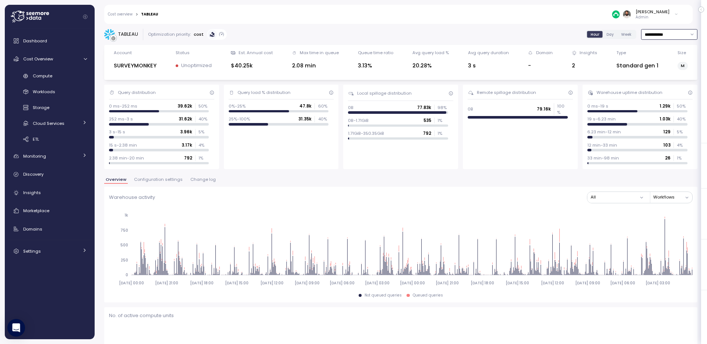
click at [661, 34] on input "**********" at bounding box center [669, 34] width 56 height 11
click at [662, 67] on span "Last 7 days" at bounding box center [657, 69] width 24 height 7
type input "**********"
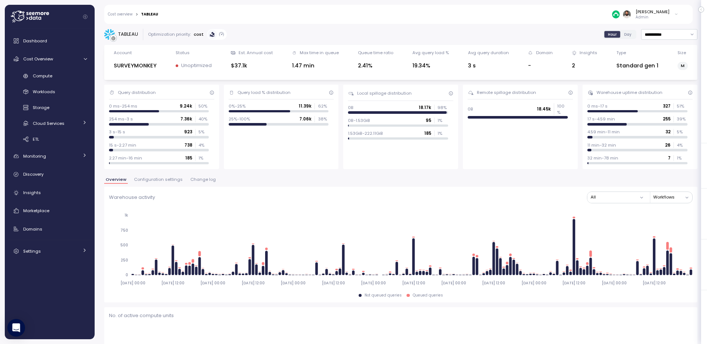
drag, startPoint x: 638, startPoint y: 192, endPoint x: 662, endPoint y: 193, distance: 23.6
click at [662, 193] on div "All Workflows" at bounding box center [640, 197] width 106 height 11
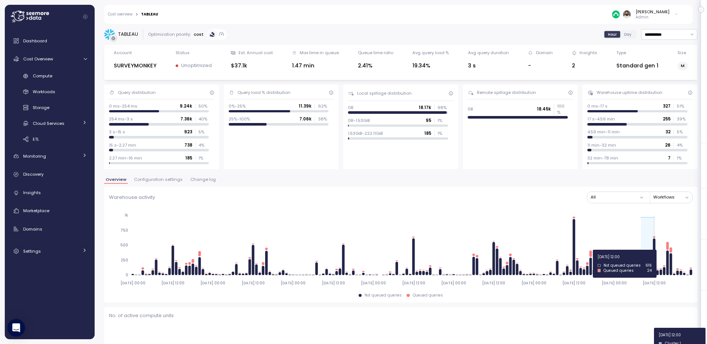
drag, startPoint x: 641, startPoint y: 250, endPoint x: 653, endPoint y: 250, distance: 11.4
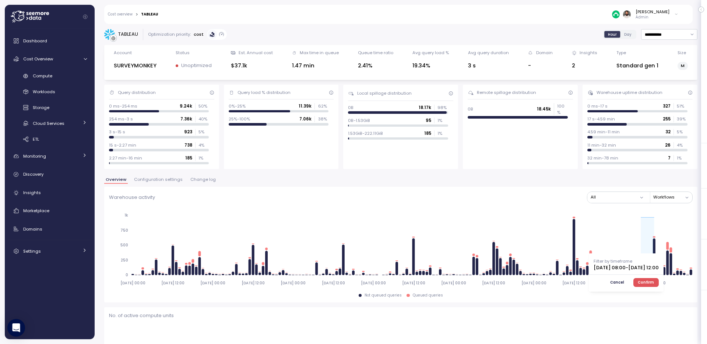
click at [664, 287] on div "Filter by timeframe 2025-08-27 08:00 - 2025-08-27 12:00 Cancel Confirm" at bounding box center [626, 272] width 75 height 38
click at [654, 284] on span "Confirm" at bounding box center [646, 283] width 16 height 8
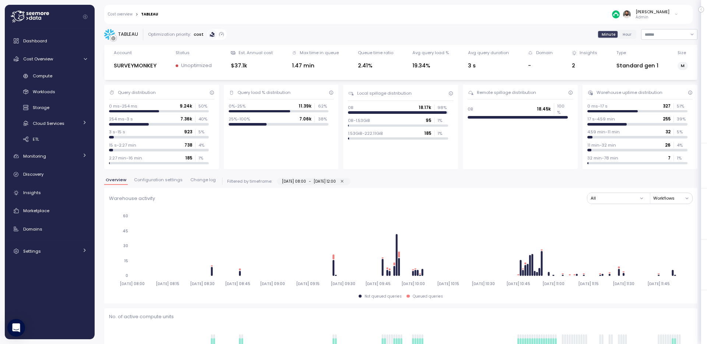
click at [132, 64] on div "SURVEYMONKEY" at bounding box center [135, 66] width 43 height 8
click at [129, 33] on div "TABLEAU" at bounding box center [128, 34] width 20 height 7
copy div "TABLEAU"
click at [53, 77] on div "Compute" at bounding box center [60, 75] width 54 height 7
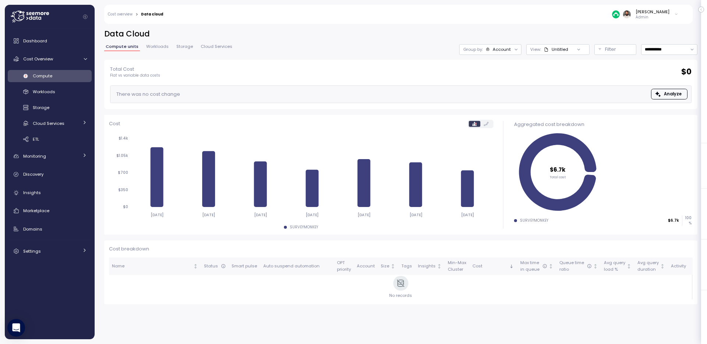
click at [568, 49] on div at bounding box center [578, 49] width 21 height 10
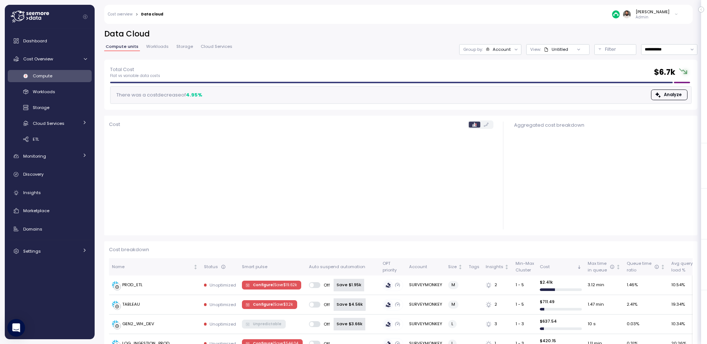
click at [561, 50] on div "Untitled" at bounding box center [556, 49] width 24 height 6
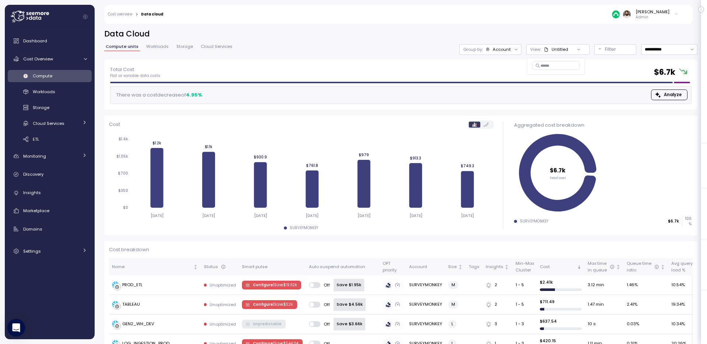
click at [615, 55] on div "**********" at bounding box center [401, 44] width 594 height 31
click at [615, 54] on button "Filter" at bounding box center [616, 49] width 42 height 11
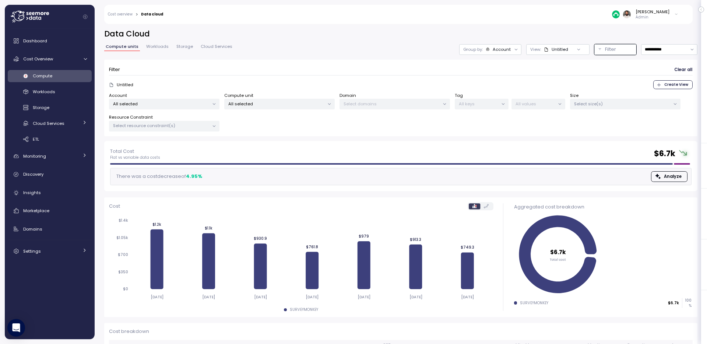
click at [293, 98] on div "Compute unit All selected" at bounding box center [279, 100] width 111 height 17
click at [291, 103] on p "All selected" at bounding box center [276, 104] width 96 height 6
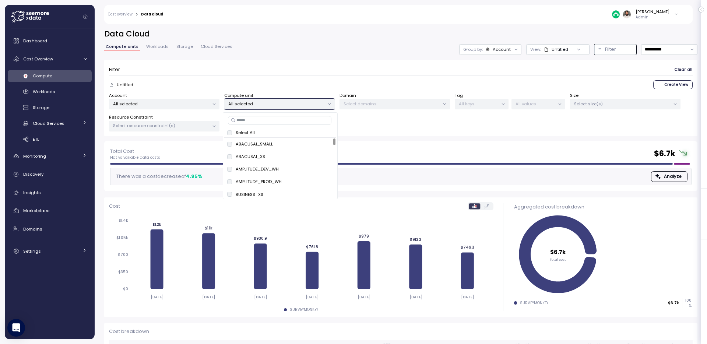
click at [285, 115] on div "Select All ABACUSAI_SMALL only ABACUSAI_XS only AMPLITUDE_DEV_WH only AMPLITUDE…" at bounding box center [280, 155] width 115 height 87
click at [285, 119] on input at bounding box center [280, 120] width 104 height 9
paste input "*******"
type input "*******"
click at [307, 157] on span "only" at bounding box center [311, 157] width 8 height 8
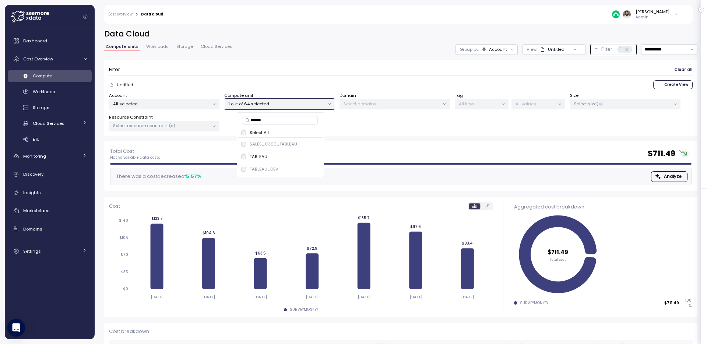
scroll to position [48, 0]
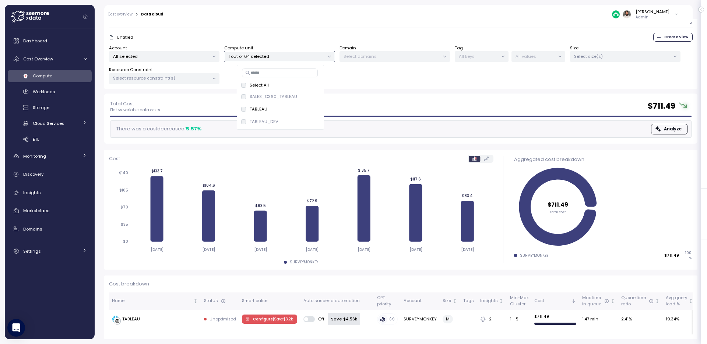
click at [359, 35] on div "Untitled Create View" at bounding box center [401, 37] width 584 height 9
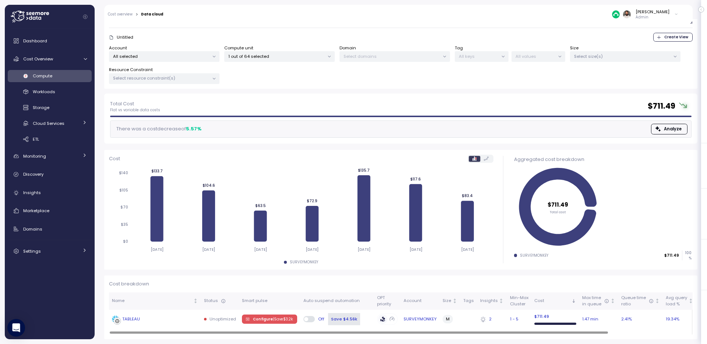
click at [172, 316] on div "TABLEAU" at bounding box center [155, 319] width 86 height 7
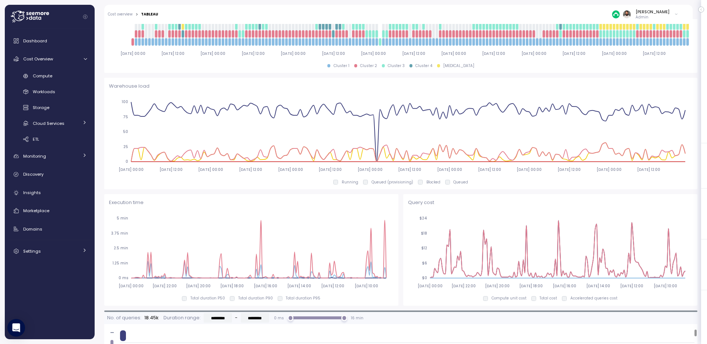
scroll to position [74, 0]
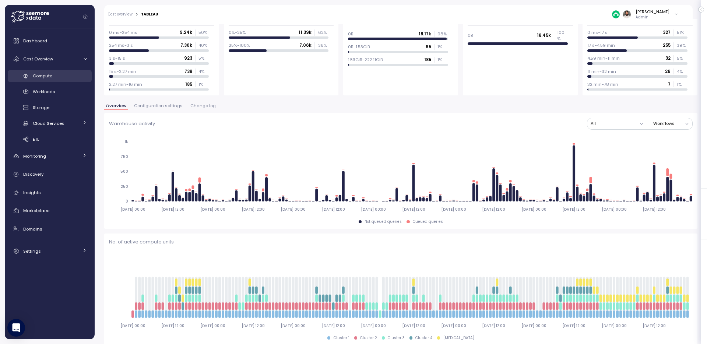
click at [56, 77] on div "Compute" at bounding box center [60, 75] width 54 height 7
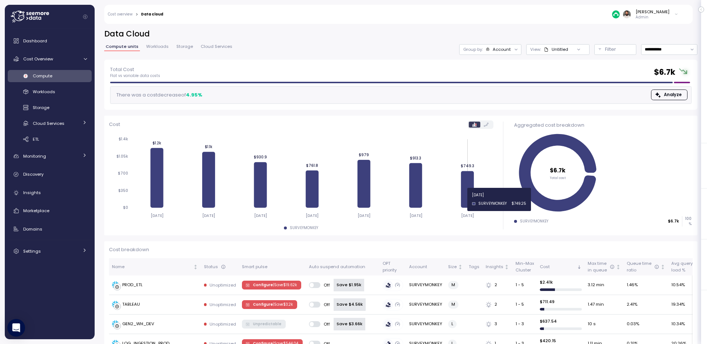
click at [464, 199] on icon at bounding box center [467, 189] width 13 height 37
click at [463, 192] on icon at bounding box center [467, 189] width 13 height 37
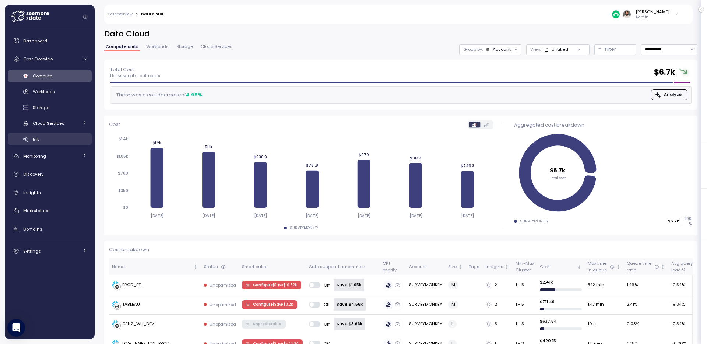
click at [46, 138] on div "ETL" at bounding box center [60, 139] width 54 height 7
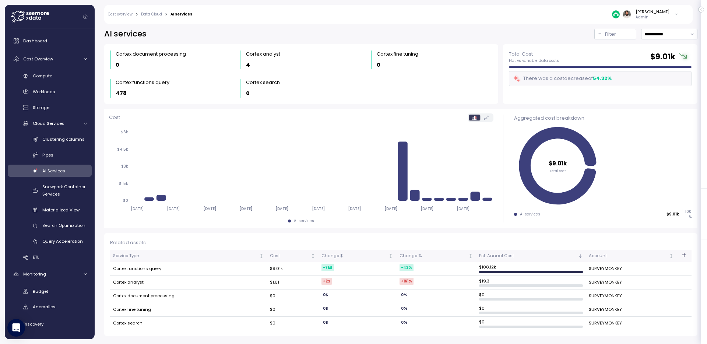
click at [664, 15] on p "Admin" at bounding box center [653, 17] width 34 height 5
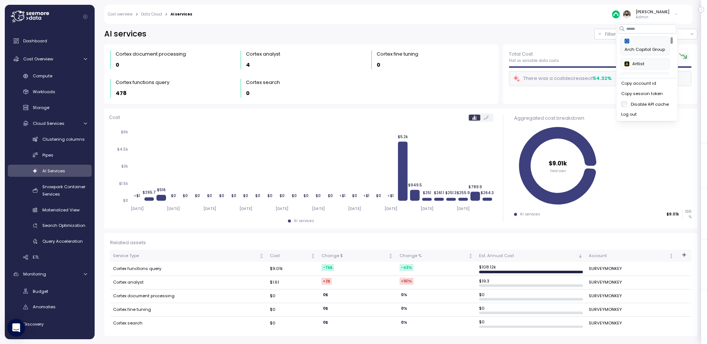
click at [652, 85] on div "Copy account id" at bounding box center [648, 83] width 52 height 7
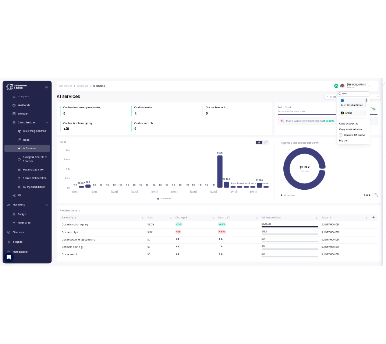
scroll to position [42, 0]
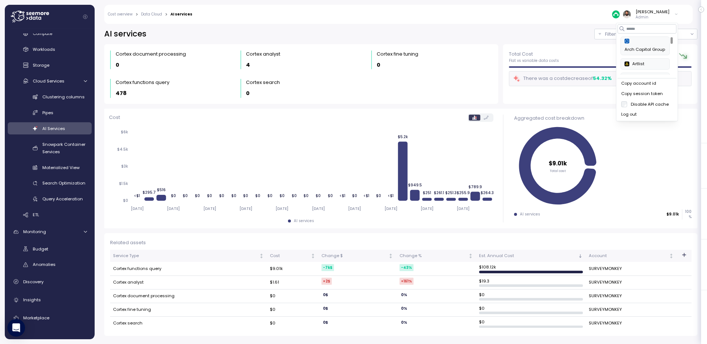
click at [367, 37] on div "**********" at bounding box center [401, 34] width 594 height 11
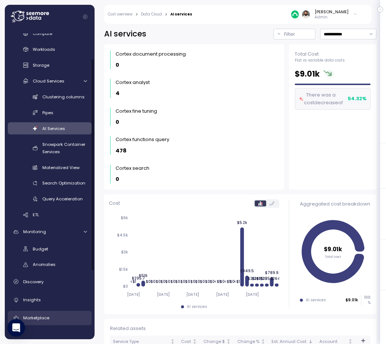
click at [38, 316] on span "Marketplace" at bounding box center [36, 318] width 26 height 6
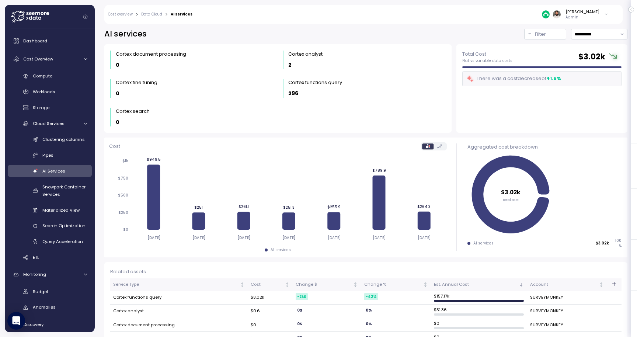
scroll to position [31, 0]
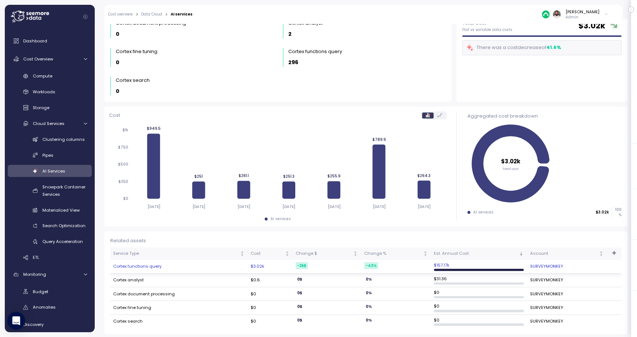
click at [269, 267] on td "$3.02k" at bounding box center [270, 267] width 45 height 14
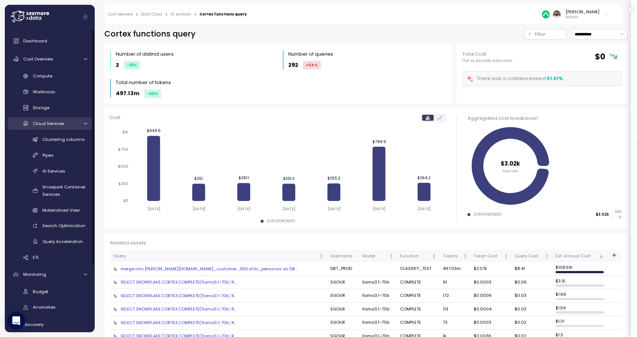
click at [71, 127] on div "Cloud Services" at bounding box center [56, 123] width 46 height 7
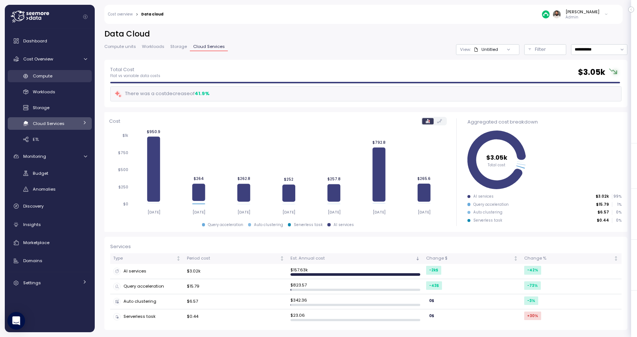
click at [76, 77] on div "Compute" at bounding box center [60, 75] width 54 height 7
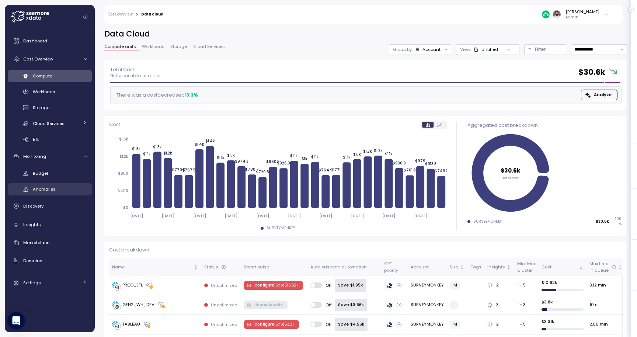
click at [58, 184] on link "Anomalies" at bounding box center [50, 189] width 84 height 12
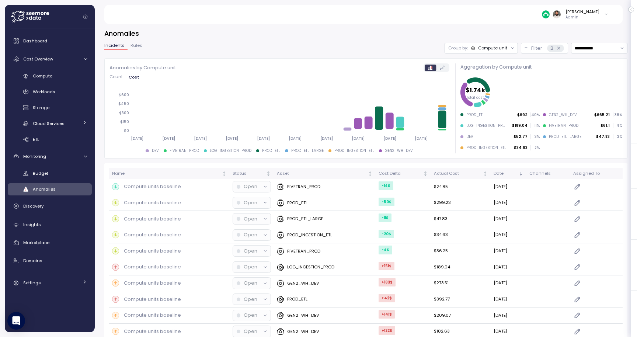
click at [137, 47] on span "Rules" at bounding box center [136, 45] width 12 height 4
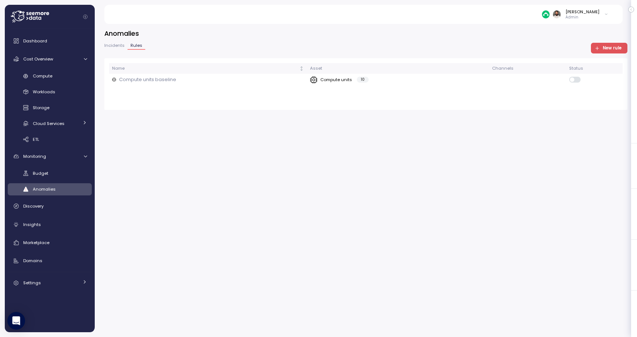
click at [119, 50] on div "Incidents Rules" at bounding box center [124, 48] width 41 height 10
click at [63, 74] on div "Compute" at bounding box center [60, 75] width 54 height 7
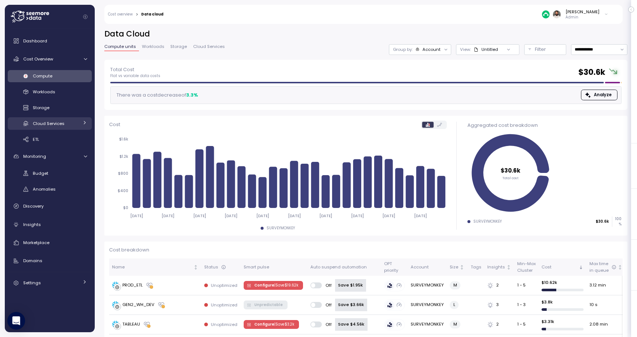
click at [56, 123] on span "Cloud Services" at bounding box center [49, 123] width 32 height 6
